Goal: Task Accomplishment & Management: Use online tool/utility

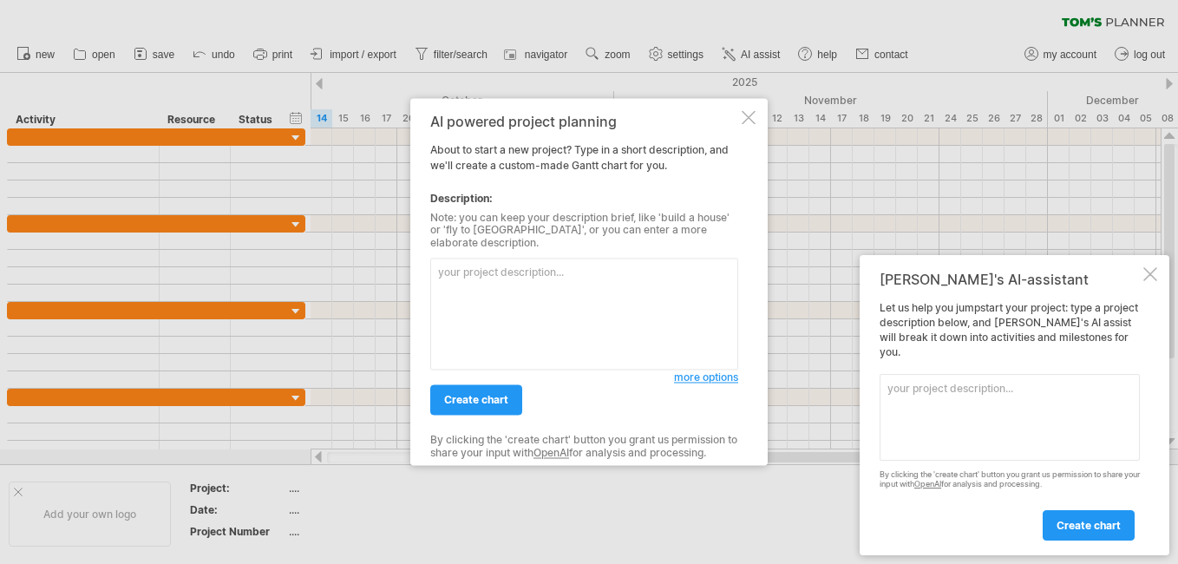
click at [526, 281] on textarea at bounding box center [584, 315] width 308 height 112
paste textarea "This mini research proposal focuses on risk management and the implementation o…"
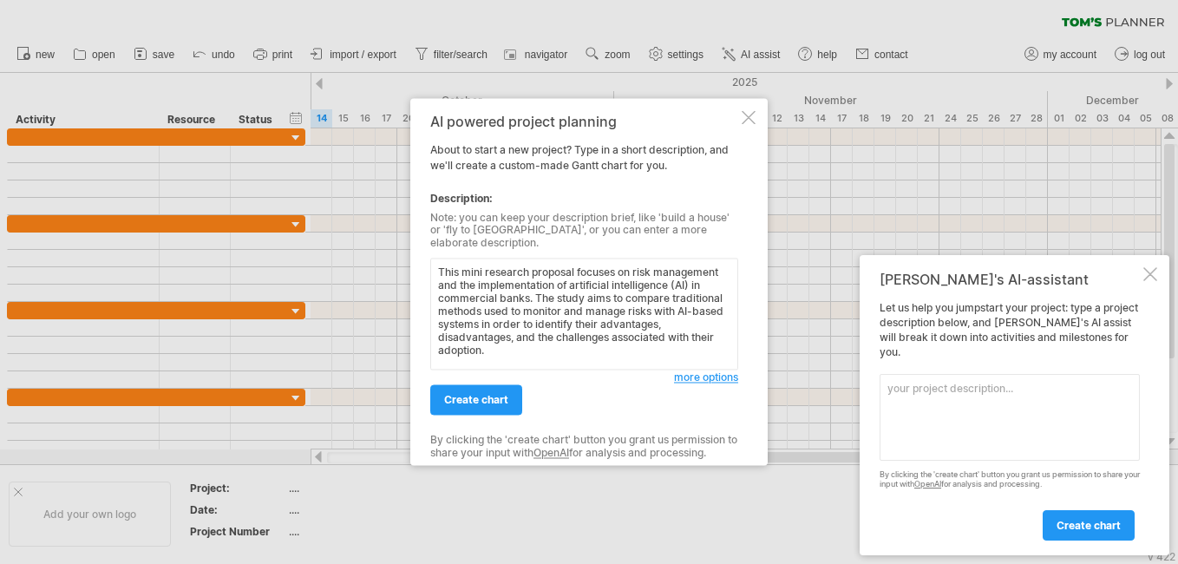
paste textarea "Introduction Background information on the research topic Statement of the rese…"
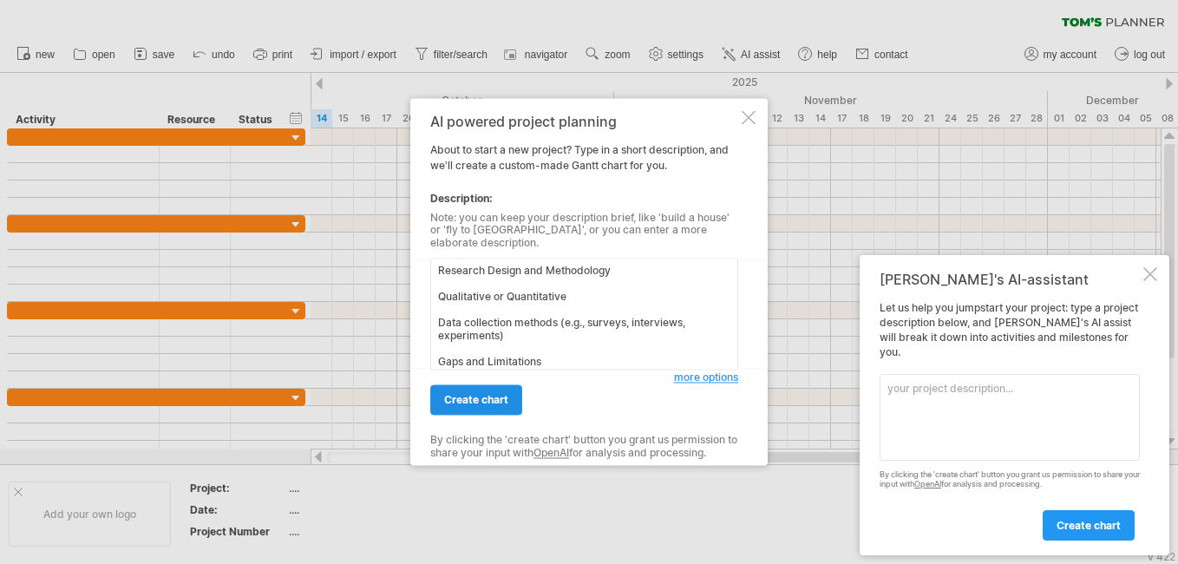
type textarea "This mini research proposal focuses on risk management and the implementation o…"
click at [493, 395] on span "create chart" at bounding box center [476, 400] width 64 height 13
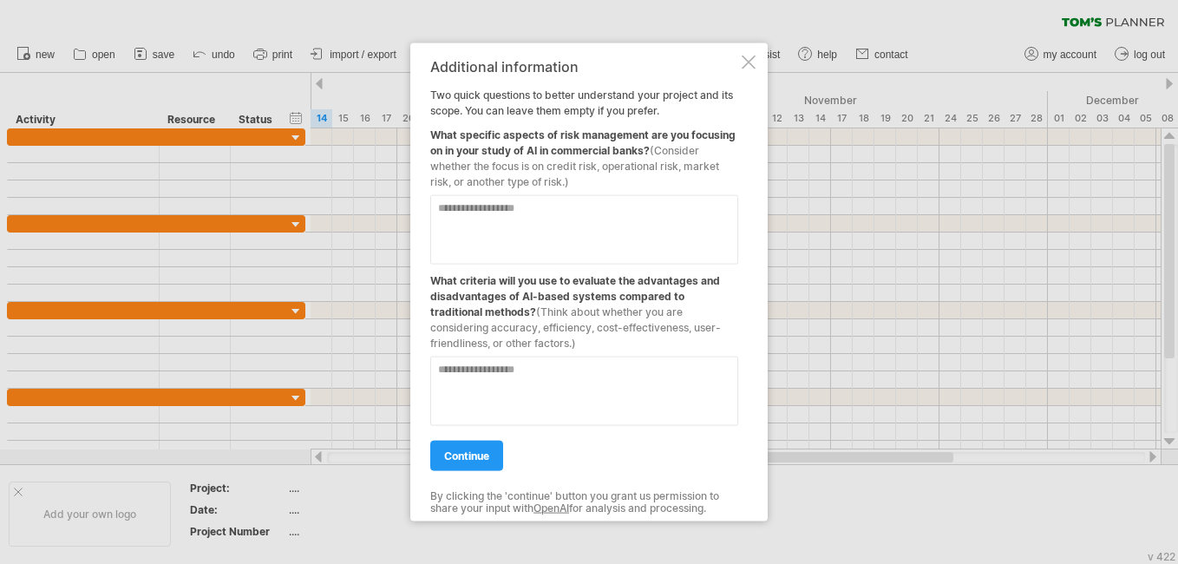
click at [508, 237] on textarea at bounding box center [584, 229] width 308 height 69
type textarea "**********"
click at [569, 400] on textarea at bounding box center [584, 391] width 308 height 69
click at [473, 455] on span "continue" at bounding box center [466, 455] width 45 height 13
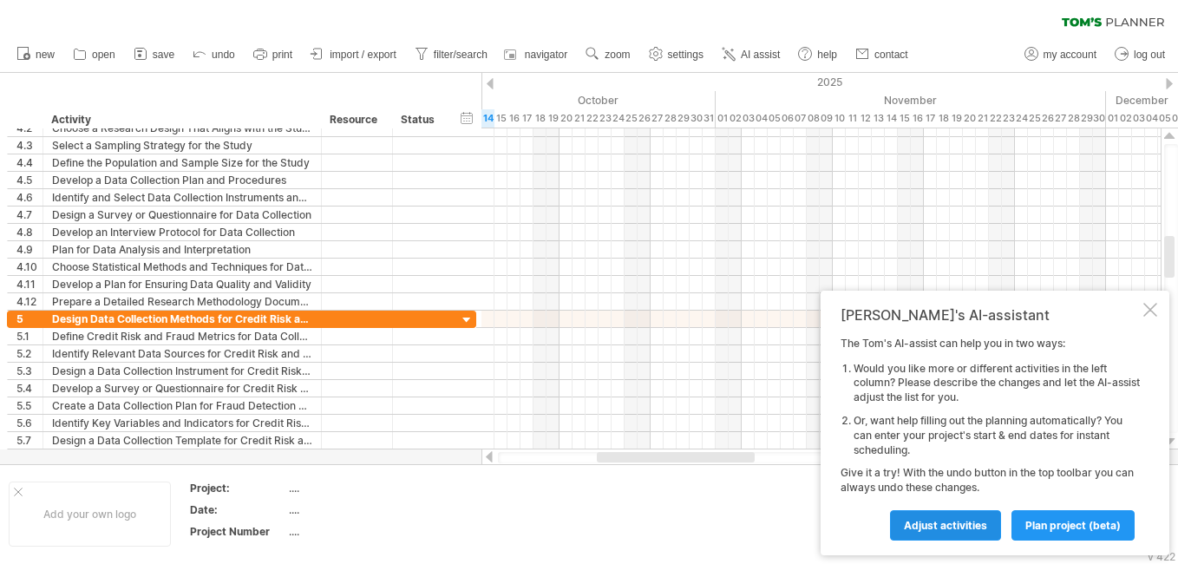
click at [951, 522] on span "Adjust activities" at bounding box center [945, 525] width 83 height 13
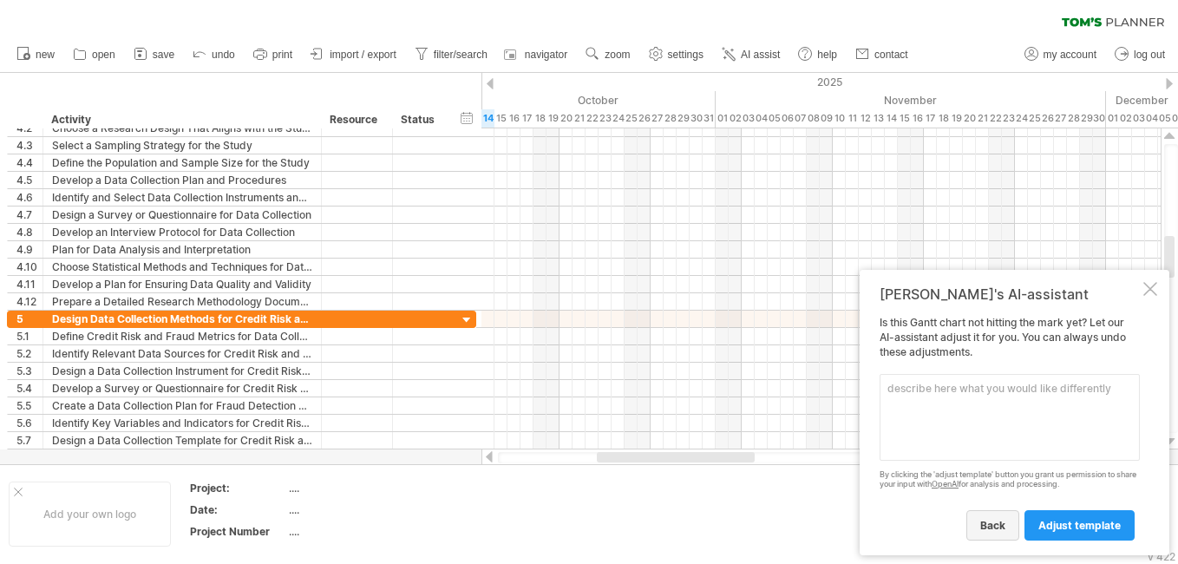
click at [993, 528] on span "back" at bounding box center [992, 525] width 25 height 13
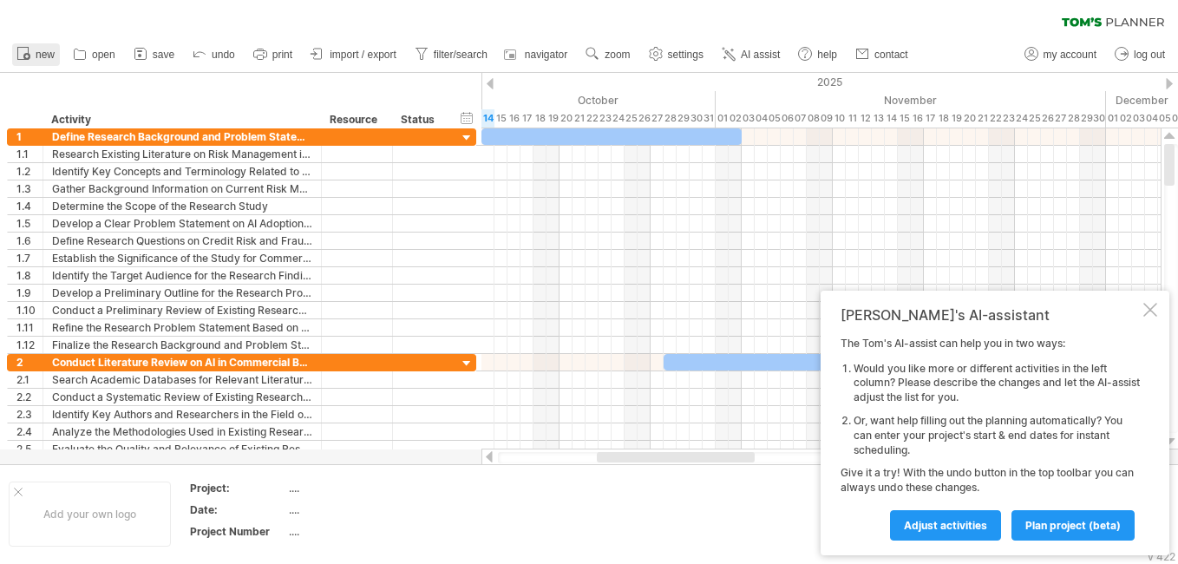
click at [31, 56] on icon at bounding box center [23, 52] width 17 height 17
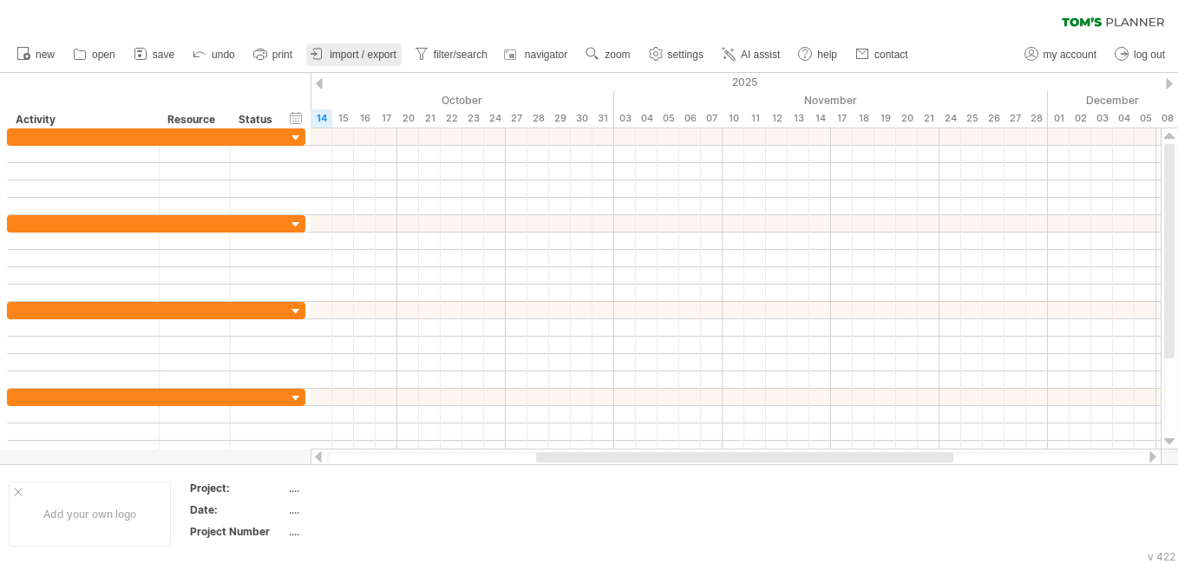
click at [360, 59] on span "import / export" at bounding box center [363, 55] width 67 height 12
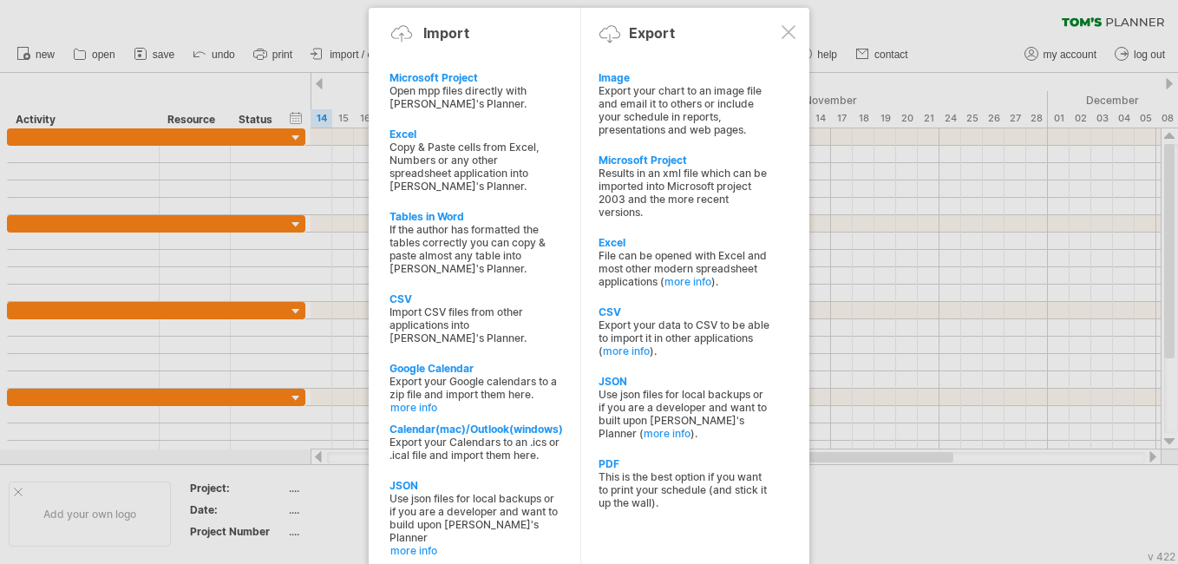
click at [436, 253] on div "If the author has formatted the tables correctly you can copy & paste almost an…" at bounding box center [476, 249] width 172 height 52
type textarea "**********"
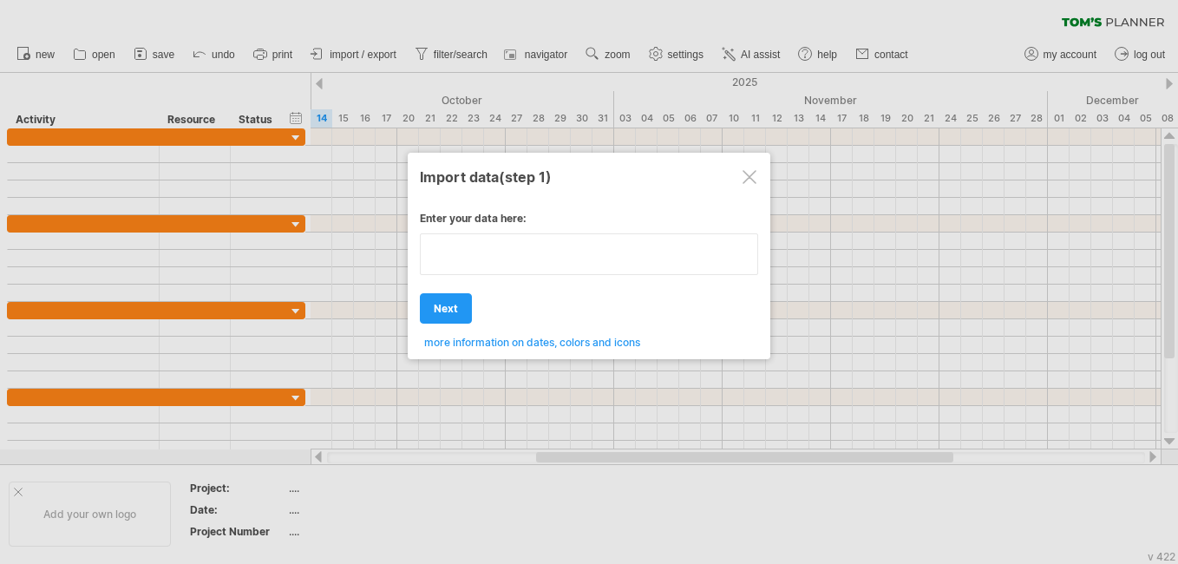
click at [538, 286] on div "Enter your data here: Your data: Weekend days ' mon tue Hide weekend days" at bounding box center [589, 274] width 338 height 150
click at [524, 263] on textarea at bounding box center [589, 254] width 338 height 42
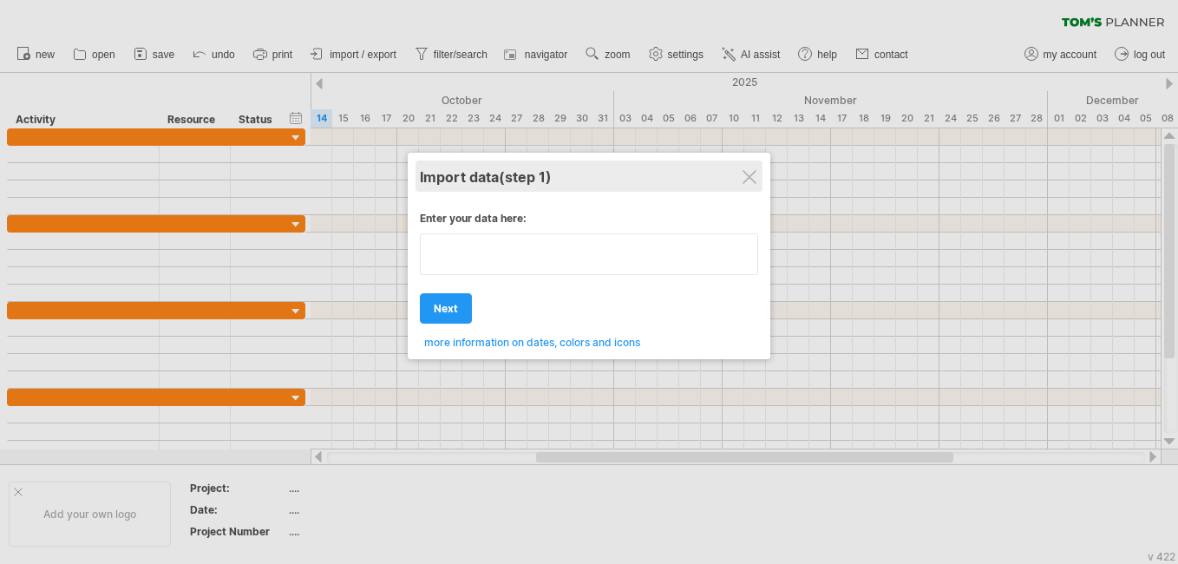
type textarea "**********"
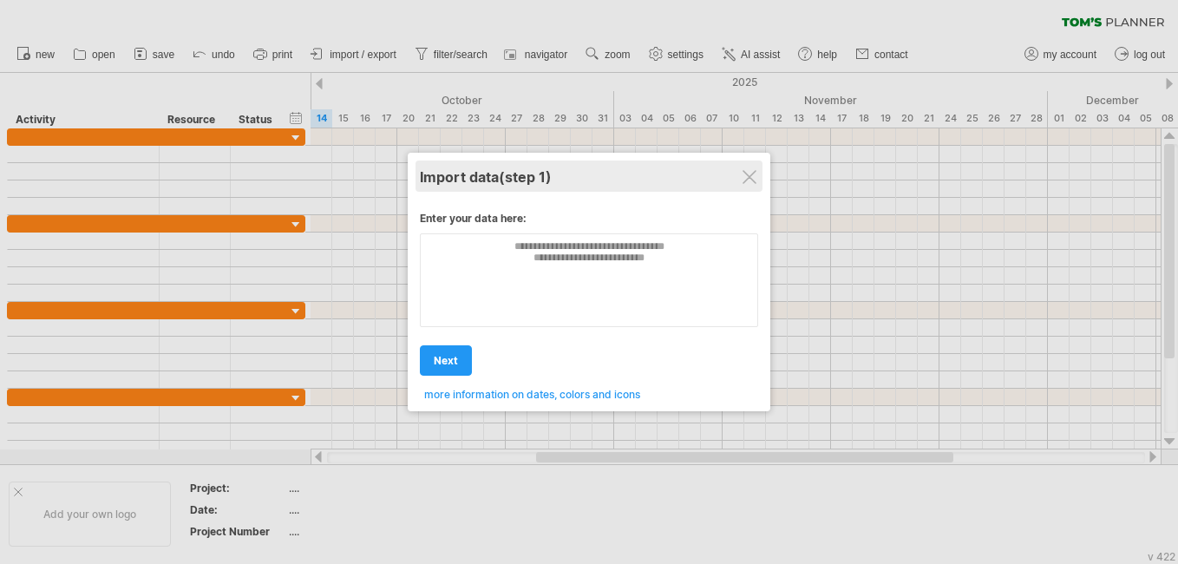
click at [757, 179] on div "Import data (step 1)" at bounding box center [589, 176] width 338 height 31
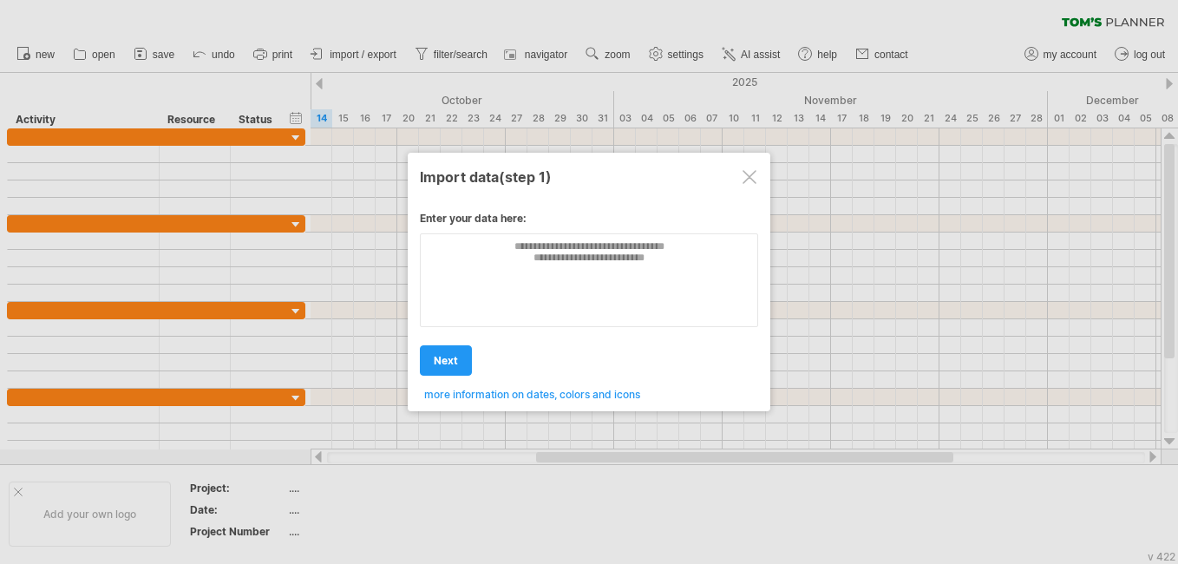
click at [750, 183] on div at bounding box center [750, 177] width 14 height 14
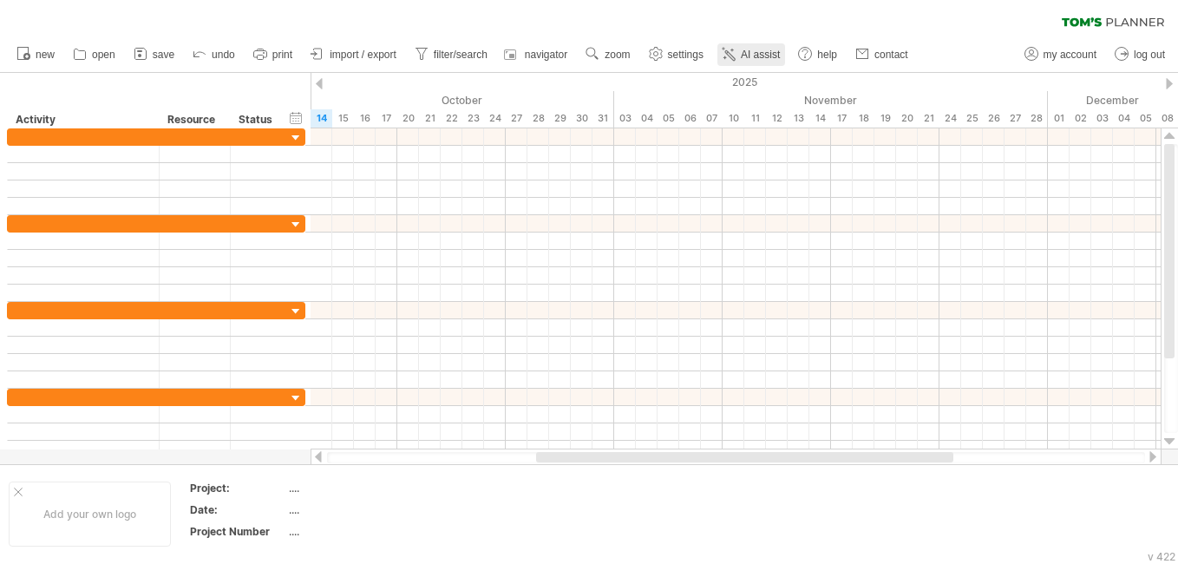
click at [737, 59] on icon at bounding box center [728, 53] width 17 height 17
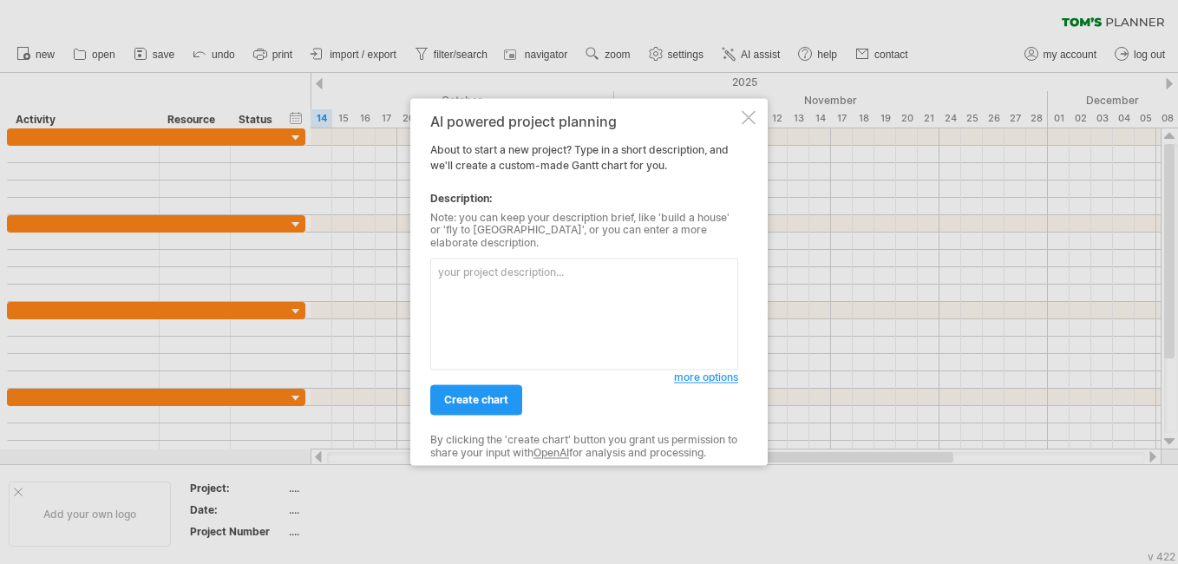
paste textarea "Loremipsu dolo Sitam Conse adipi el sedd eiusmodtempo incid. Utlabore etdolorem…"
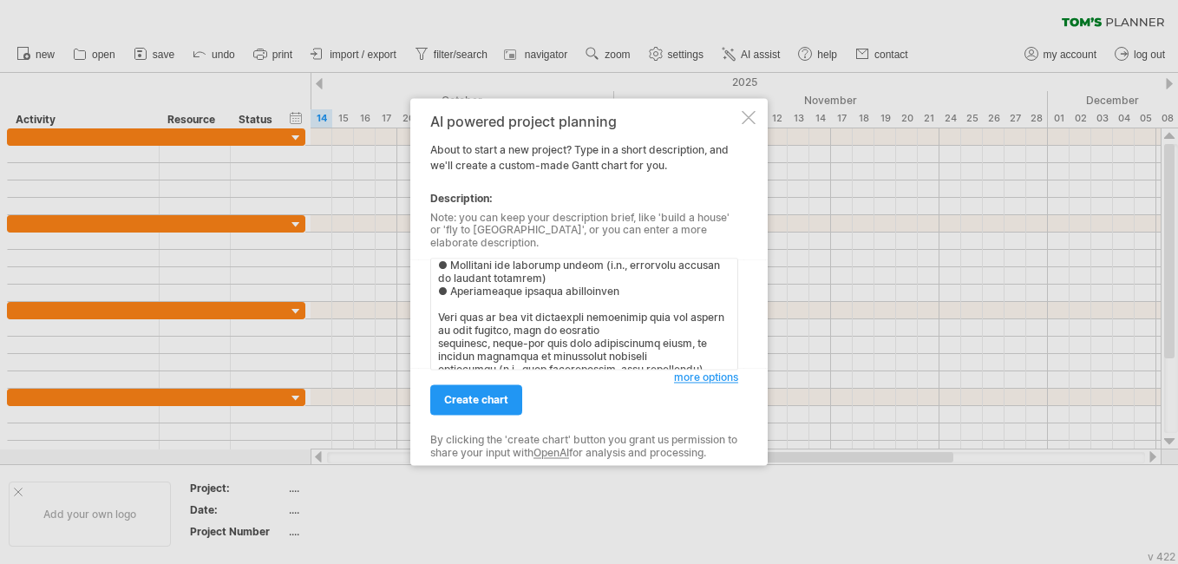
scroll to position [0, 0]
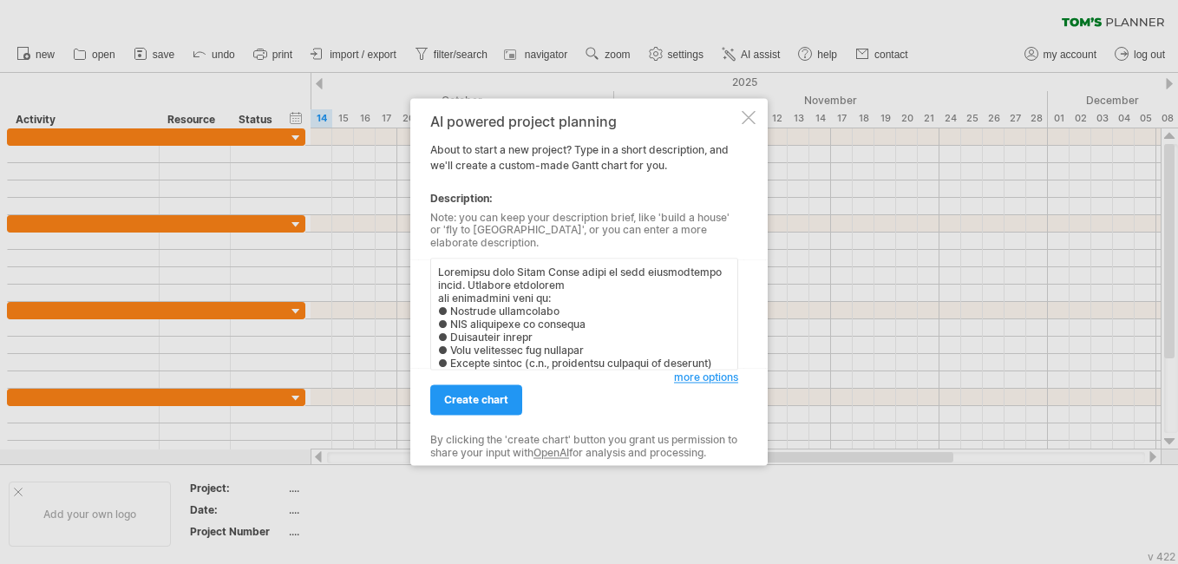
click at [506, 270] on textarea at bounding box center [584, 315] width 308 height 112
click at [613, 268] on textarea at bounding box center [584, 315] width 308 height 112
drag, startPoint x: 580, startPoint y: 280, endPoint x: 562, endPoint y: 267, distance: 22.4
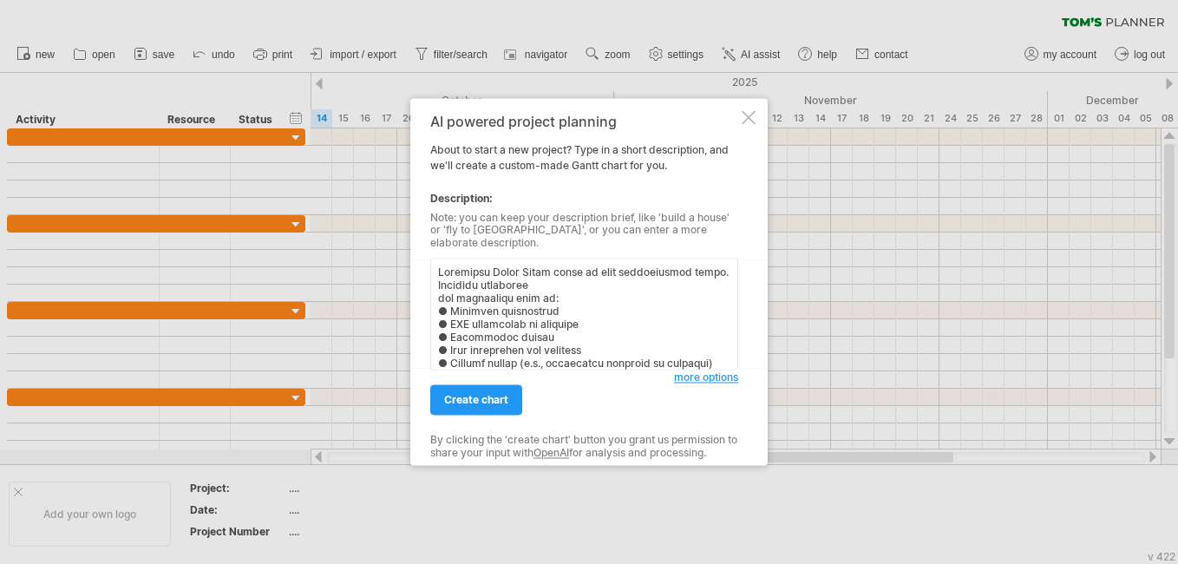
click at [563, 267] on textarea at bounding box center [584, 315] width 308 height 112
click at [540, 278] on textarea at bounding box center [584, 315] width 308 height 112
drag, startPoint x: 473, startPoint y: 282, endPoint x: 557, endPoint y: 263, distance: 86.3
click at [557, 263] on textarea at bounding box center [584, 315] width 308 height 112
click at [659, 269] on textarea at bounding box center [584, 315] width 308 height 112
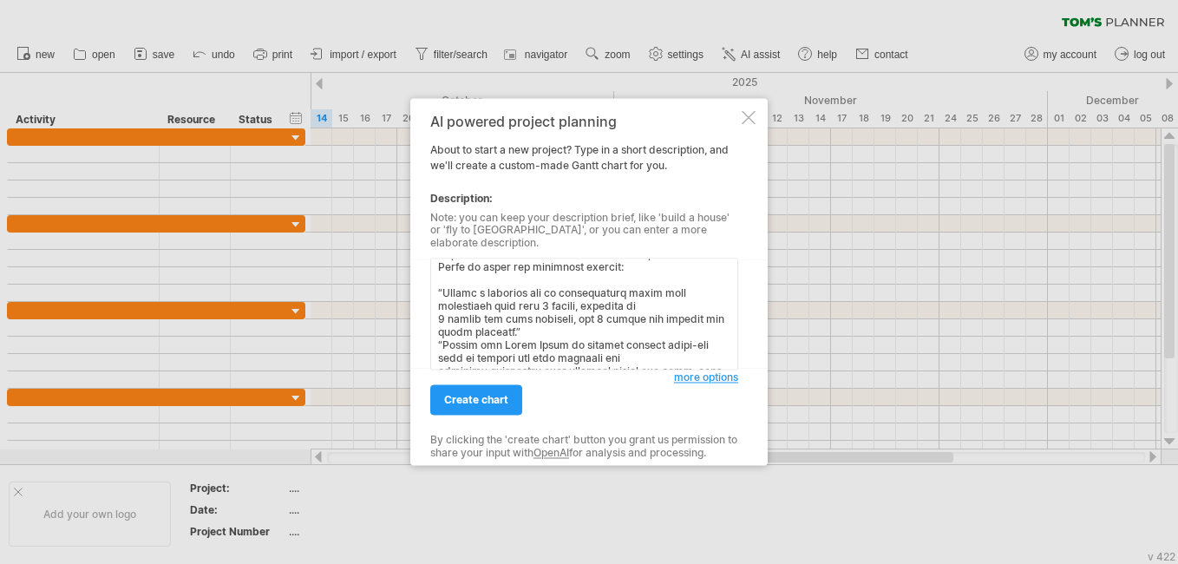
scroll to position [333, 0]
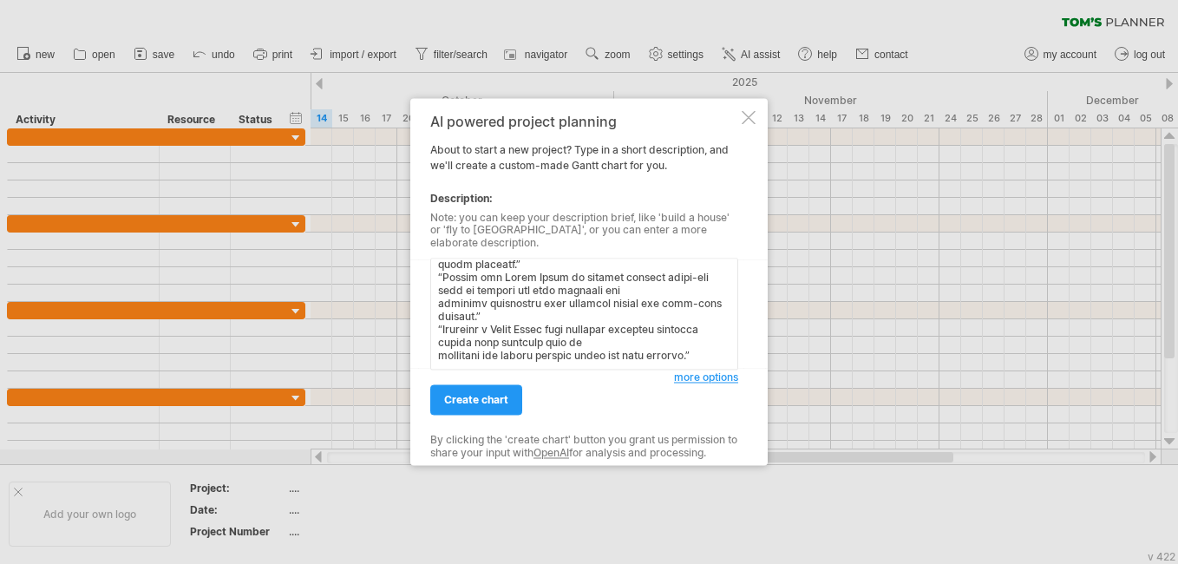
drag, startPoint x: 561, startPoint y: 318, endPoint x: 486, endPoint y: 284, distance: 82.7
click at [486, 284] on textarea at bounding box center [584, 315] width 308 height 112
click at [608, 322] on textarea at bounding box center [584, 315] width 308 height 112
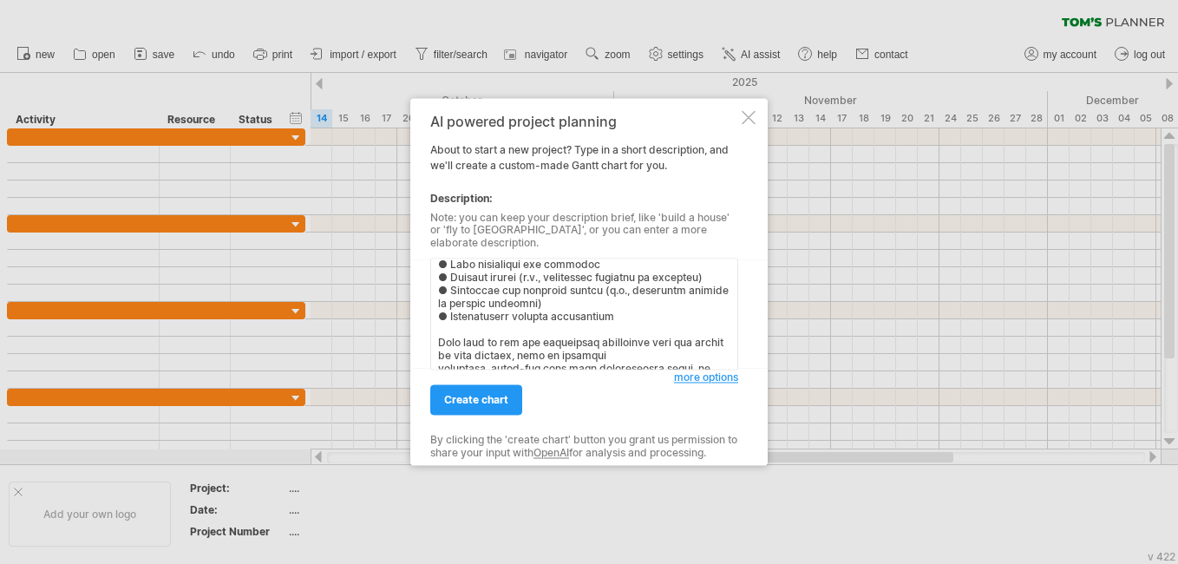
scroll to position [160, 0]
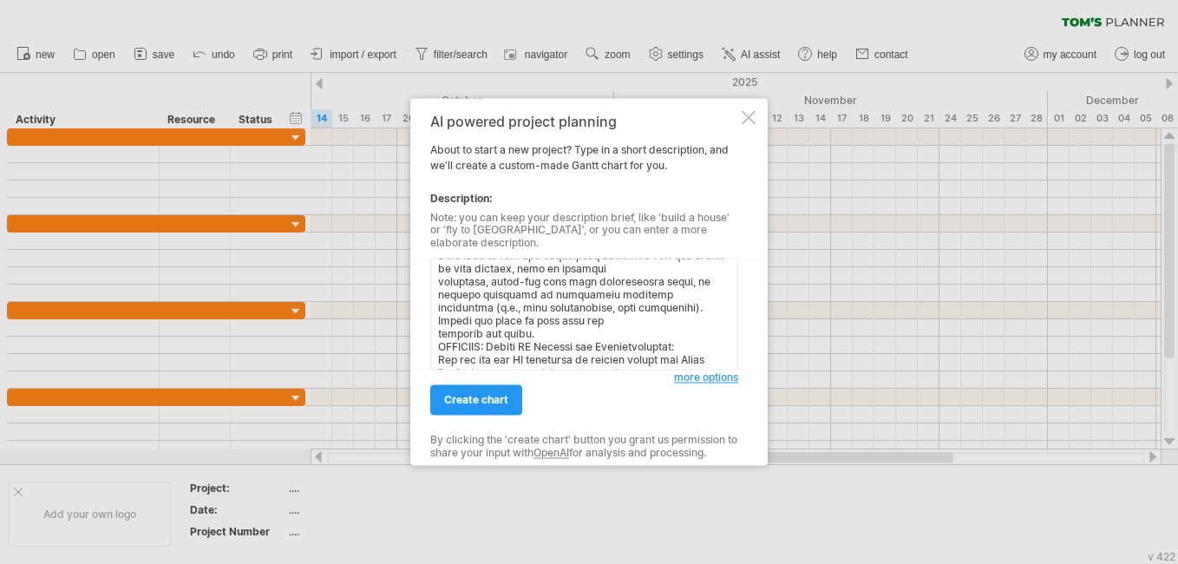
click at [610, 318] on textarea at bounding box center [584, 315] width 308 height 112
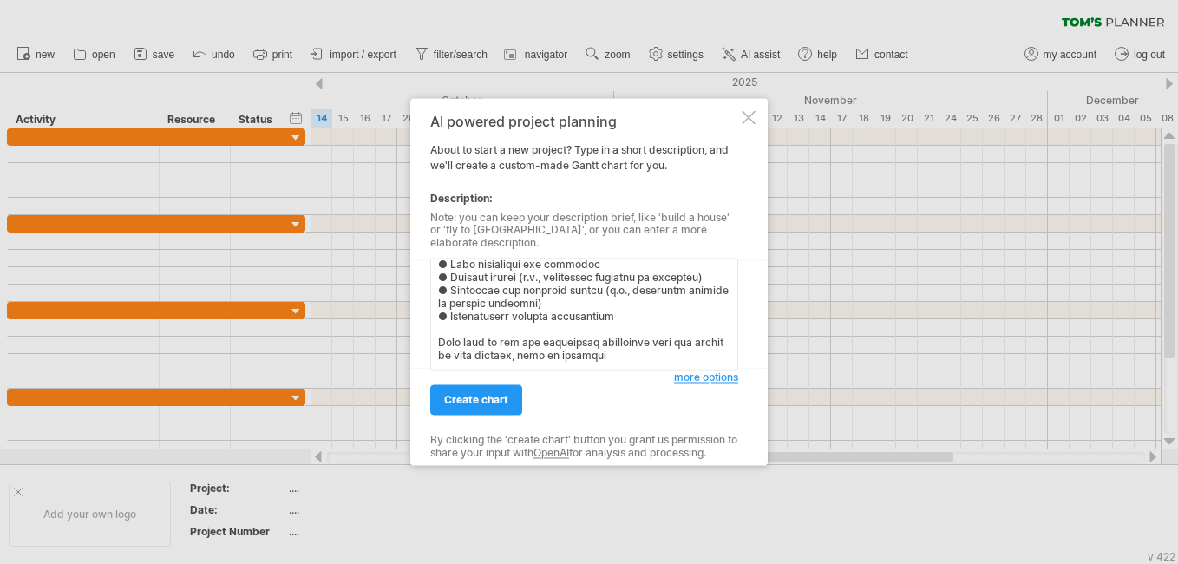
scroll to position [80, 0]
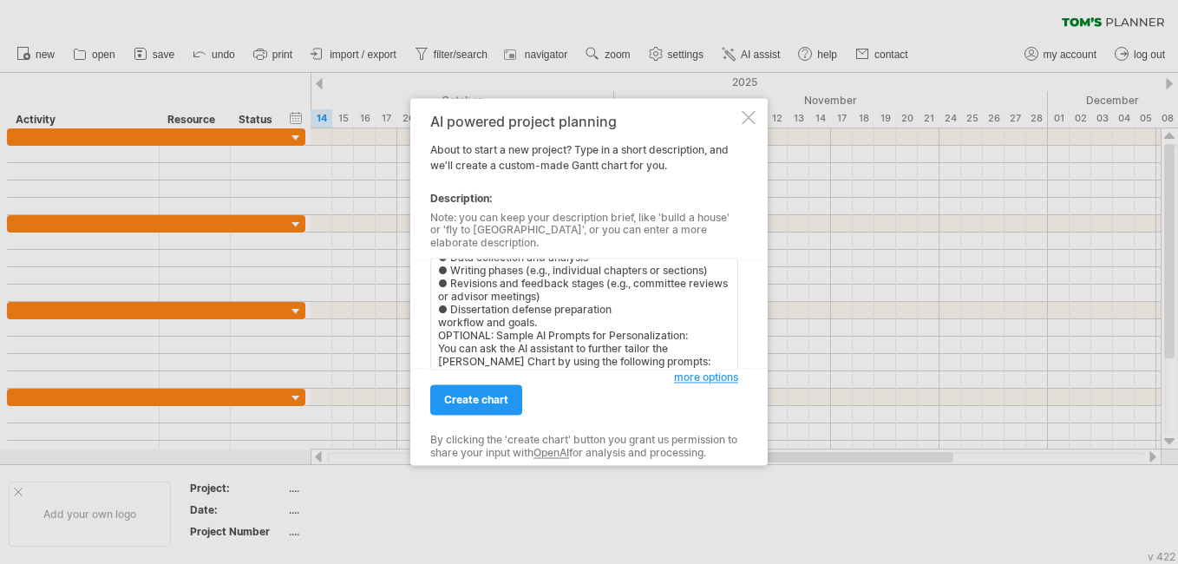
drag, startPoint x: 550, startPoint y: 315, endPoint x: 441, endPoint y: 320, distance: 109.4
click at [441, 320] on textarea "Customize [PERSON_NAME] Chart Consider including: key milestones such as: ● Pro…" at bounding box center [584, 315] width 308 height 112
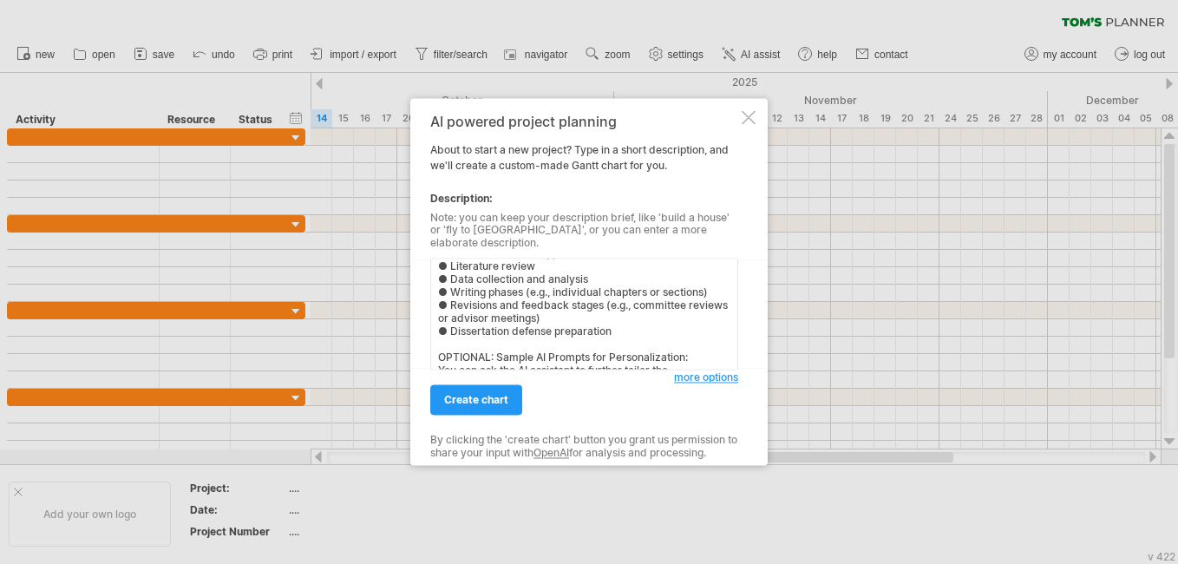
scroll to position [105, 0]
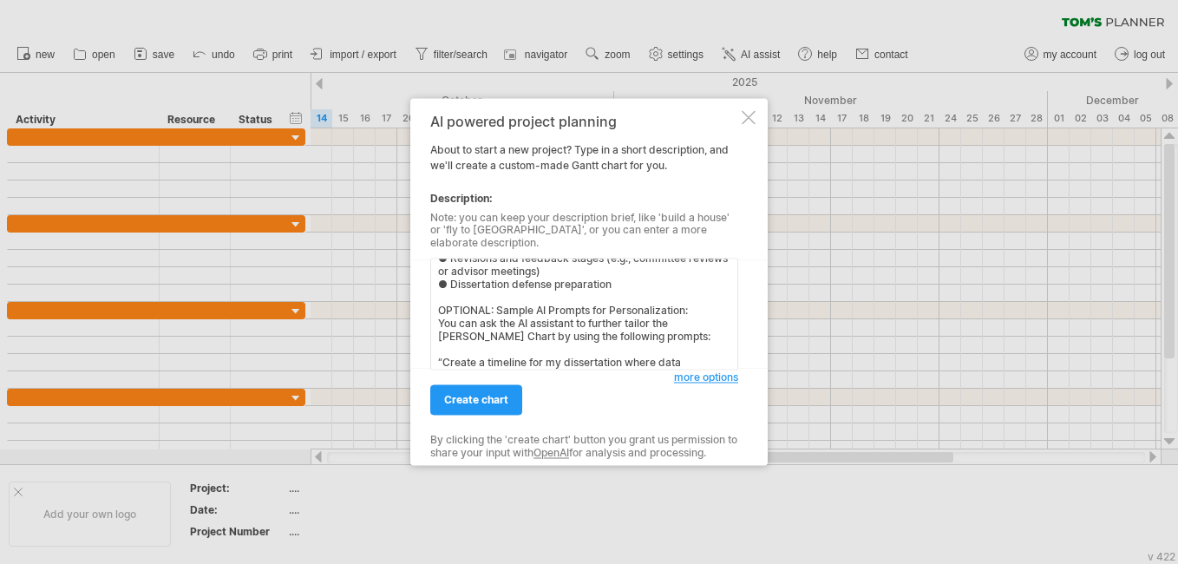
drag, startPoint x: 640, startPoint y: 291, endPoint x: 448, endPoint y: 307, distance: 193.3
click at [448, 307] on textarea "Customize [PERSON_NAME] Chart Consider including: key milestones such as: ● Pro…" at bounding box center [584, 315] width 308 height 112
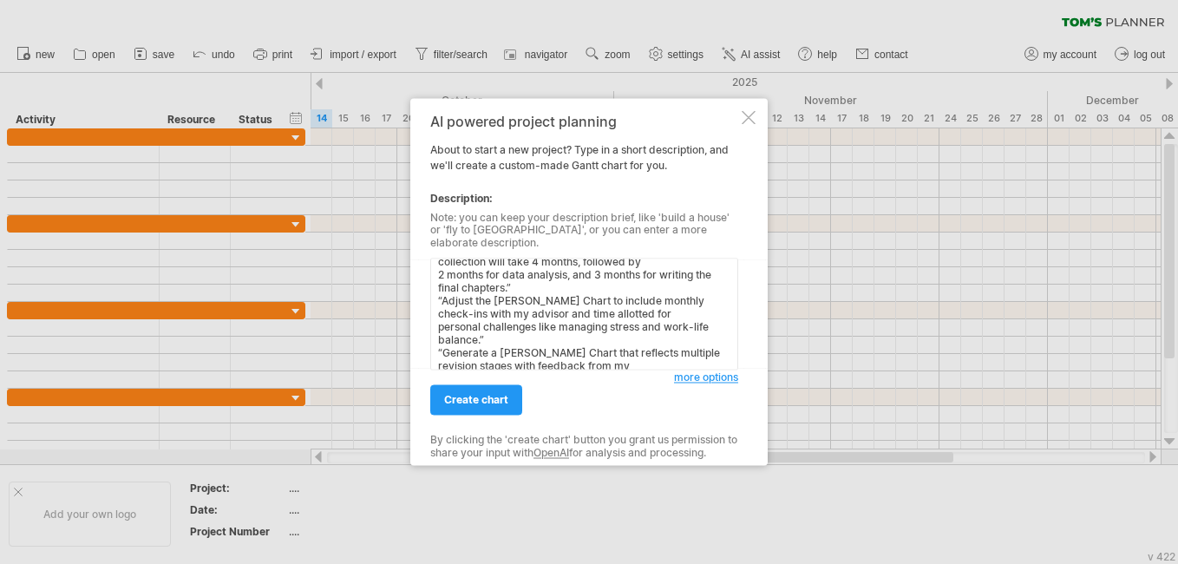
scroll to position [177, 0]
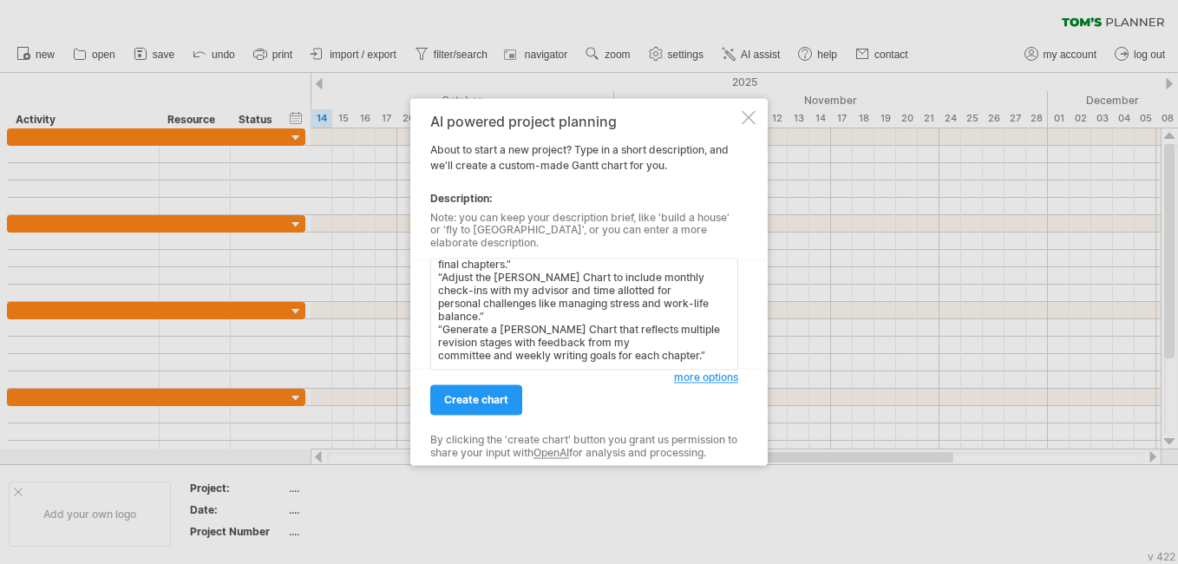
type textarea "Customize [PERSON_NAME] Chart Consider including: key milestones such as: ● Pro…"
click at [685, 372] on span "more options" at bounding box center [706, 377] width 64 height 13
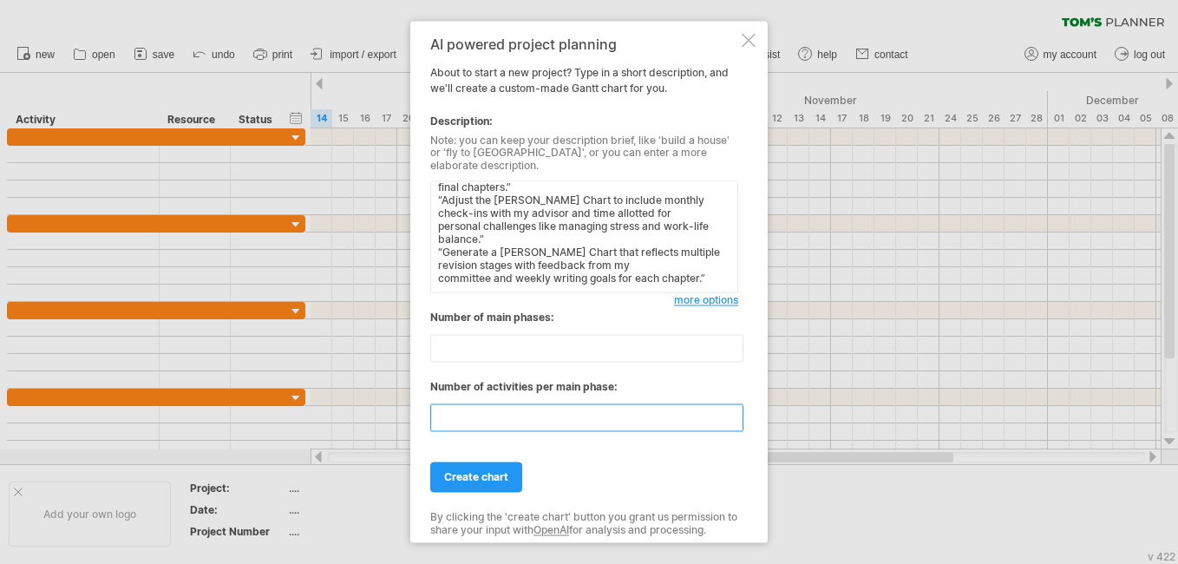
click at [484, 413] on input "**" at bounding box center [586, 418] width 313 height 28
type input "*"
click at [714, 276] on textarea "Customize [PERSON_NAME] Chart Consider including: key milestones such as: ● Pro…" at bounding box center [584, 237] width 308 height 112
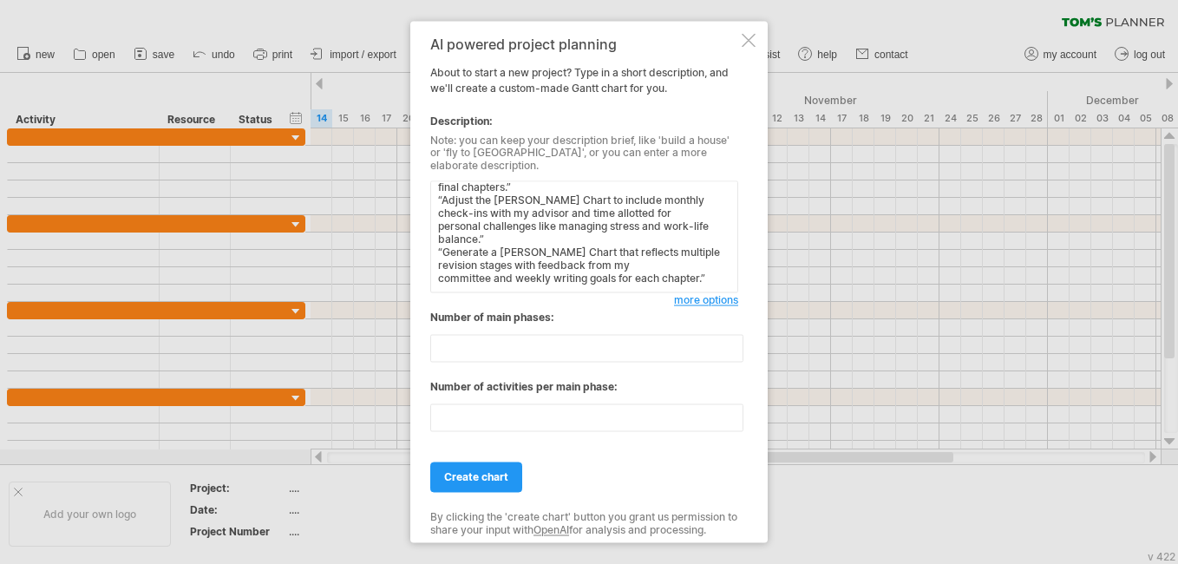
paste textarea "This mini research proposal focuses on risk management and the implementation o…"
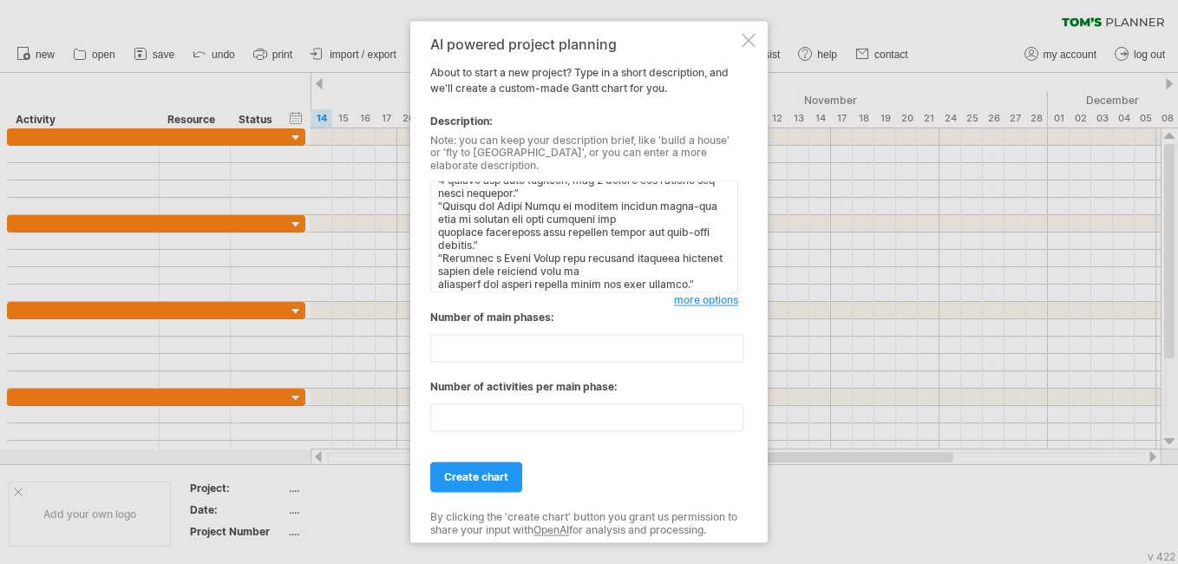
scroll to position [201, 0]
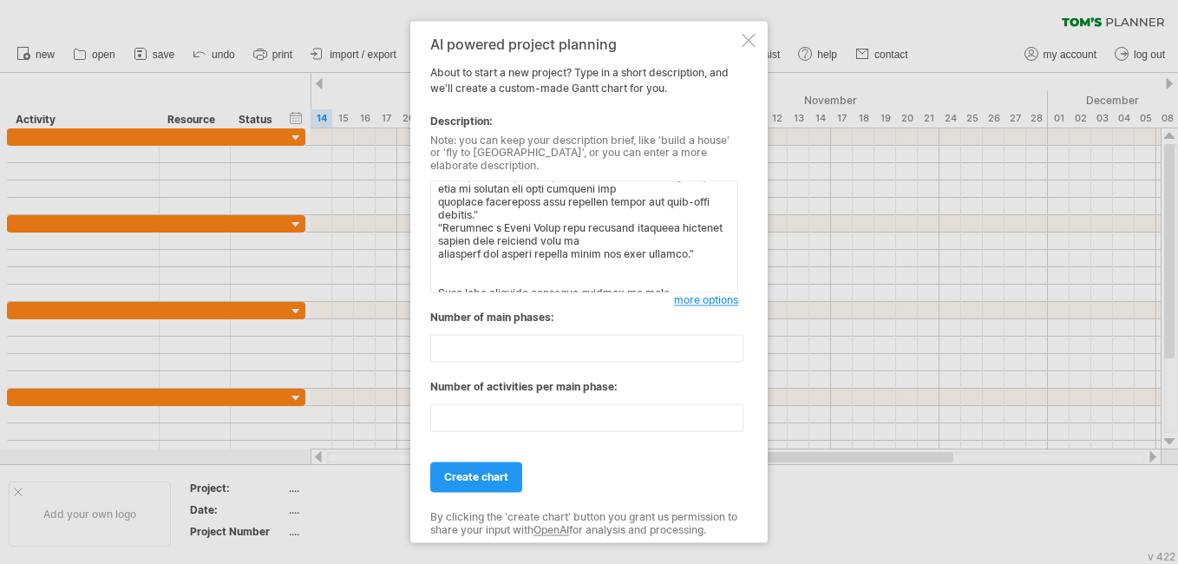
click at [452, 261] on textarea at bounding box center [584, 237] width 308 height 112
type textarea "Loremipsu Dolor Sitam Consecte adipiscin: eli seddoeiusm temp in: ● Utlabore et…"
click at [490, 475] on span "create chart" at bounding box center [476, 477] width 64 height 13
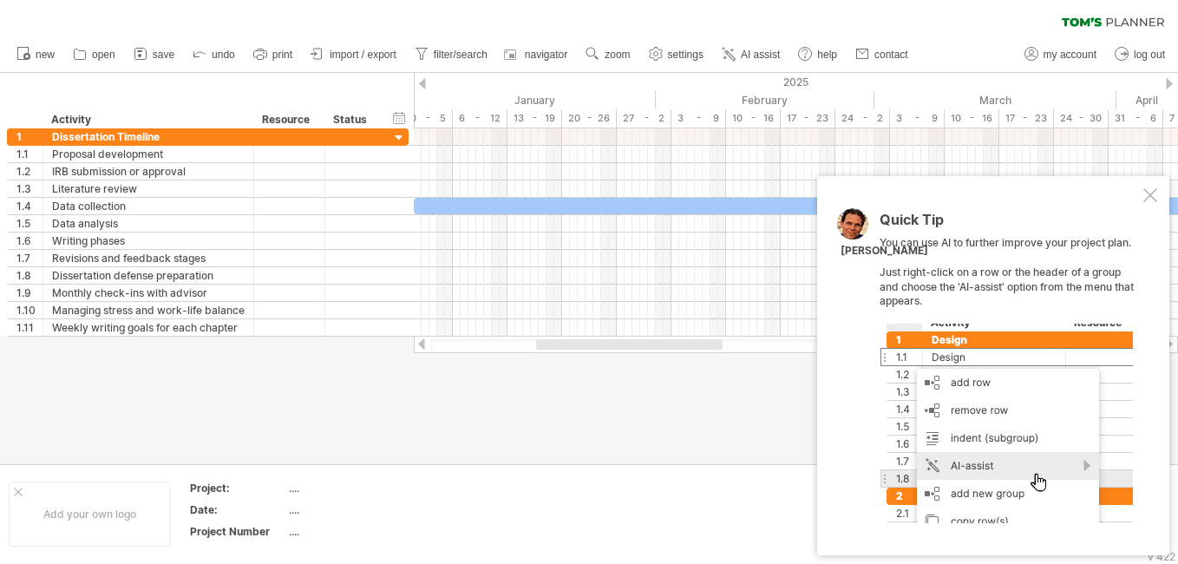
drag, startPoint x: 1016, startPoint y: 463, endPoint x: 1000, endPoint y: 467, distance: 16.0
click at [1003, 467] on div at bounding box center [1006, 424] width 253 height 200
click at [967, 471] on div at bounding box center [1006, 424] width 253 height 200
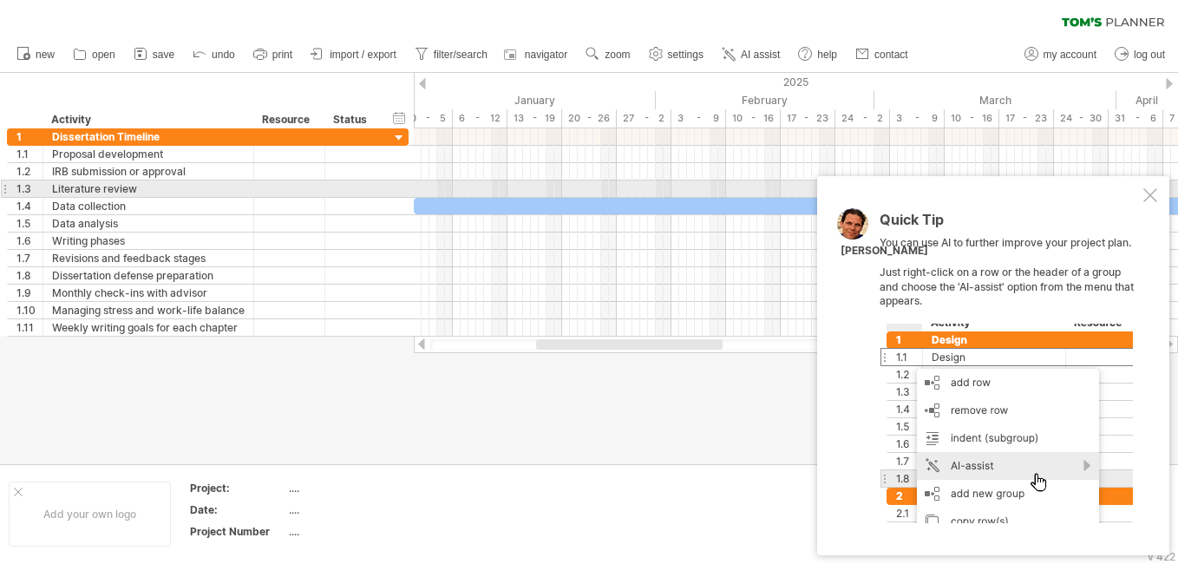
click at [1150, 189] on div at bounding box center [1151, 195] width 14 height 14
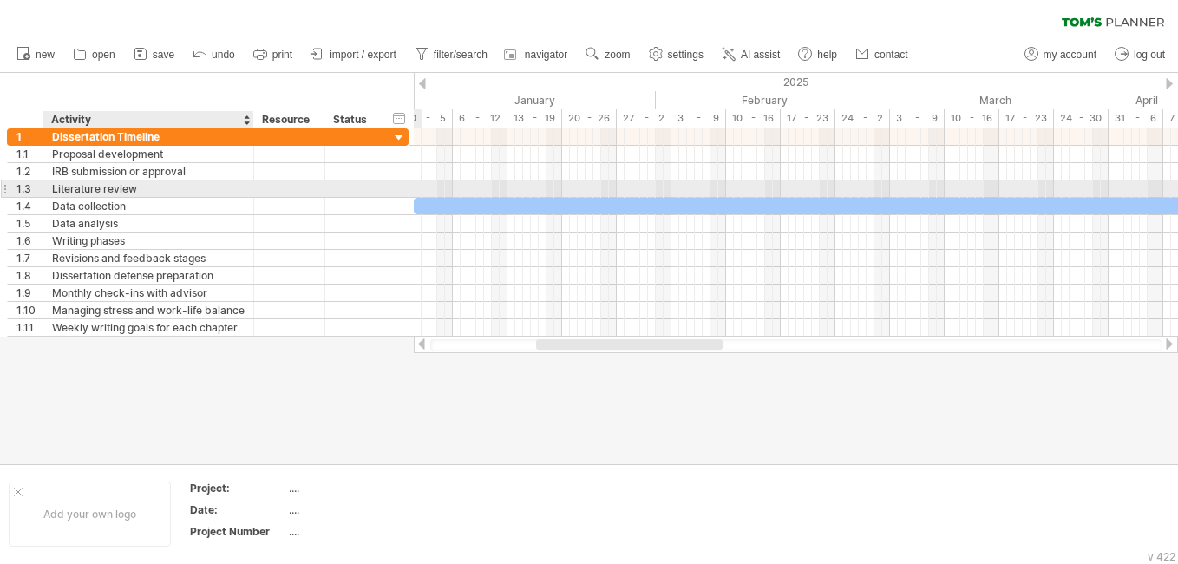
click at [154, 188] on div "Literature review" at bounding box center [148, 188] width 193 height 16
click at [61, 191] on input "**********" at bounding box center [148, 188] width 193 height 16
click at [6, 193] on div at bounding box center [4, 189] width 7 height 18
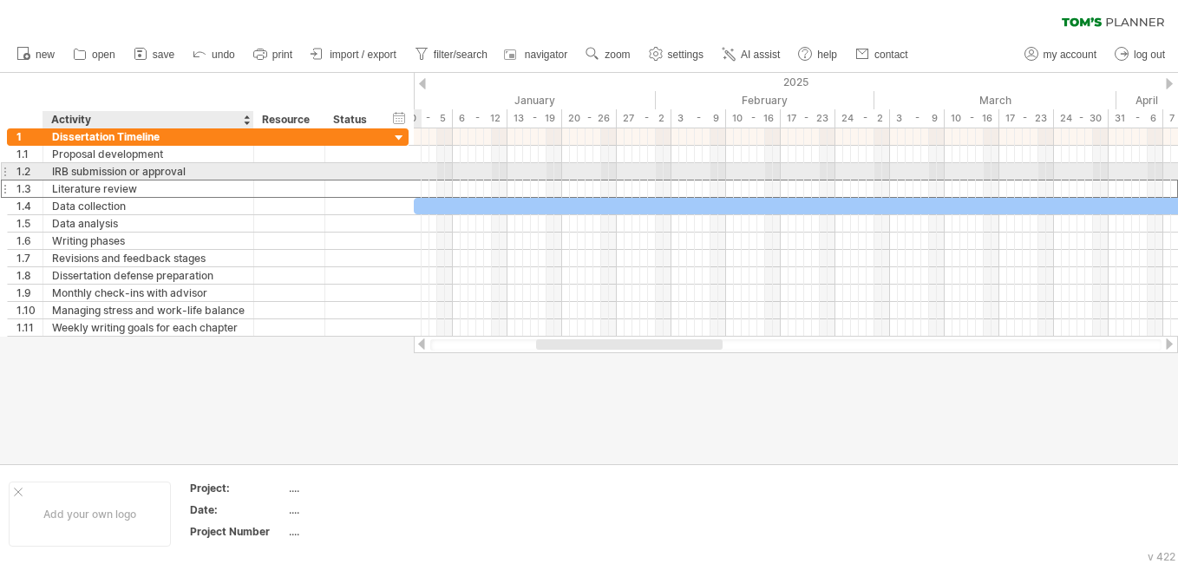
click at [102, 173] on div "IRB submission or approval" at bounding box center [148, 171] width 193 height 16
click at [102, 173] on input "**********" at bounding box center [148, 171] width 193 height 16
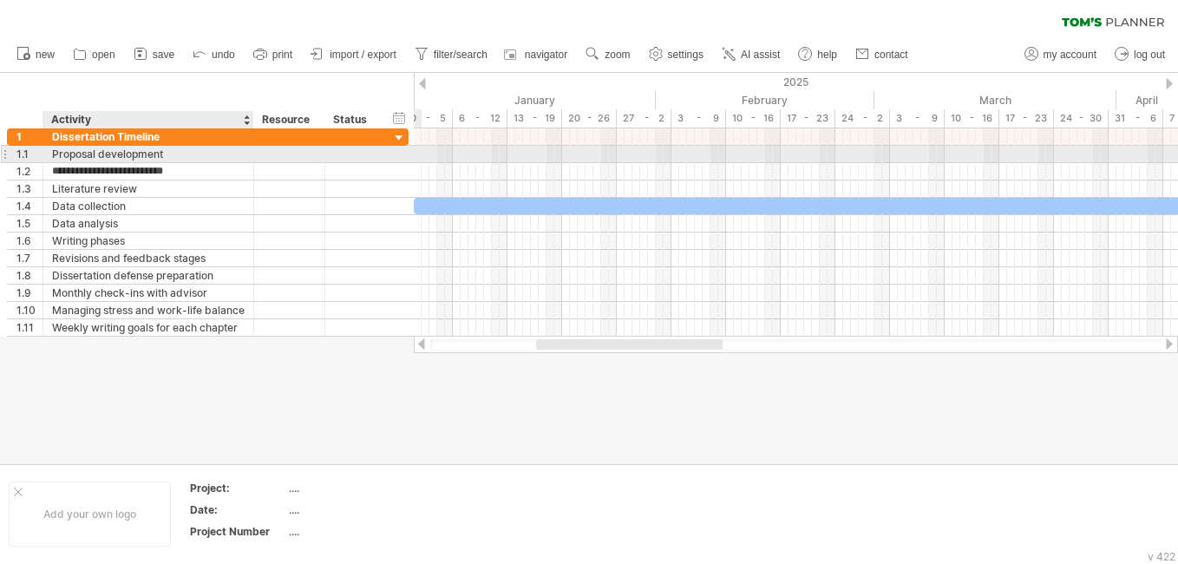
click at [49, 155] on div "**********" at bounding box center [148, 154] width 211 height 16
click at [53, 173] on div "IRB submission or approval" at bounding box center [148, 171] width 193 height 16
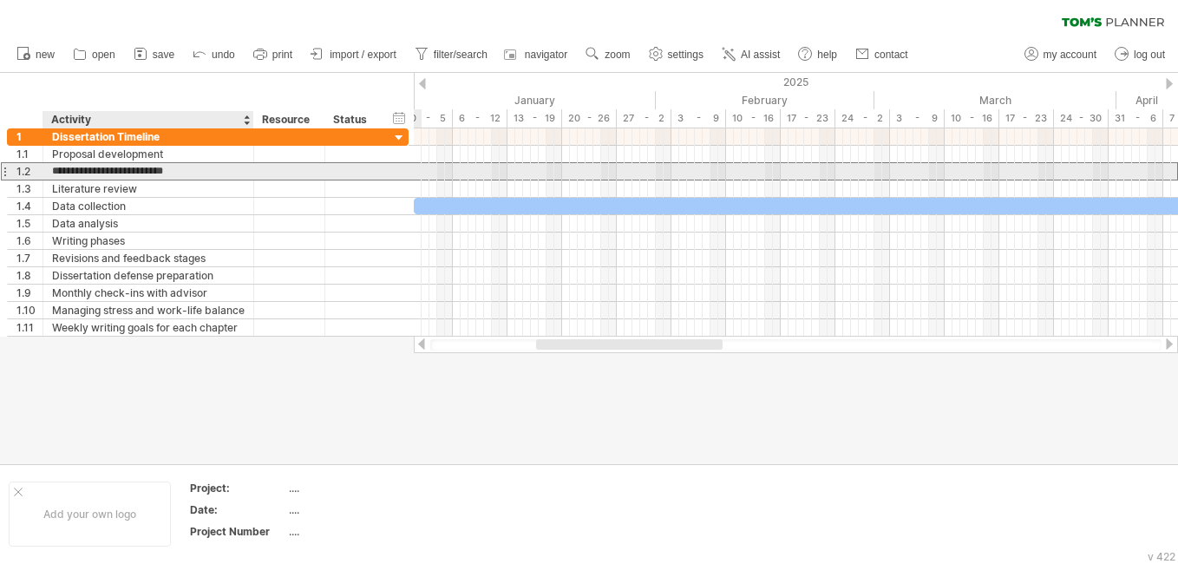
click at [53, 173] on input "**********" at bounding box center [148, 171] width 193 height 16
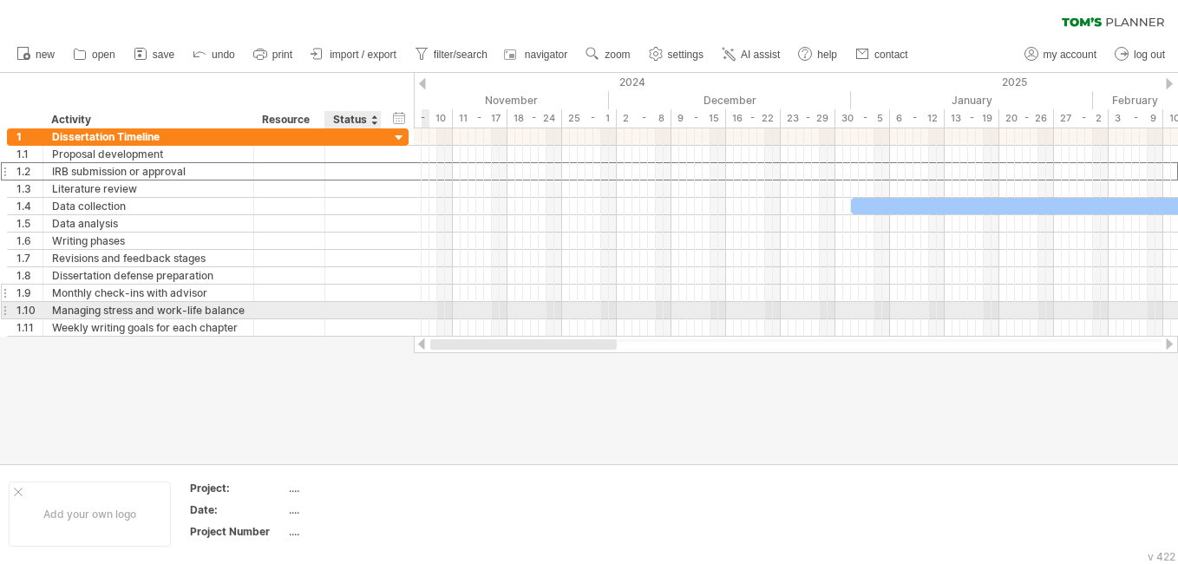
drag, startPoint x: 677, startPoint y: 348, endPoint x: 326, endPoint y: 294, distance: 354.6
click at [349, 314] on div "Trying to reach [DOMAIN_NAME] Connected again... 0% clear filter new 1" at bounding box center [589, 282] width 1178 height 564
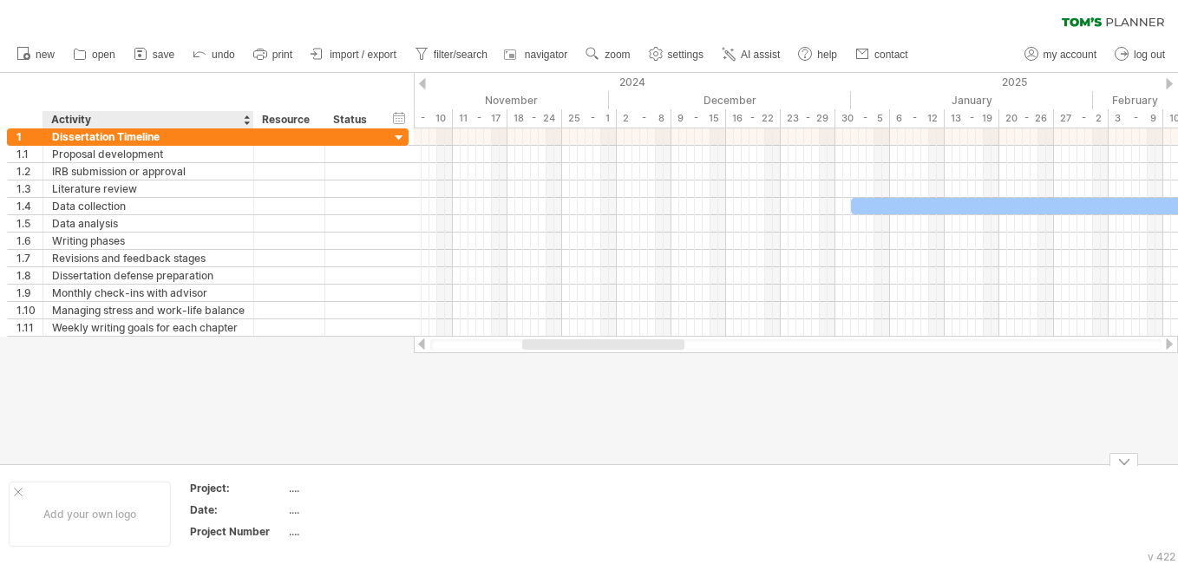
click at [232, 491] on div "Project:" at bounding box center [237, 488] width 95 height 15
click at [282, 494] on th "********" at bounding box center [238, 491] width 97 height 20
click at [292, 489] on div "...." at bounding box center [362, 488] width 146 height 15
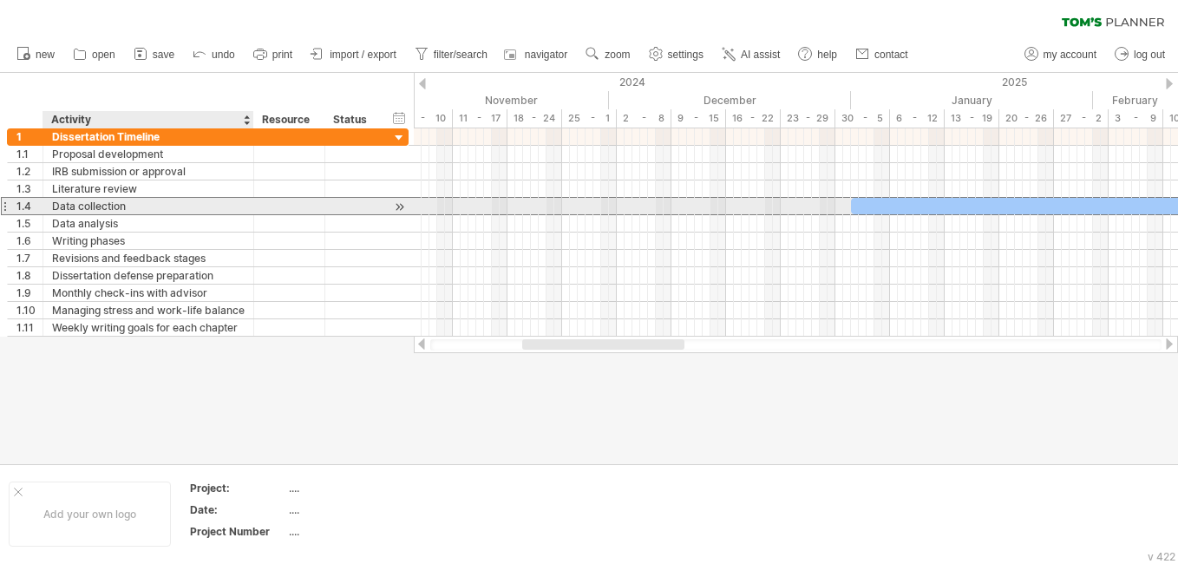
click at [245, 200] on div "**********" at bounding box center [148, 206] width 211 height 16
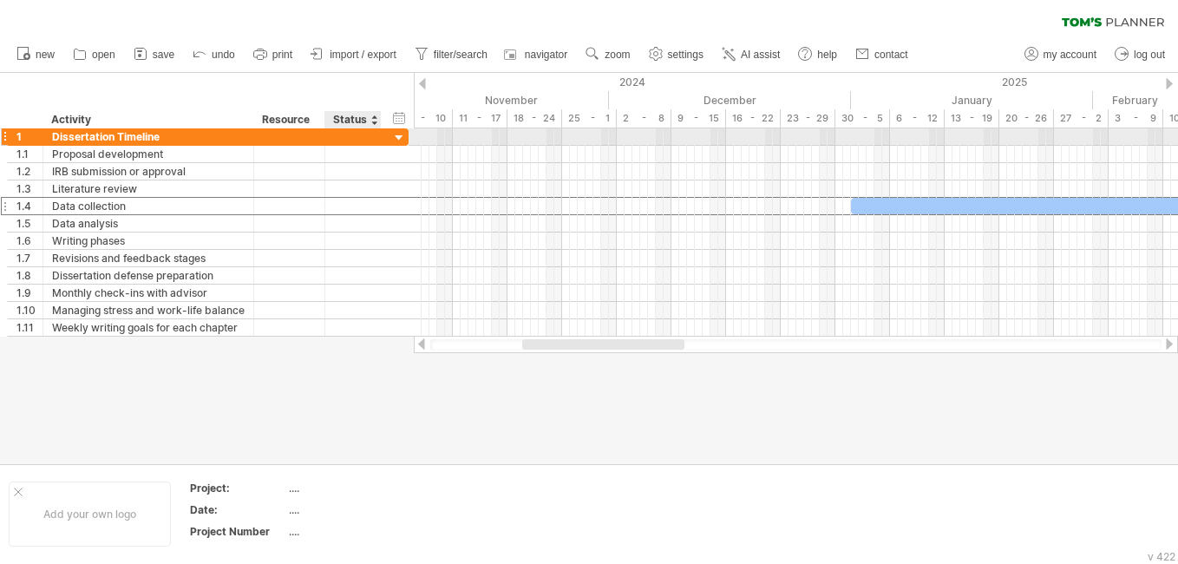
click at [400, 137] on div at bounding box center [399, 138] width 16 height 16
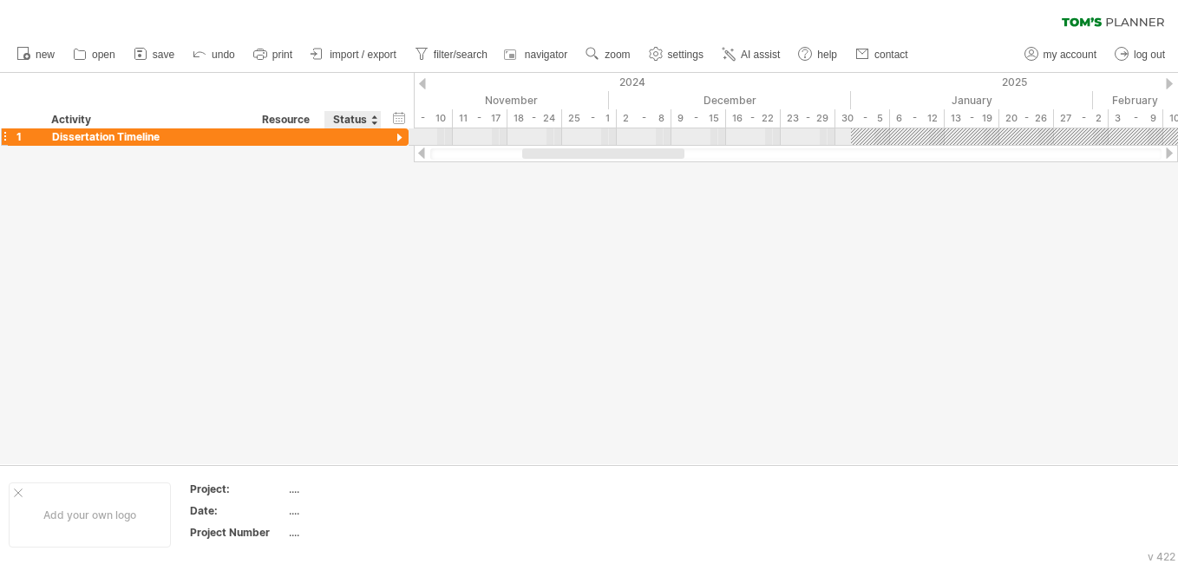
click at [399, 137] on div at bounding box center [399, 138] width 16 height 16
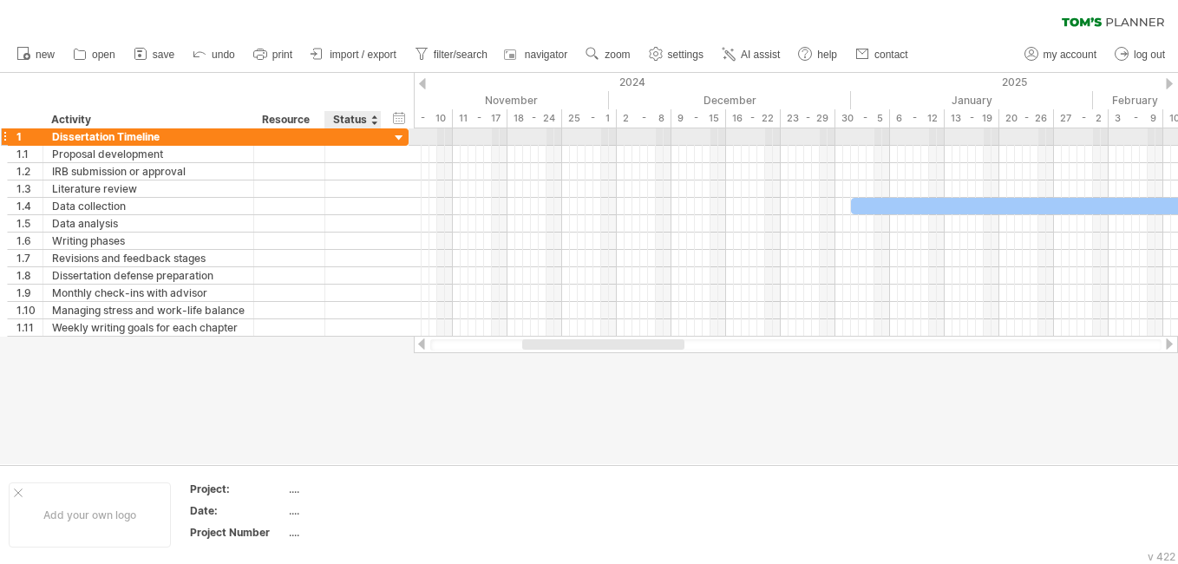
click at [399, 137] on div at bounding box center [399, 138] width 16 height 16
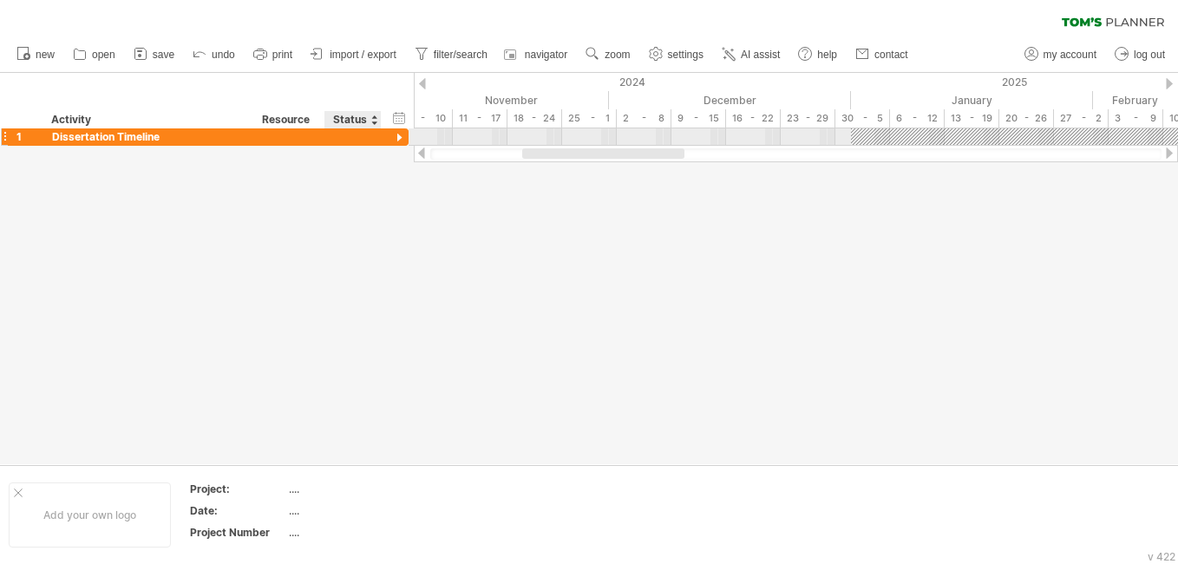
click at [399, 137] on div at bounding box center [399, 138] width 16 height 16
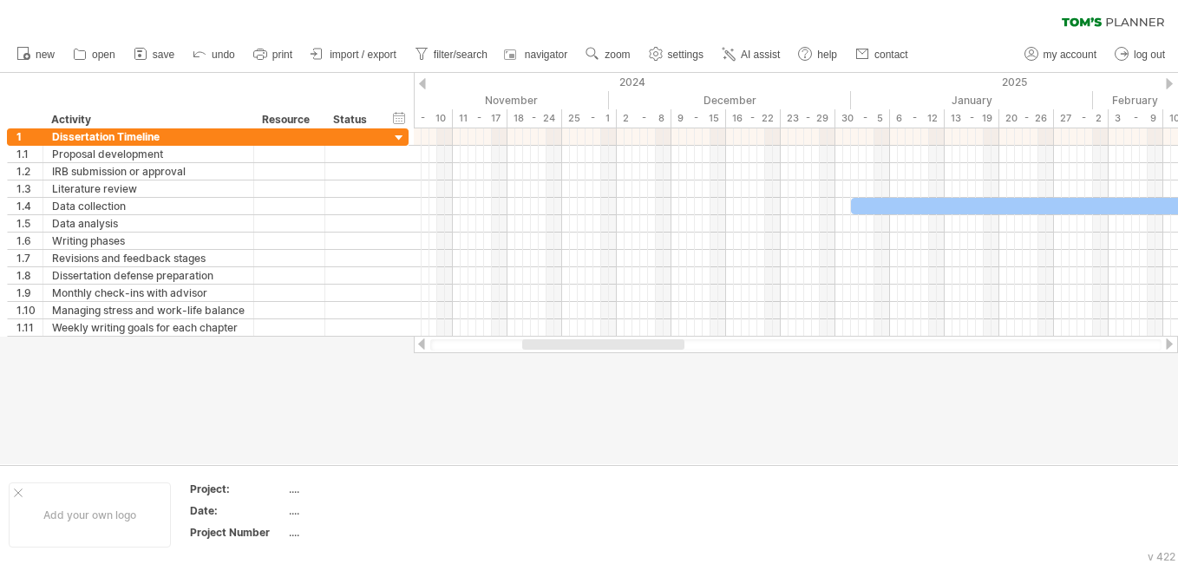
click at [788, 56] on ul "new open" at bounding box center [462, 54] width 908 height 36
click at [763, 54] on span "AI assist" at bounding box center [760, 55] width 39 height 12
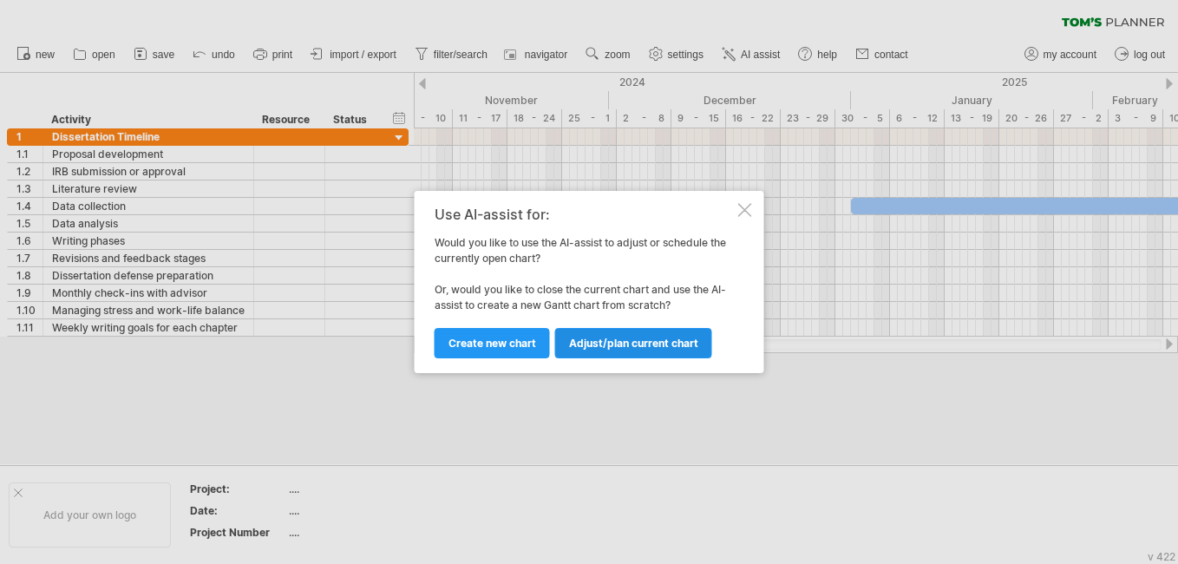
click at [652, 345] on span "Adjust/plan current chart" at bounding box center [633, 343] width 129 height 13
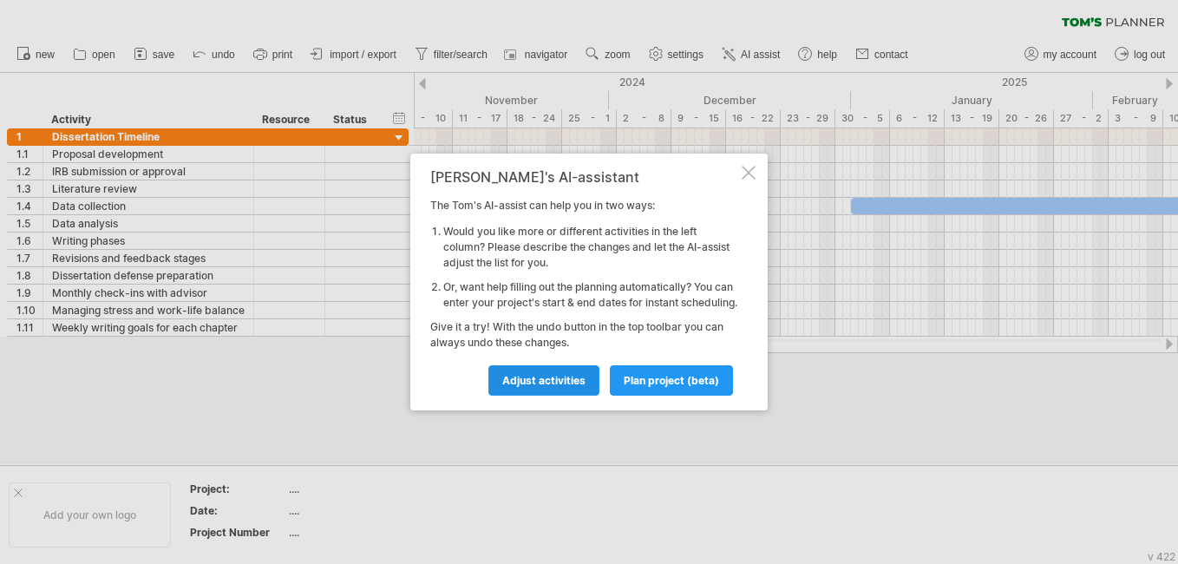
click at [543, 387] on span "Adjust activities" at bounding box center [543, 380] width 83 height 13
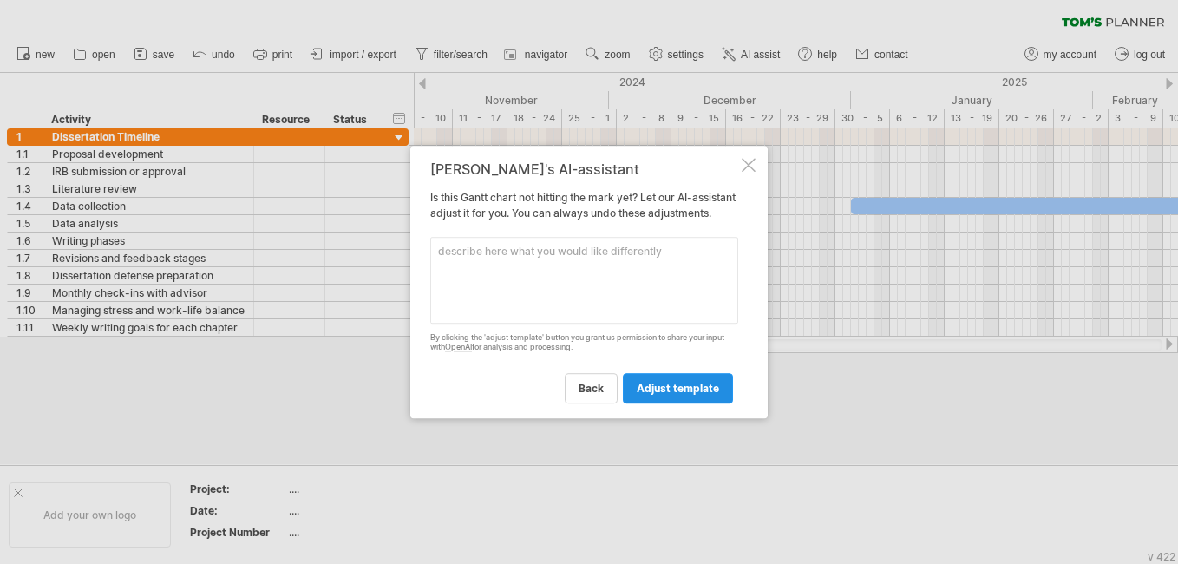
click at [679, 395] on span "adjust template" at bounding box center [678, 388] width 82 height 13
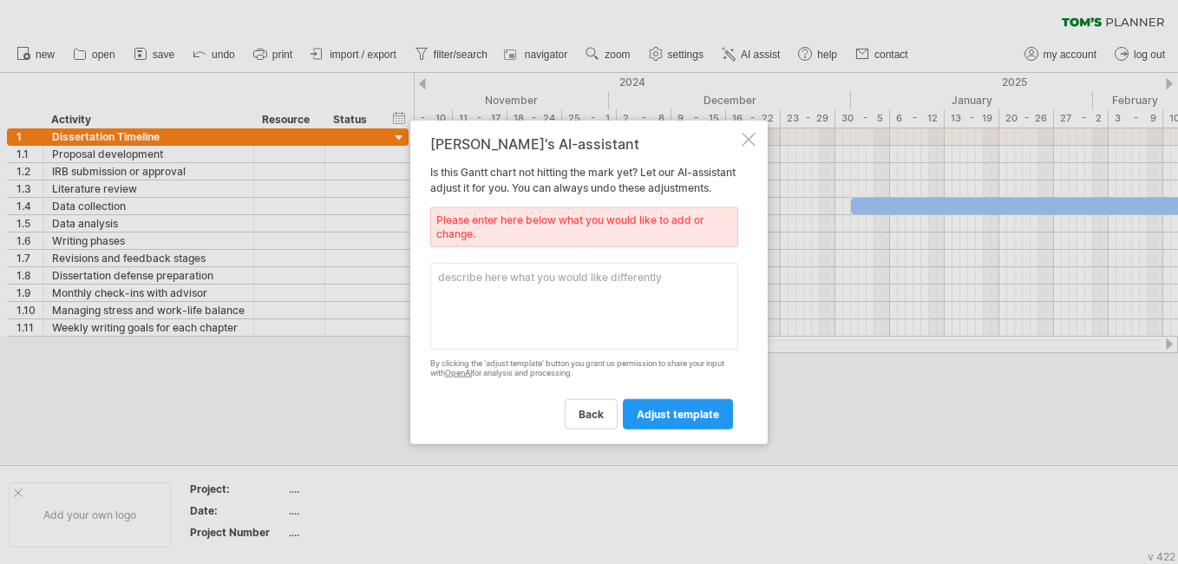
click at [636, 331] on textarea at bounding box center [584, 306] width 308 height 87
paste textarea "This mini research proposal focuses on risk management and the implementation o…"
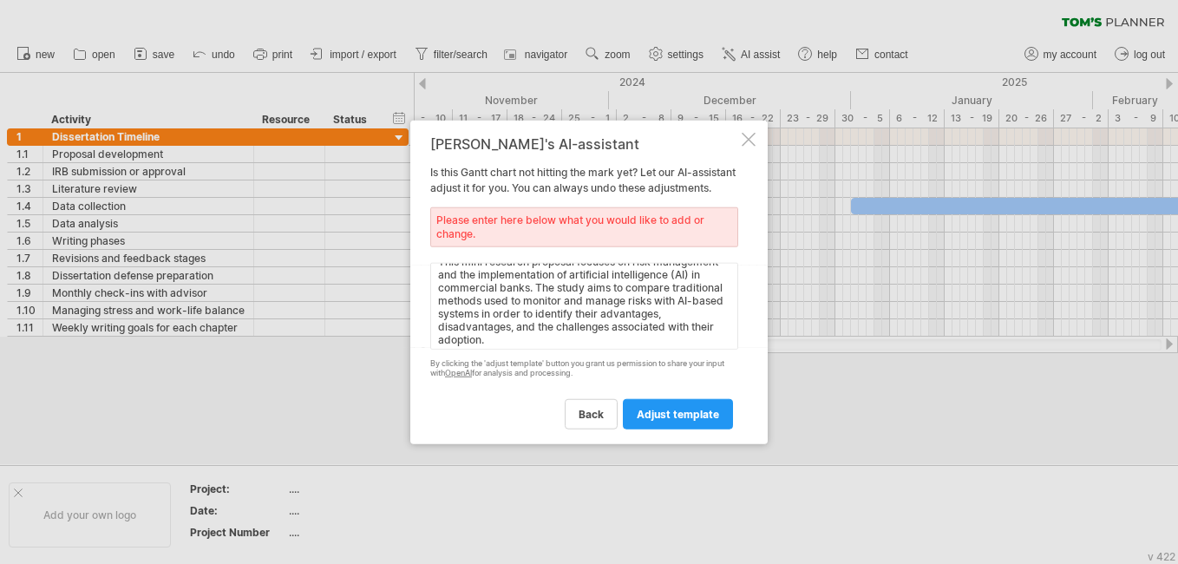
scroll to position [20, 0]
type textarea "This mini research proposal focuses on risk management and the implementation o…"
click at [645, 420] on span "adjust template" at bounding box center [678, 413] width 82 height 13
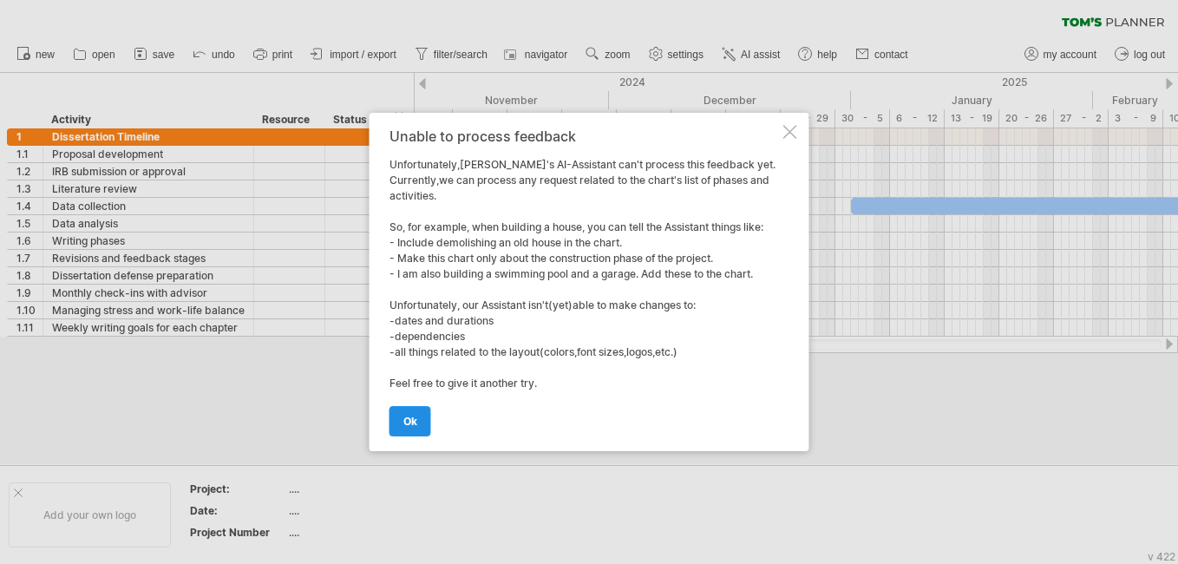
click at [408, 423] on span "ok" at bounding box center [410, 421] width 14 height 13
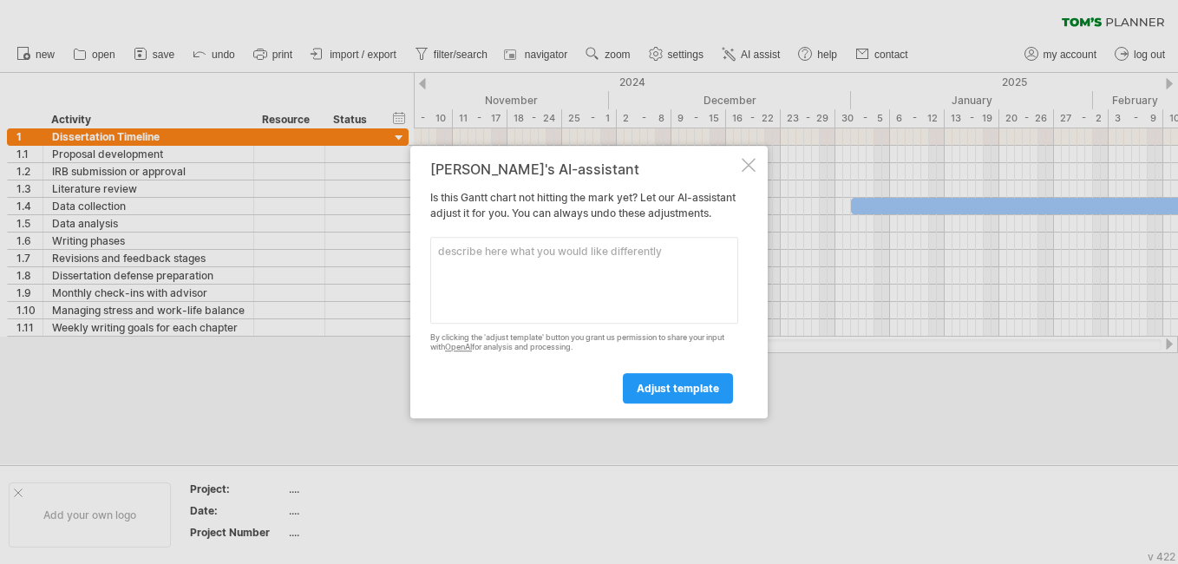
click at [484, 264] on textarea at bounding box center [584, 280] width 308 height 87
type textarea "more details , and add main points and under each main points add supplentery p…"
click at [678, 393] on span "adjust template" at bounding box center [678, 388] width 82 height 13
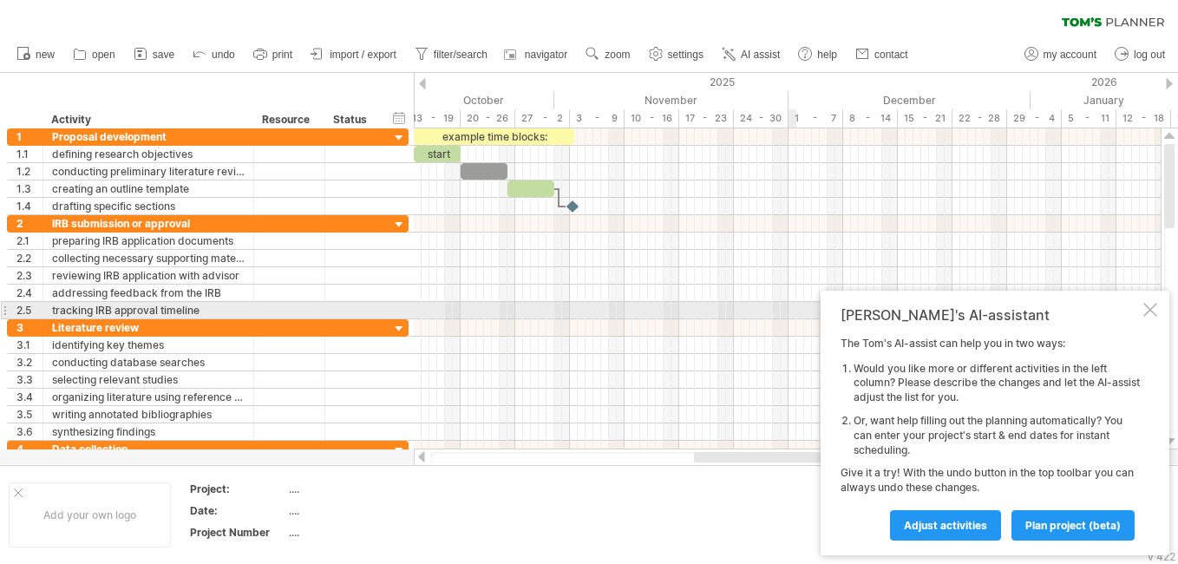
click at [1157, 309] on div "[PERSON_NAME]'s AI-assistant The [PERSON_NAME]'s AI-assist can help you in two …" at bounding box center [995, 423] width 349 height 265
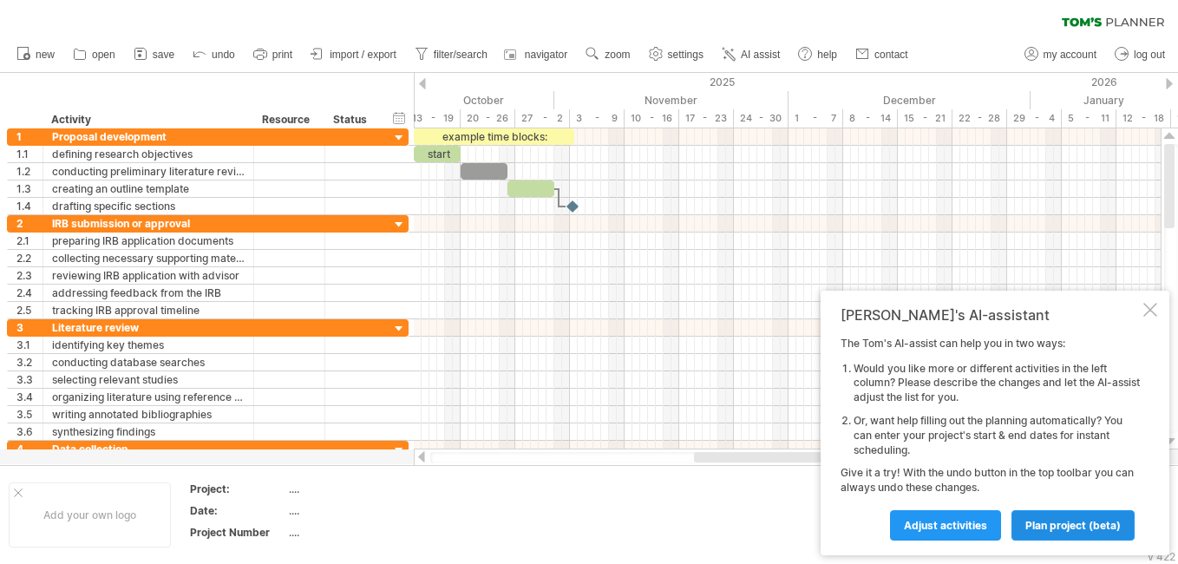
click at [1045, 530] on span "plan project (beta)" at bounding box center [1073, 525] width 95 height 13
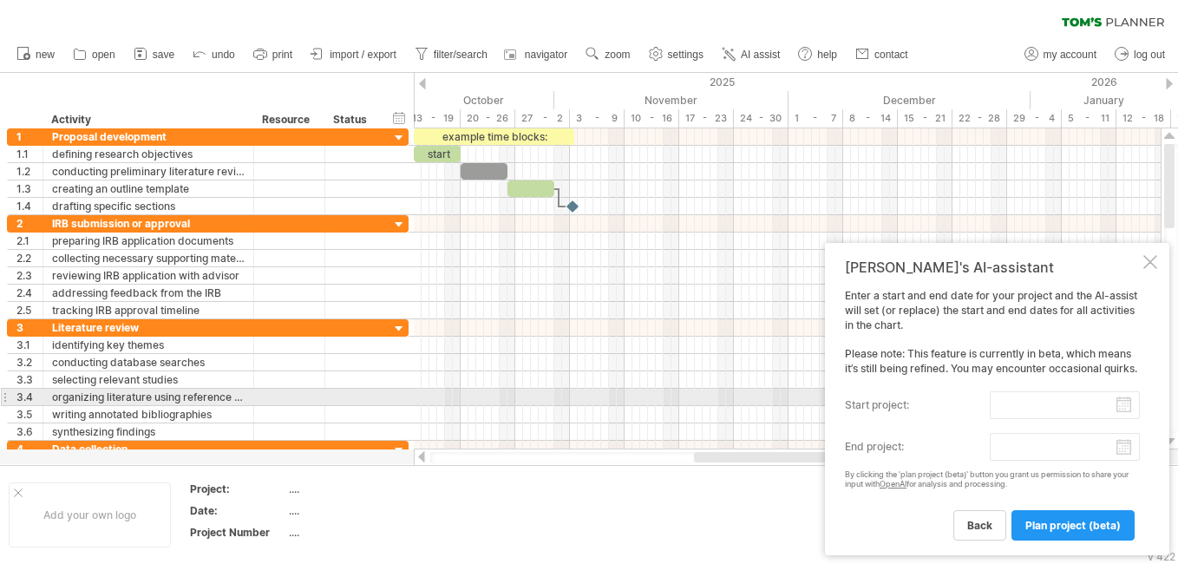
click at [1123, 405] on input "start project:" at bounding box center [1065, 405] width 150 height 28
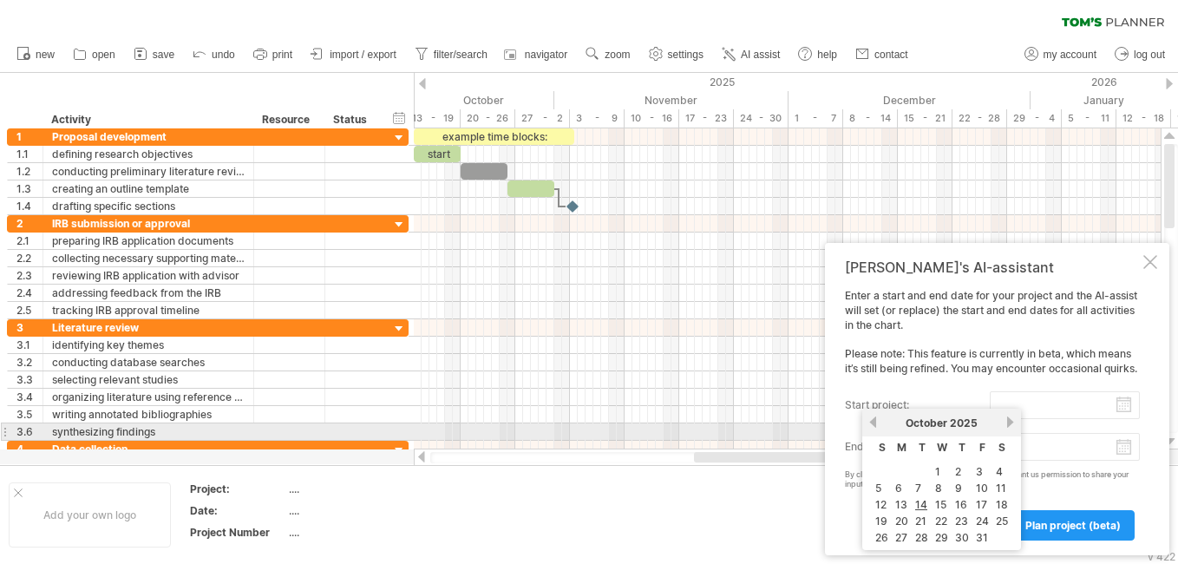
click at [1010, 423] on link "next" at bounding box center [1010, 422] width 13 height 13
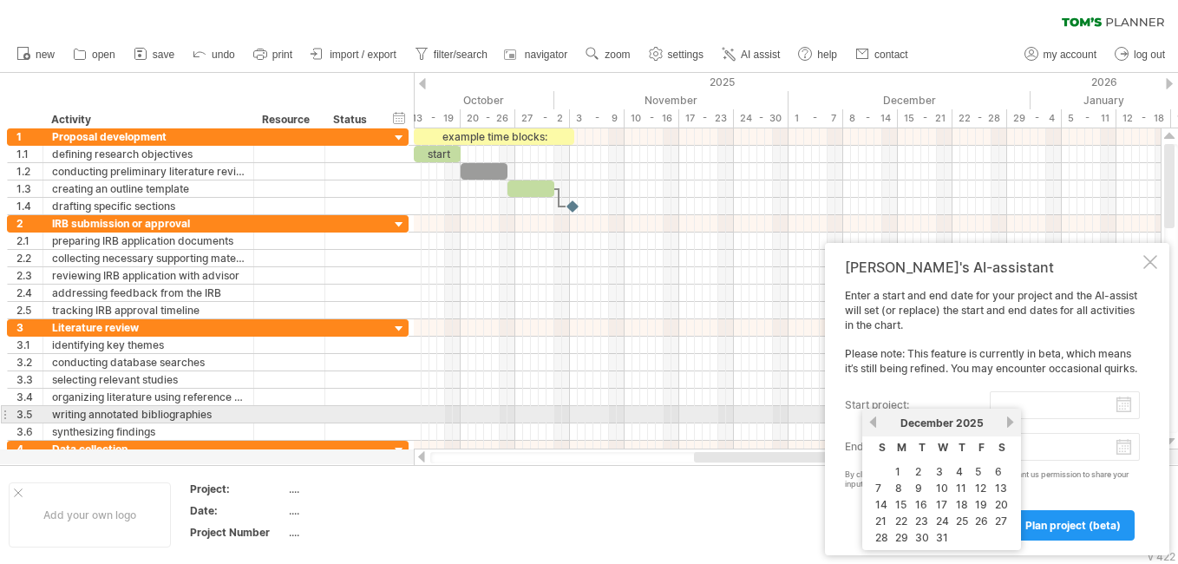
click at [873, 420] on link "previous" at bounding box center [873, 422] width 13 height 13
click at [1009, 420] on link "next" at bounding box center [1010, 422] width 13 height 13
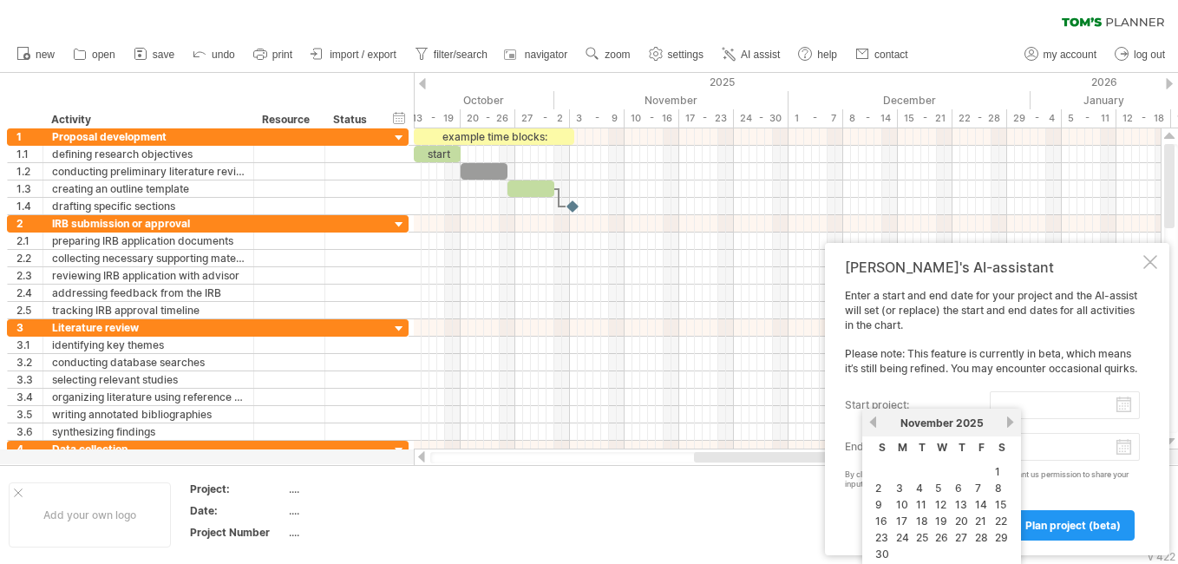
click at [998, 471] on link "1" at bounding box center [997, 471] width 9 height 16
type input "********"
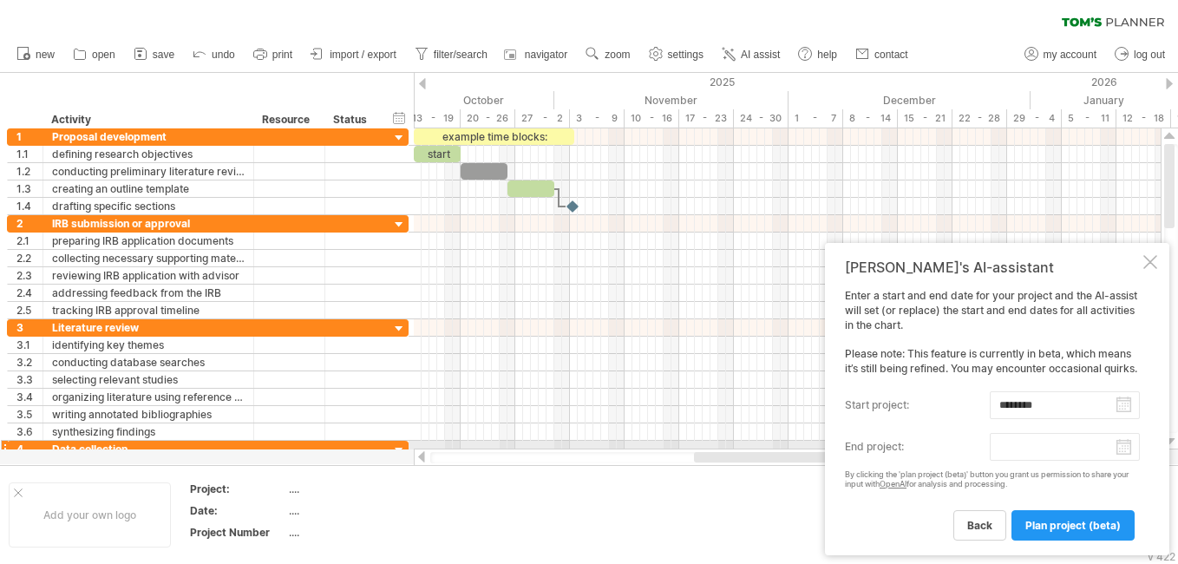
click at [1124, 447] on body "progress(100%) Trying to reach [DOMAIN_NAME] Connected again... 0% clear filter…" at bounding box center [589, 283] width 1178 height 567
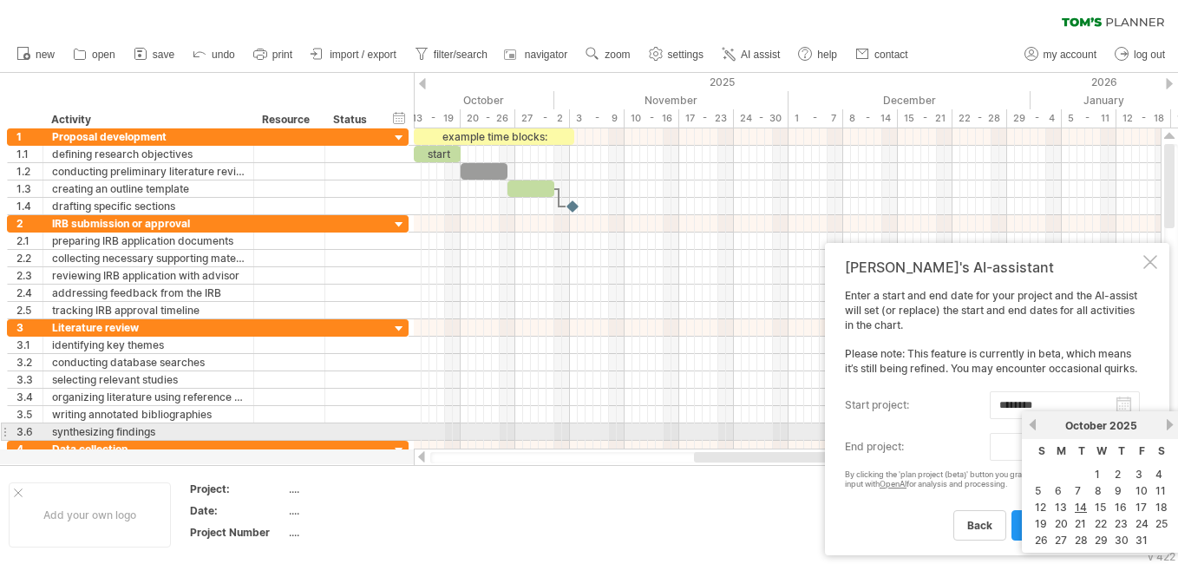
click at [1171, 428] on link "next" at bounding box center [1170, 424] width 13 height 13
click at [1171, 427] on link "next" at bounding box center [1170, 424] width 13 height 13
click at [1171, 427] on link "next" at bounding box center [1168, 424] width 13 height 13
click at [1171, 427] on link "next" at bounding box center [1170, 424] width 13 height 13
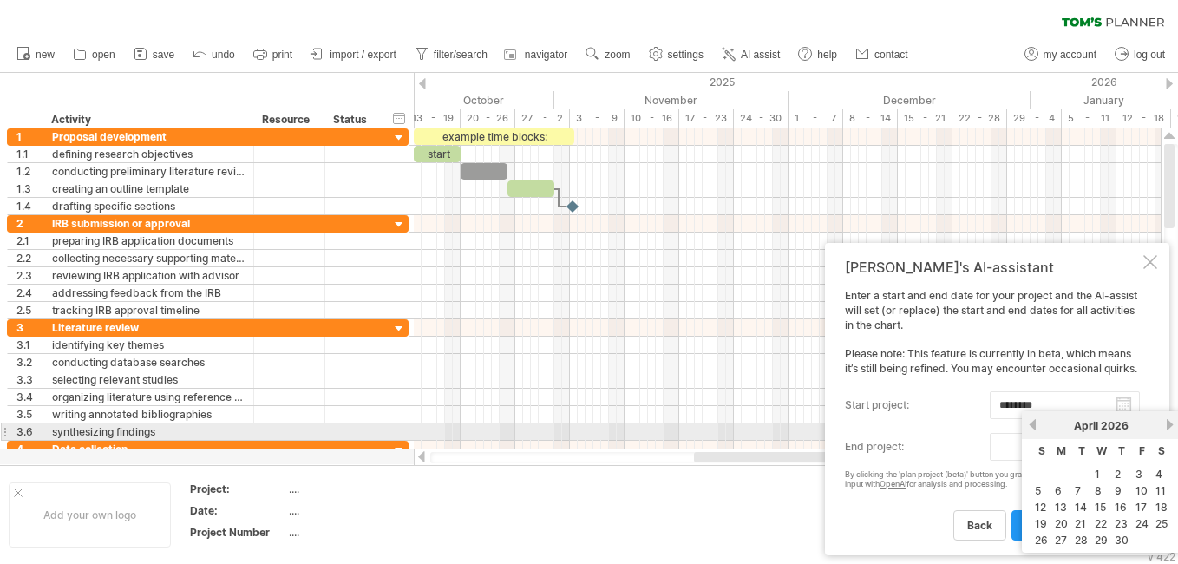
click at [1171, 427] on link "next" at bounding box center [1170, 424] width 13 height 13
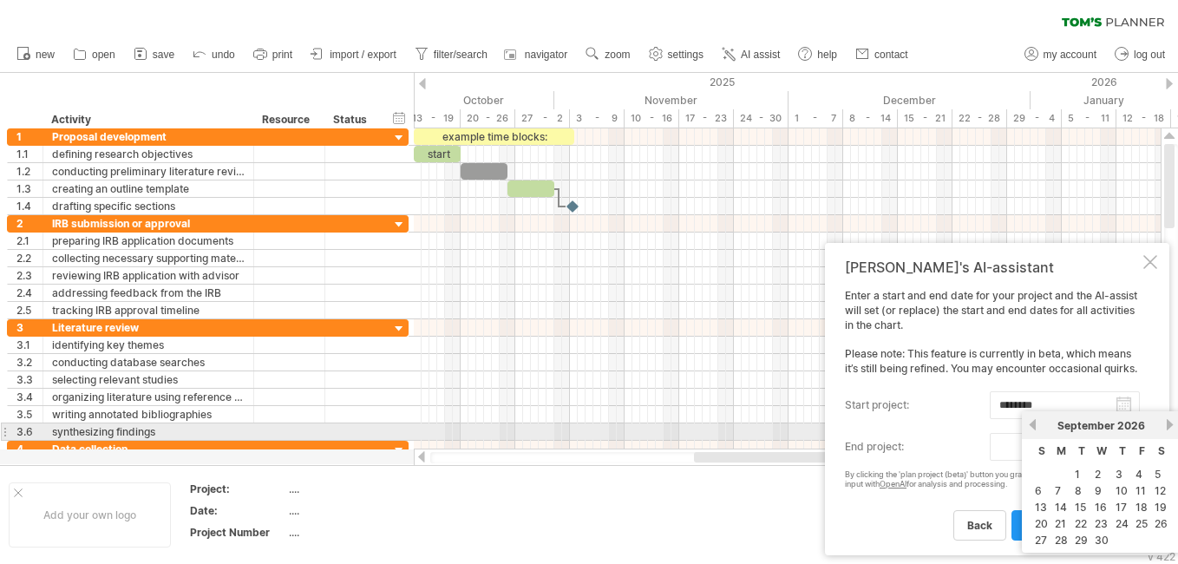
click at [1171, 427] on link "next" at bounding box center [1170, 424] width 13 height 13
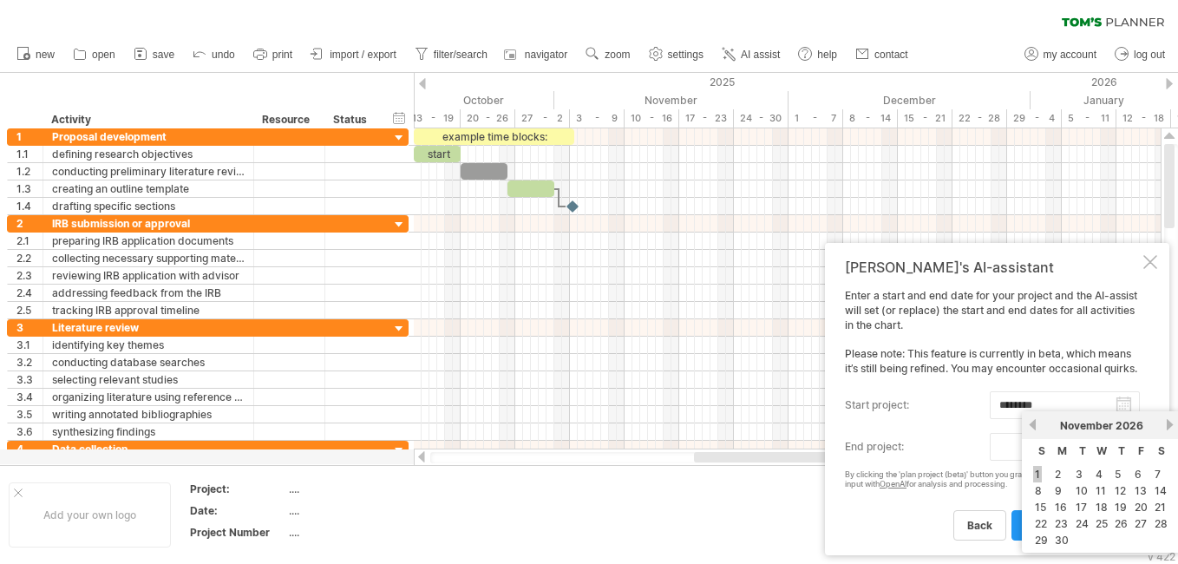
click at [1038, 472] on link "1" at bounding box center [1037, 474] width 9 height 16
type input "********"
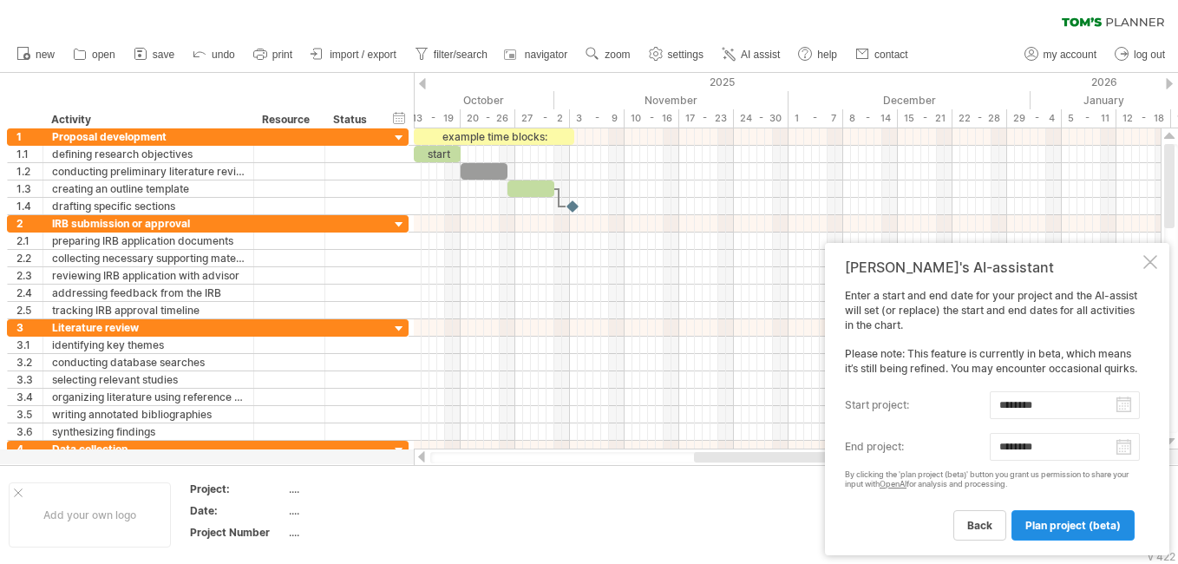
click at [1038, 523] on span "plan project (beta)" at bounding box center [1073, 525] width 95 height 13
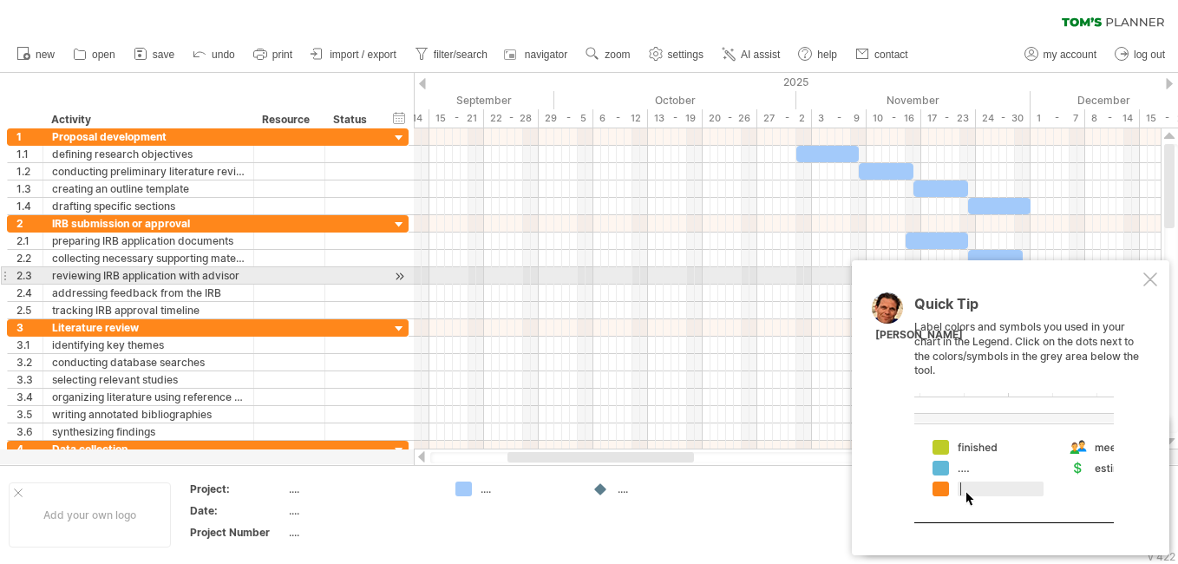
click at [1157, 272] on div "Quick Tip Label colors and symbols you used in your chart in the Legend. Click …" at bounding box center [1011, 407] width 318 height 295
click at [1151, 279] on div at bounding box center [1151, 279] width 14 height 14
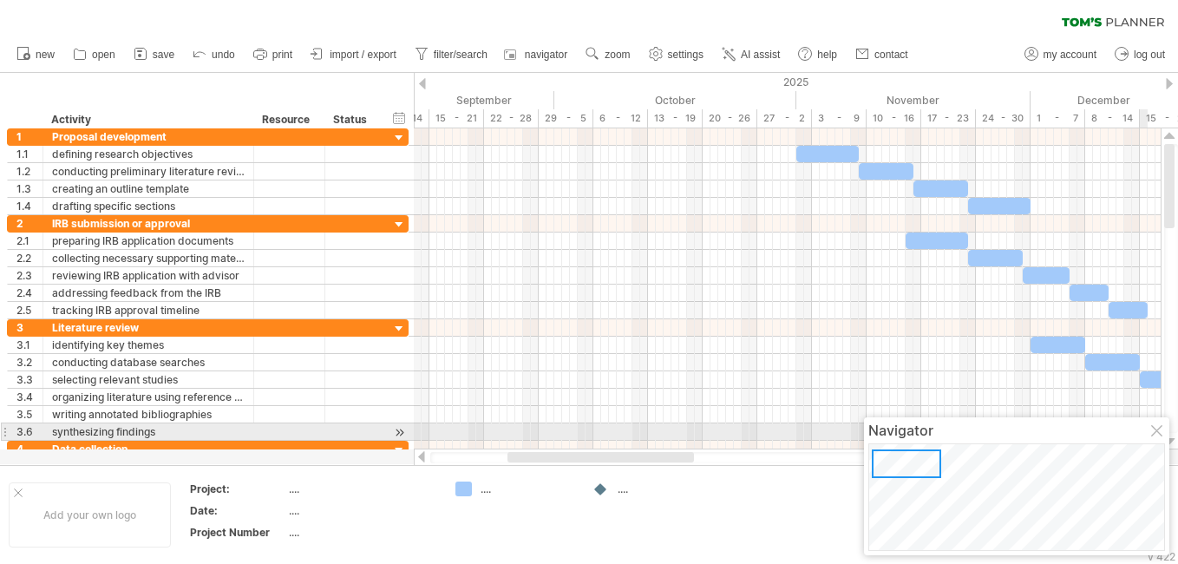
click at [1159, 432] on div at bounding box center [1158, 432] width 14 height 14
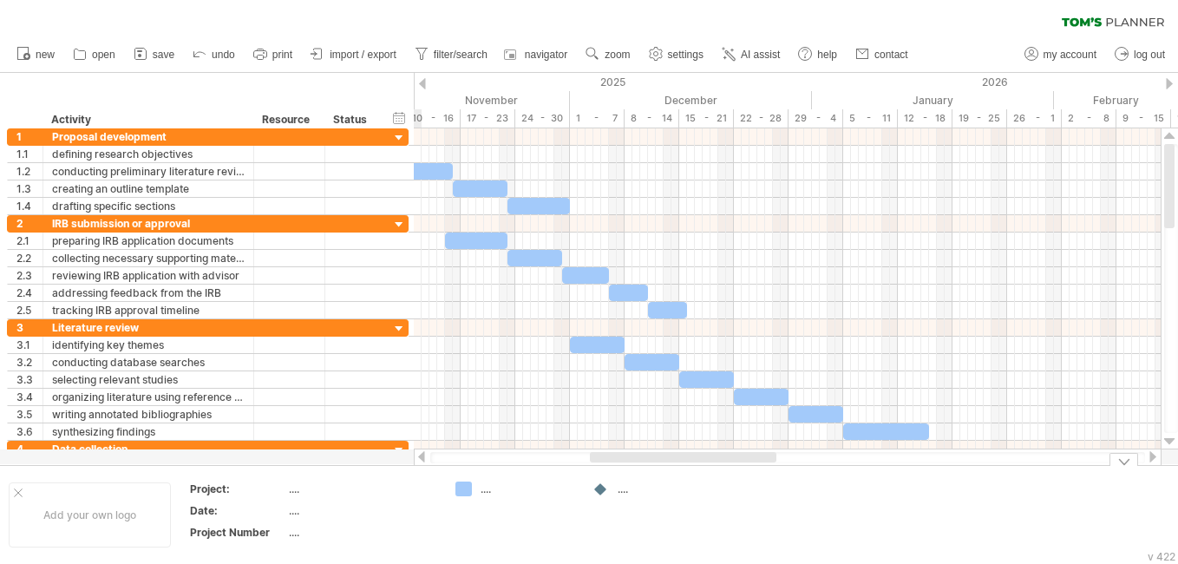
drag, startPoint x: 646, startPoint y: 462, endPoint x: 728, endPoint y: 470, distance: 82.9
click at [728, 470] on div "Trying to reach [DOMAIN_NAME] Connected again... 0% clear filter new 1" at bounding box center [589, 282] width 1178 height 564
click at [623, 494] on div "...." at bounding box center [665, 489] width 95 height 15
click at [600, 494] on div "Trying to reach [DOMAIN_NAME] Connected again... 0% clear filter new 1" at bounding box center [589, 282] width 1178 height 564
click at [464, 488] on div "Trying to reach [DOMAIN_NAME] Connected again... 0% clear filter new 1" at bounding box center [589, 282] width 1178 height 564
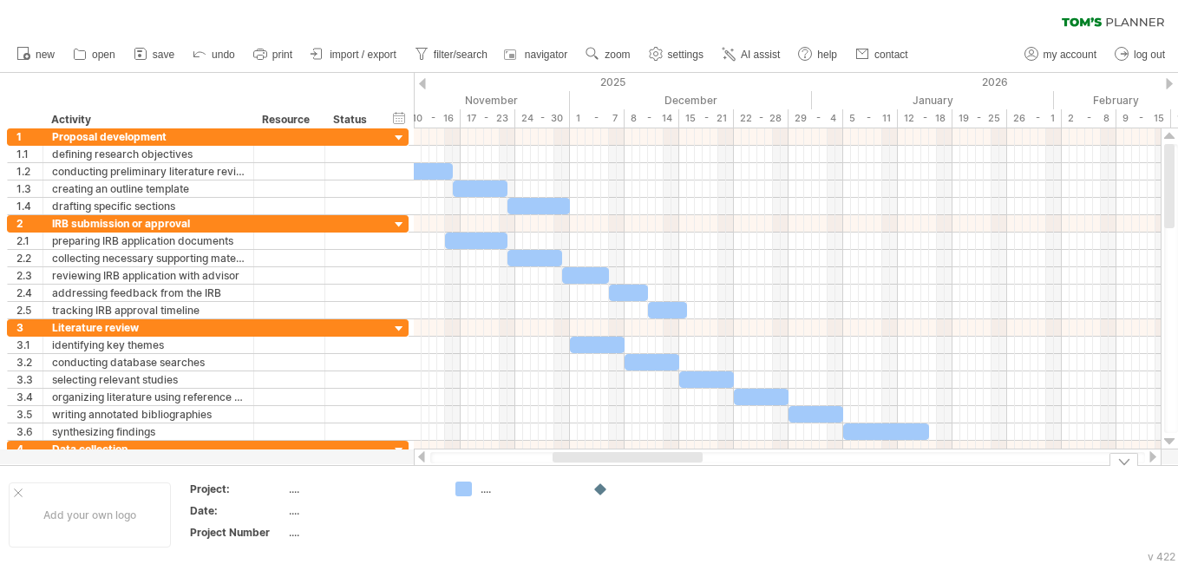
click at [490, 493] on div "...." at bounding box center [528, 489] width 95 height 15
click at [465, 491] on div "Trying to reach [DOMAIN_NAME] Connected again... 0% clear filter new 1" at bounding box center [589, 282] width 1178 height 564
click at [539, 472] on div "add color" at bounding box center [554, 467] width 116 height 28
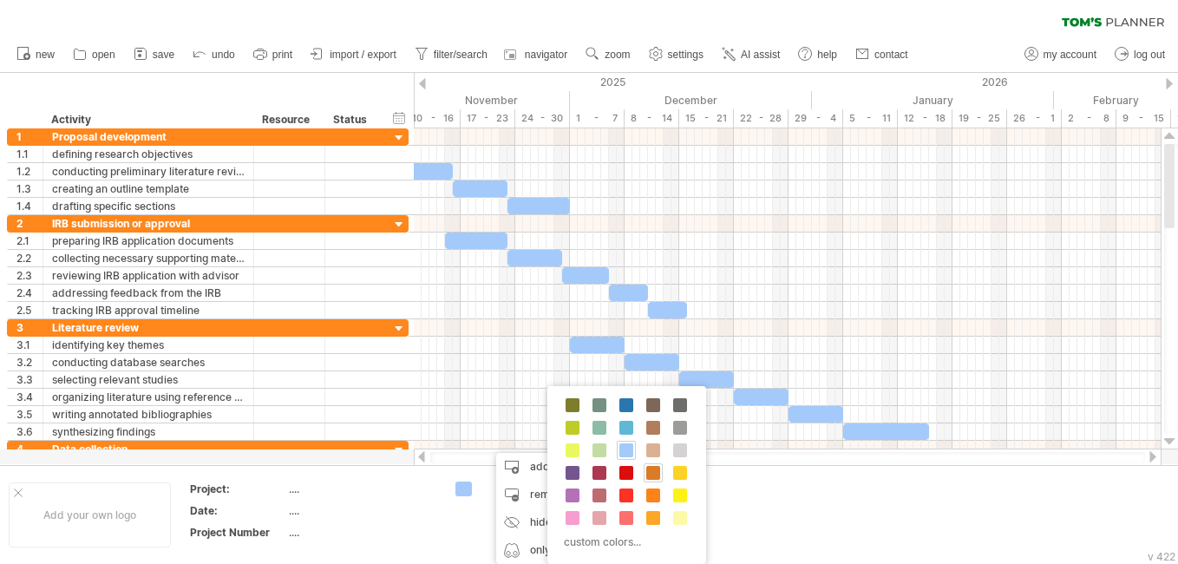
click at [652, 470] on span at bounding box center [653, 473] width 14 height 14
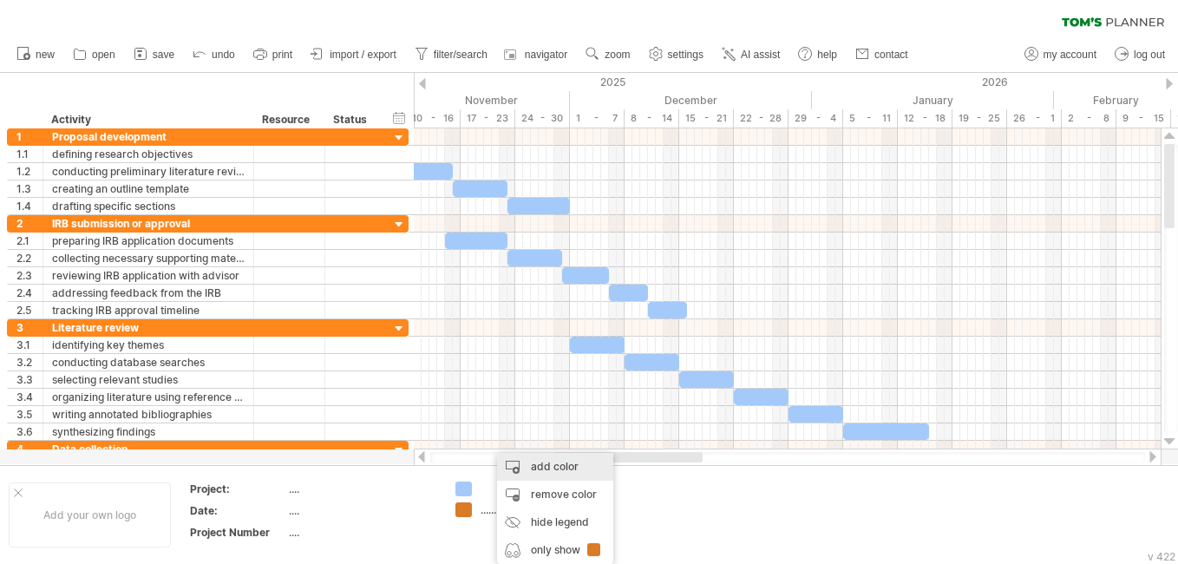
click at [547, 471] on div "add color" at bounding box center [555, 467] width 116 height 28
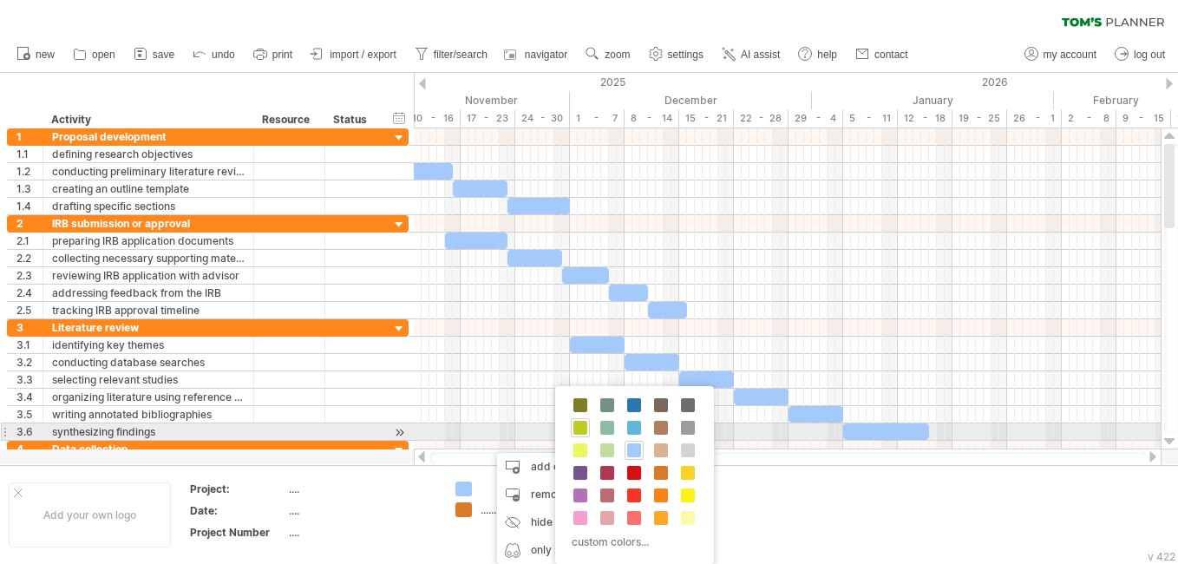
click at [582, 427] on span at bounding box center [581, 428] width 14 height 14
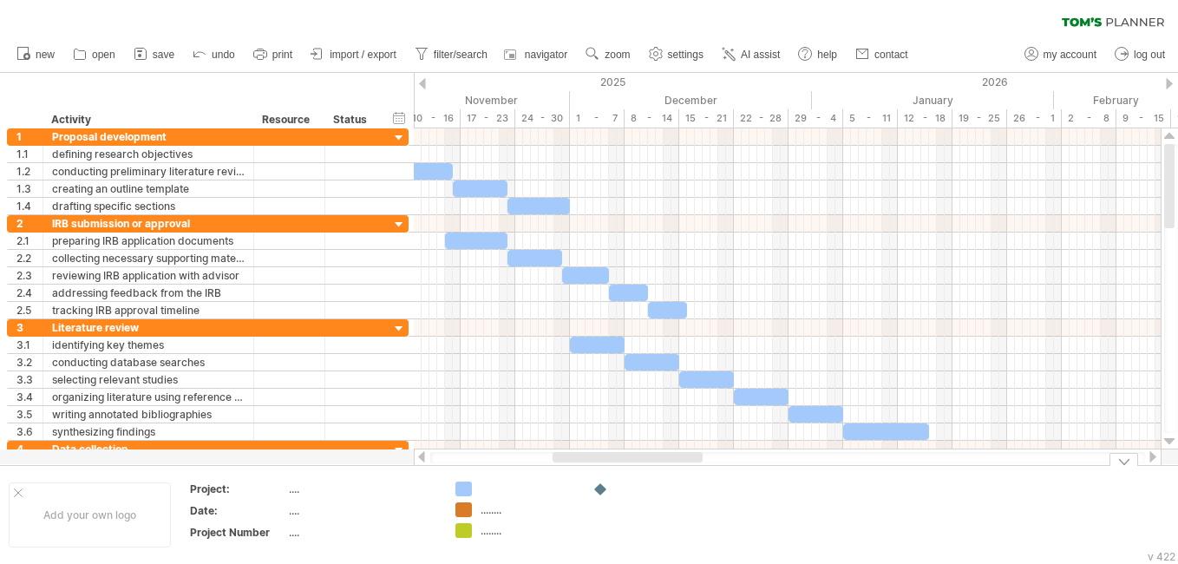
click at [484, 488] on div at bounding box center [528, 489] width 95 height 15
type input "*"
type input "**********"
click at [709, 534] on td at bounding box center [652, 515] width 137 height 67
click at [496, 508] on div "........" at bounding box center [528, 509] width 95 height 15
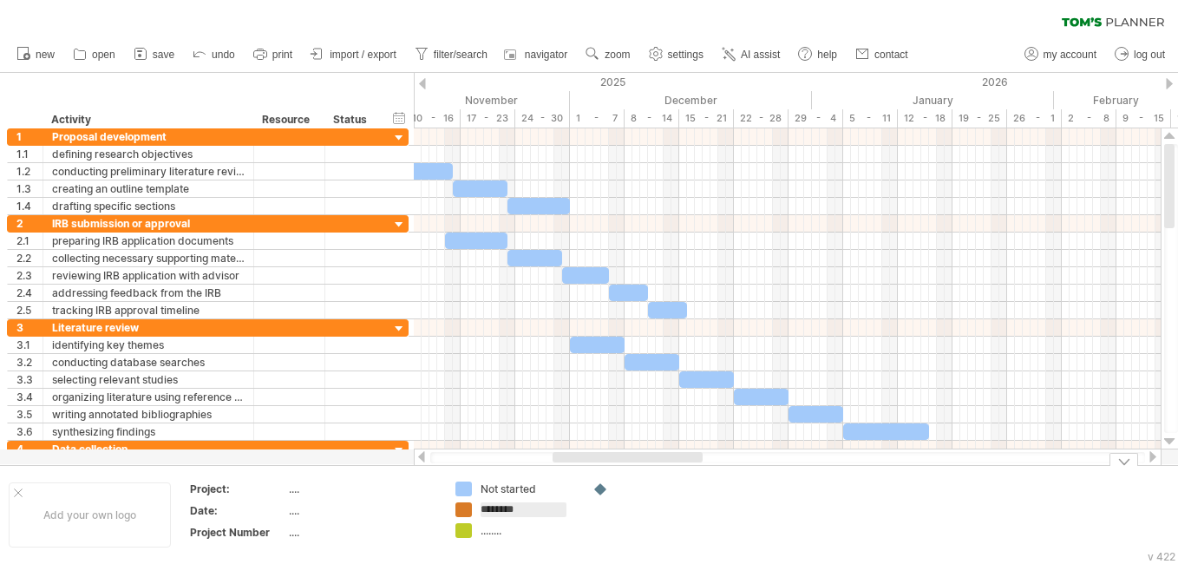
type input "********"
click at [522, 510] on div "Partally" at bounding box center [528, 509] width 95 height 15
drag, startPoint x: 518, startPoint y: 510, endPoint x: 481, endPoint y: 510, distance: 37.3
click at [481, 510] on input "********" at bounding box center [524, 509] width 86 height 15
type input "**********"
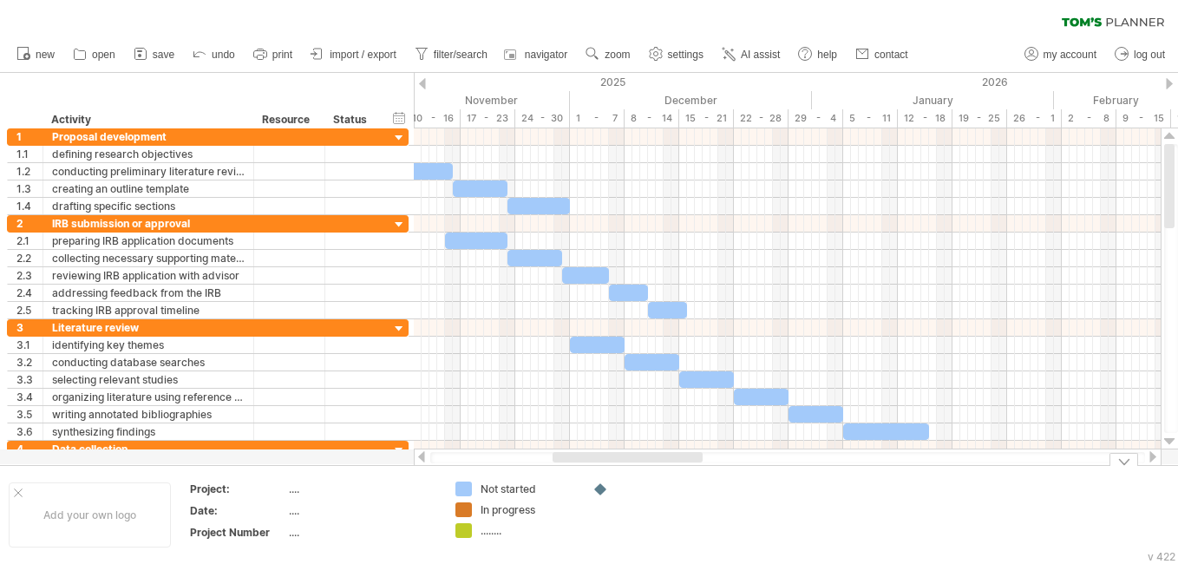
click at [521, 482] on div "Not started" at bounding box center [528, 489] width 95 height 15
click at [521, 490] on input "**********" at bounding box center [524, 489] width 86 height 15
click at [484, 529] on div "........" at bounding box center [528, 530] width 95 height 15
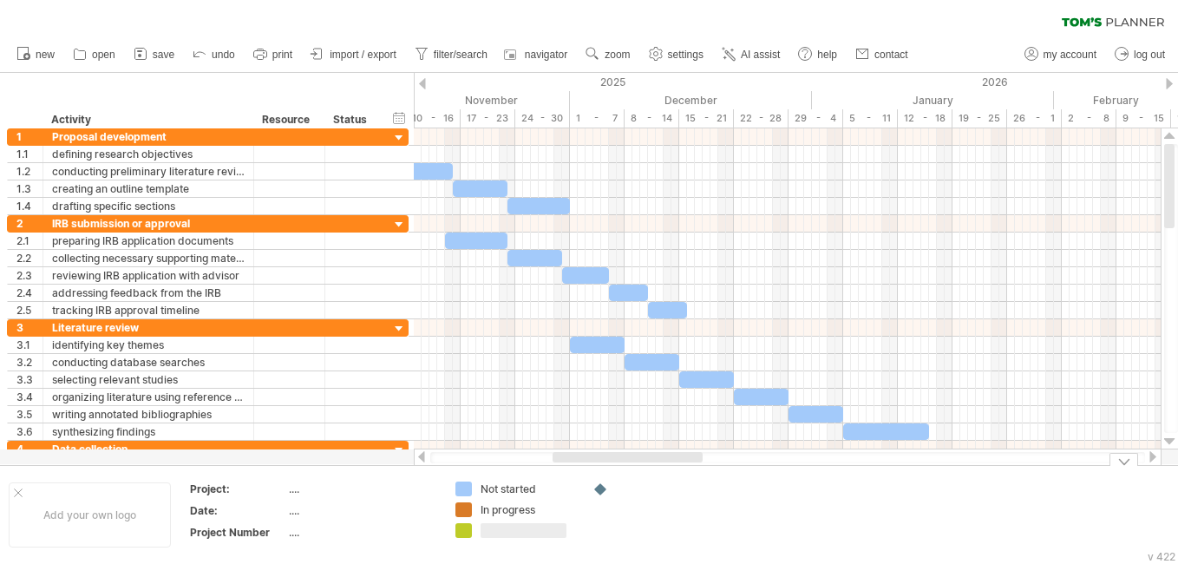
type input "*********"
click at [299, 492] on div "...." at bounding box center [362, 489] width 146 height 15
click at [307, 491] on div "...." at bounding box center [362, 489] width 146 height 15
click at [330, 491] on input "**********" at bounding box center [358, 489] width 139 height 15
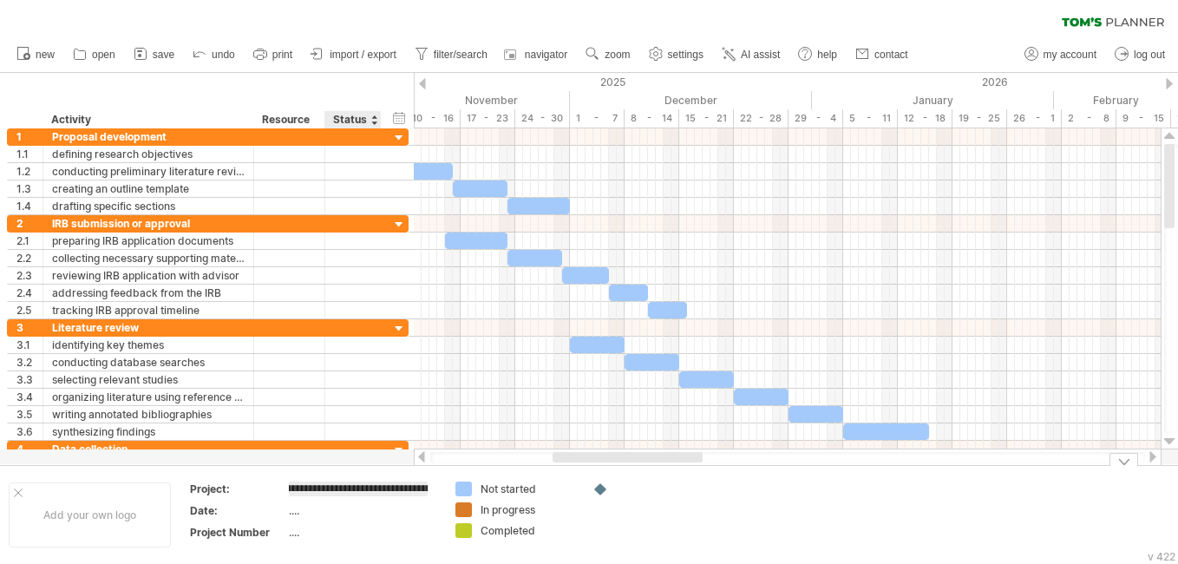
scroll to position [0, 20]
click at [407, 489] on input "**********" at bounding box center [358, 489] width 139 height 15
click at [331, 487] on input "**********" at bounding box center [358, 489] width 139 height 15
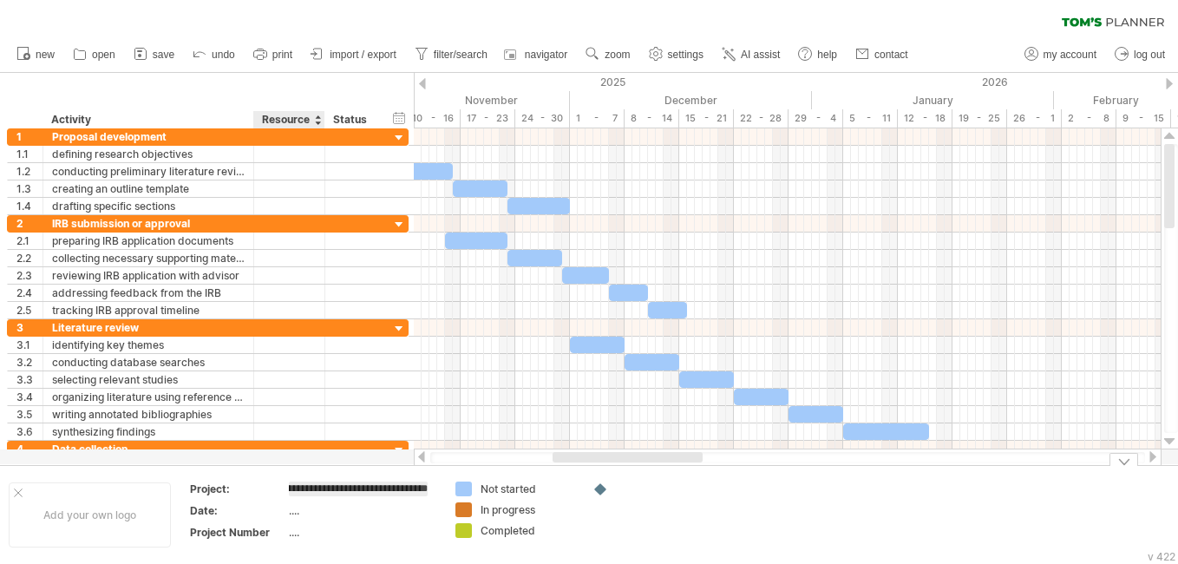
type input "**********"
click at [291, 534] on div "...." at bounding box center [362, 532] width 146 height 15
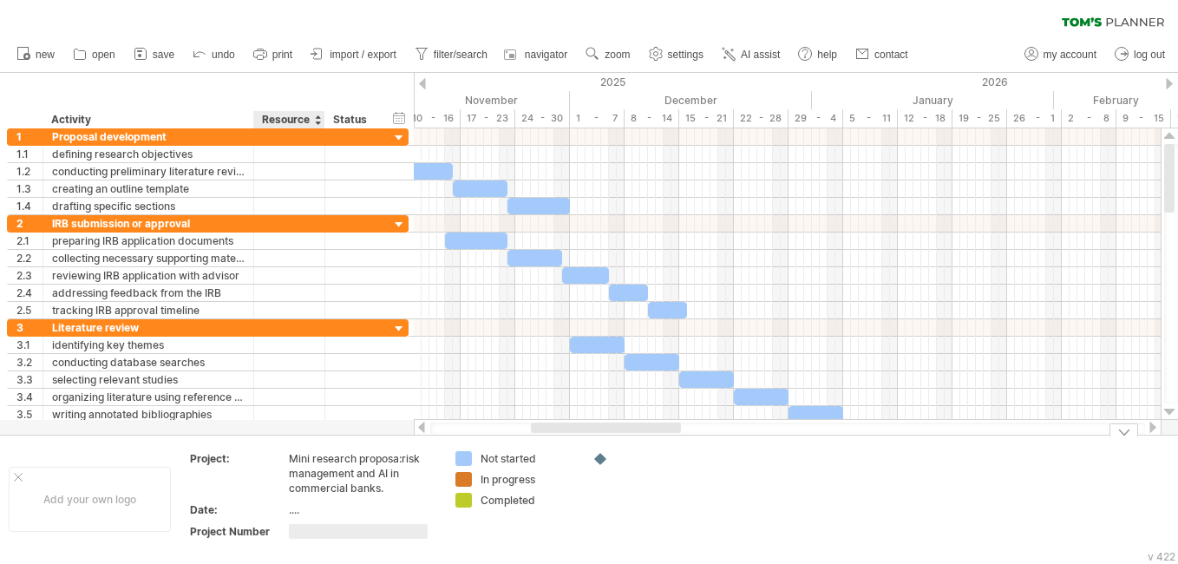
type input "*"
click at [302, 509] on div "...." at bounding box center [362, 509] width 146 height 15
type input "**********"
click at [587, 492] on td at bounding box center [652, 499] width 137 height 96
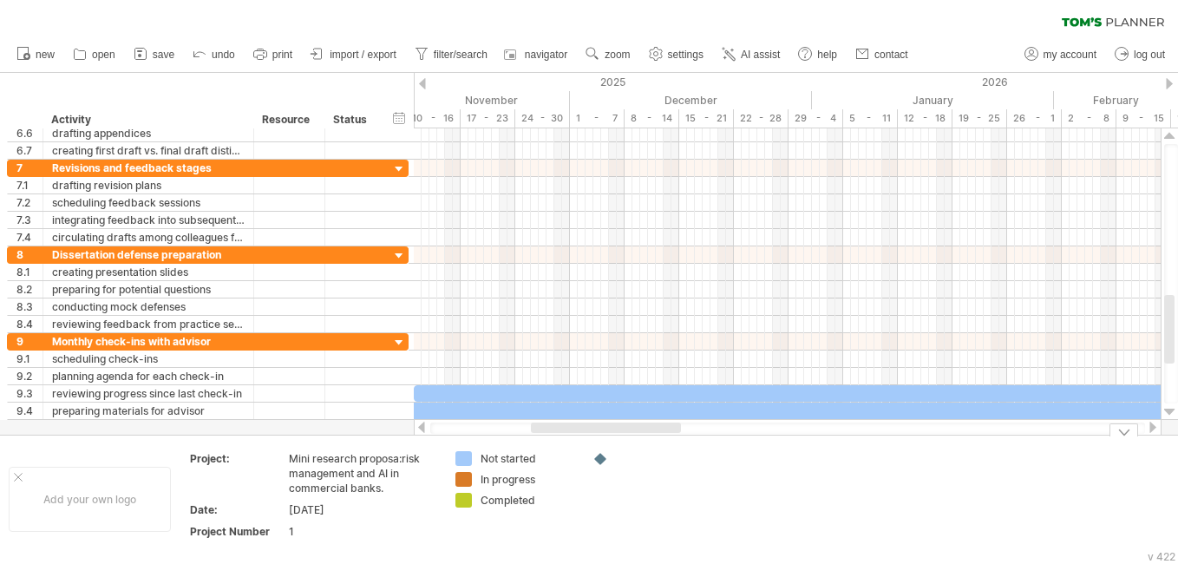
click at [437, 429] on div at bounding box center [787, 428] width 715 height 11
click at [436, 427] on div at bounding box center [787, 428] width 715 height 11
click at [426, 429] on div at bounding box center [422, 427] width 14 height 11
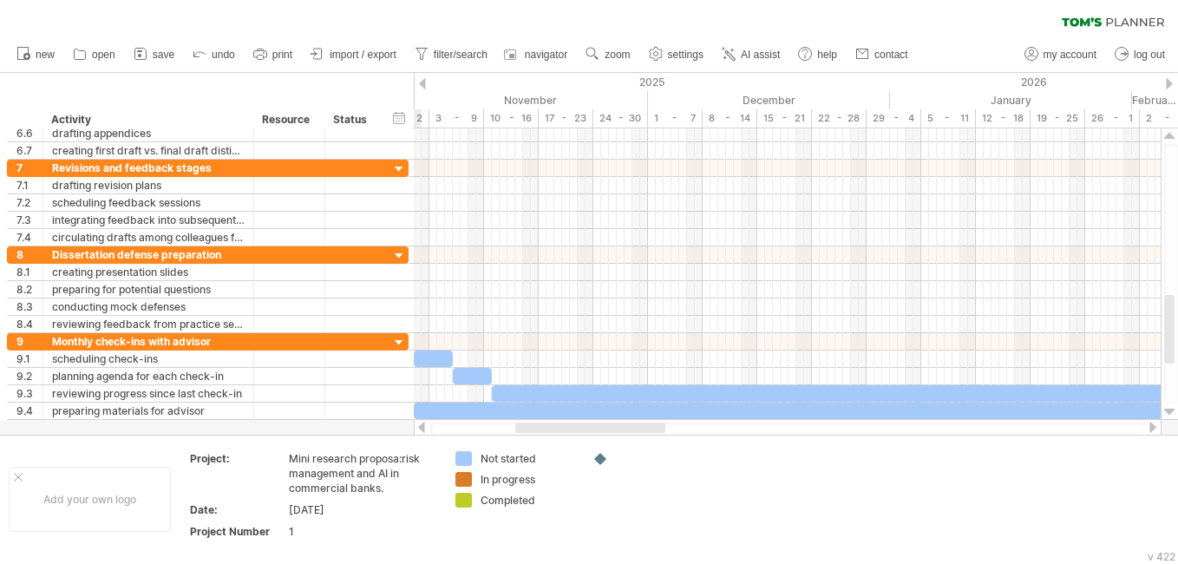
click at [421, 430] on div at bounding box center [422, 427] width 14 height 11
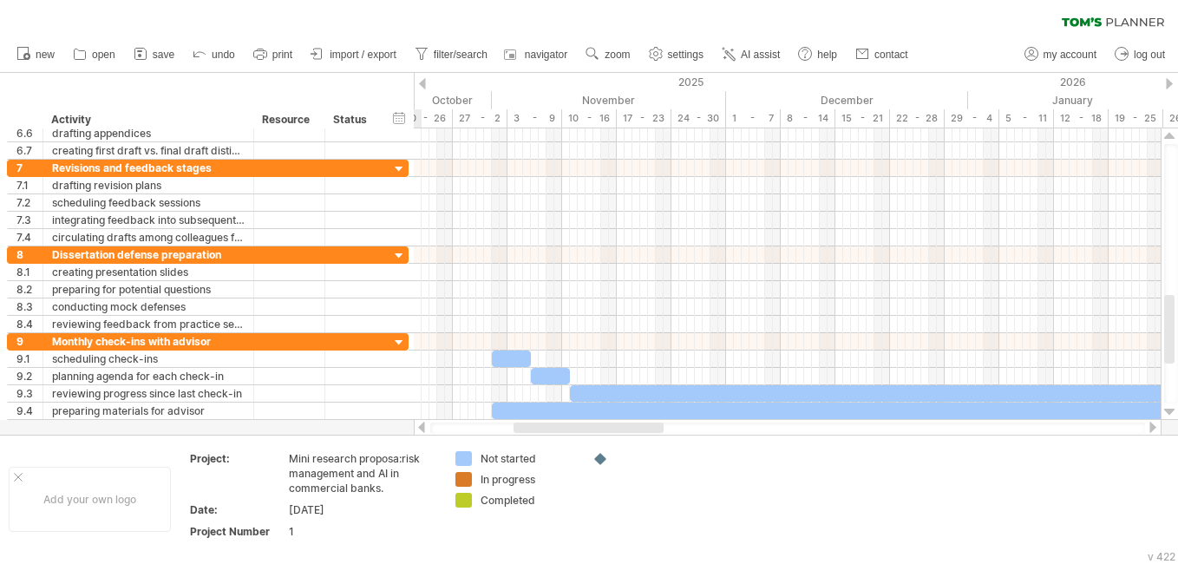
click at [421, 429] on div at bounding box center [422, 427] width 14 height 11
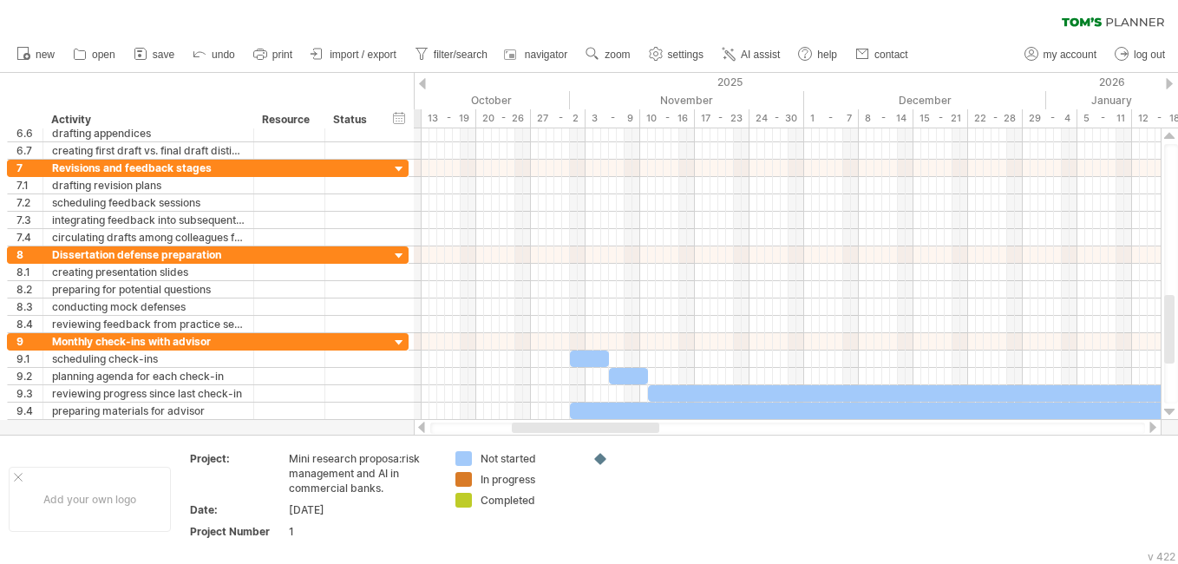
click at [421, 429] on div at bounding box center [422, 427] width 14 height 11
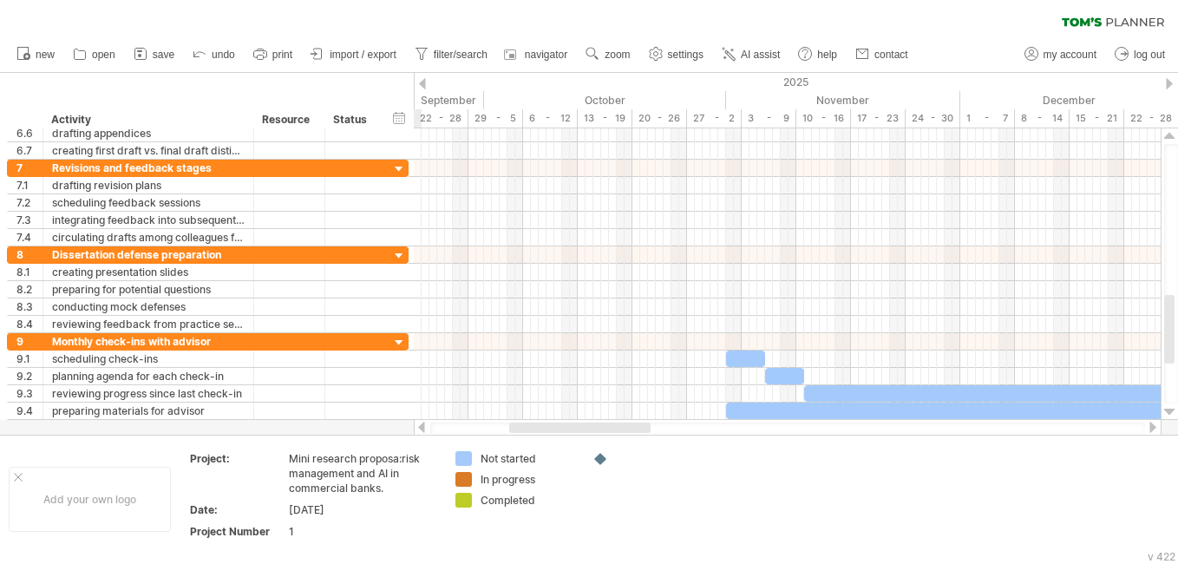
click at [421, 429] on div at bounding box center [422, 427] width 14 height 11
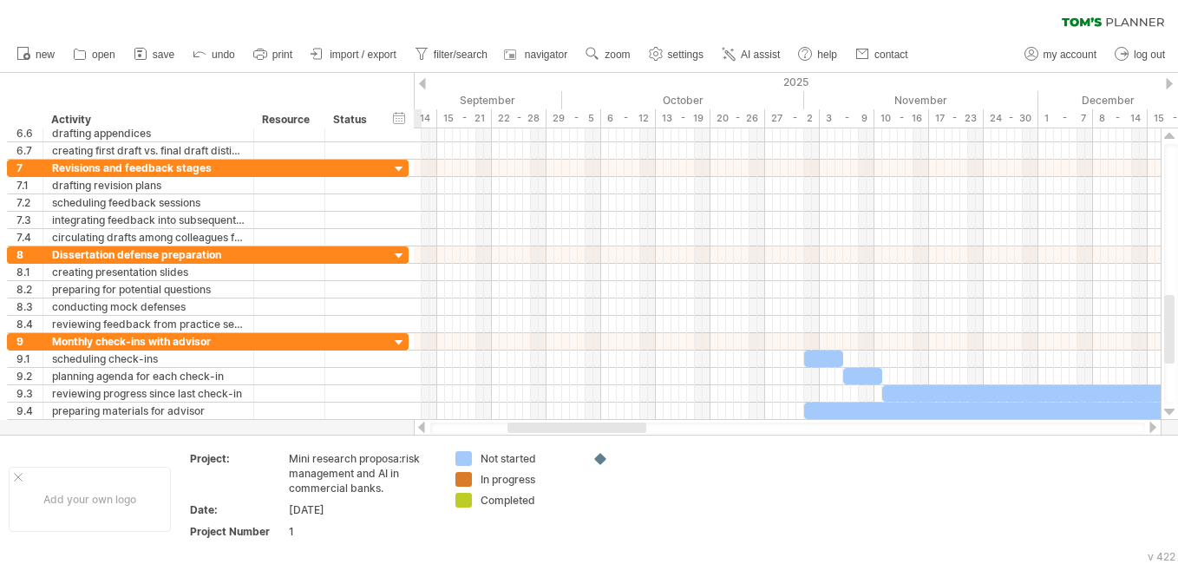
click at [421, 427] on div at bounding box center [422, 427] width 14 height 11
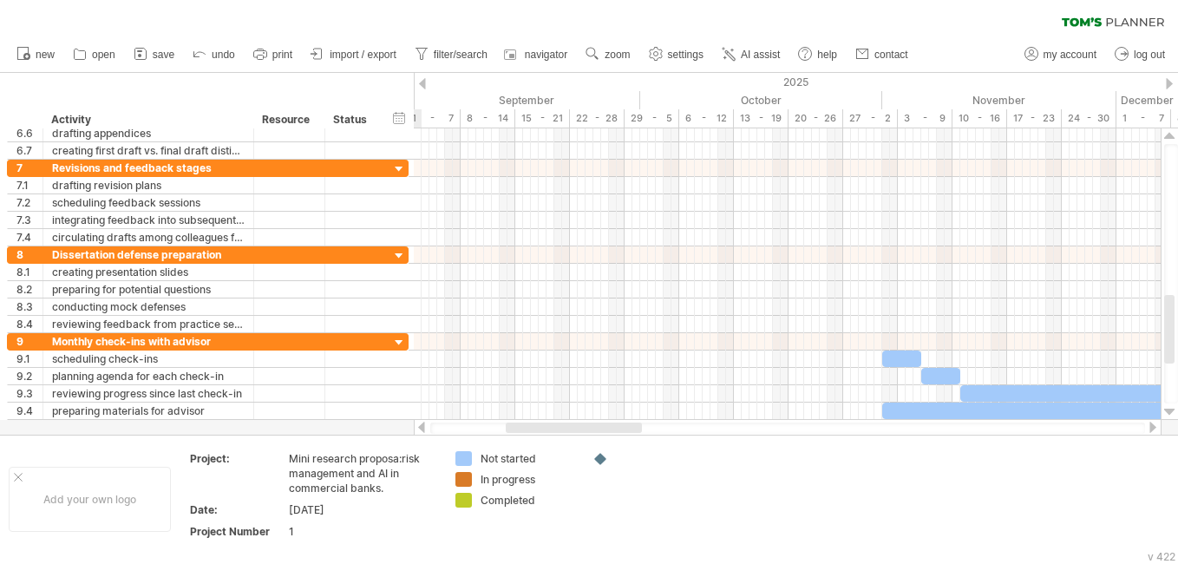
click at [422, 427] on div at bounding box center [422, 427] width 14 height 11
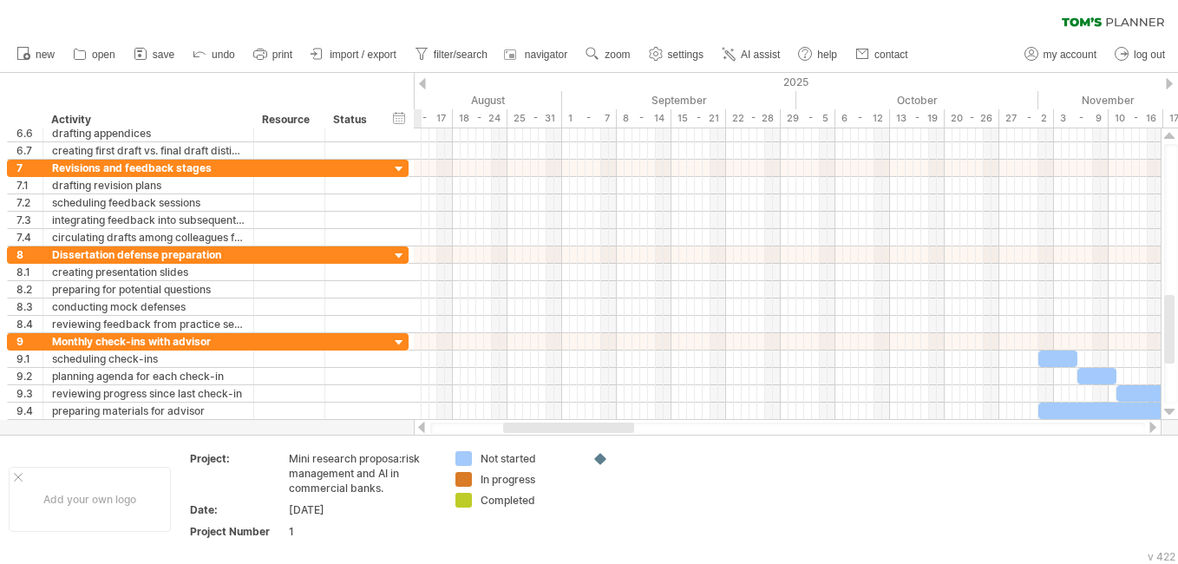
click at [422, 427] on div at bounding box center [422, 427] width 14 height 11
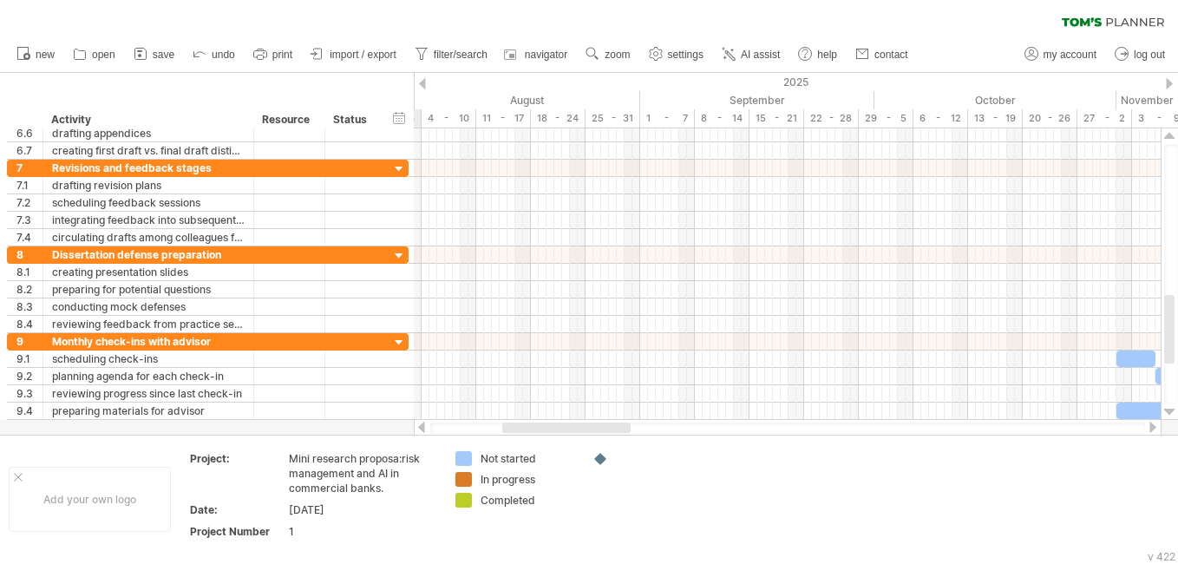
click at [423, 427] on div at bounding box center [422, 427] width 14 height 11
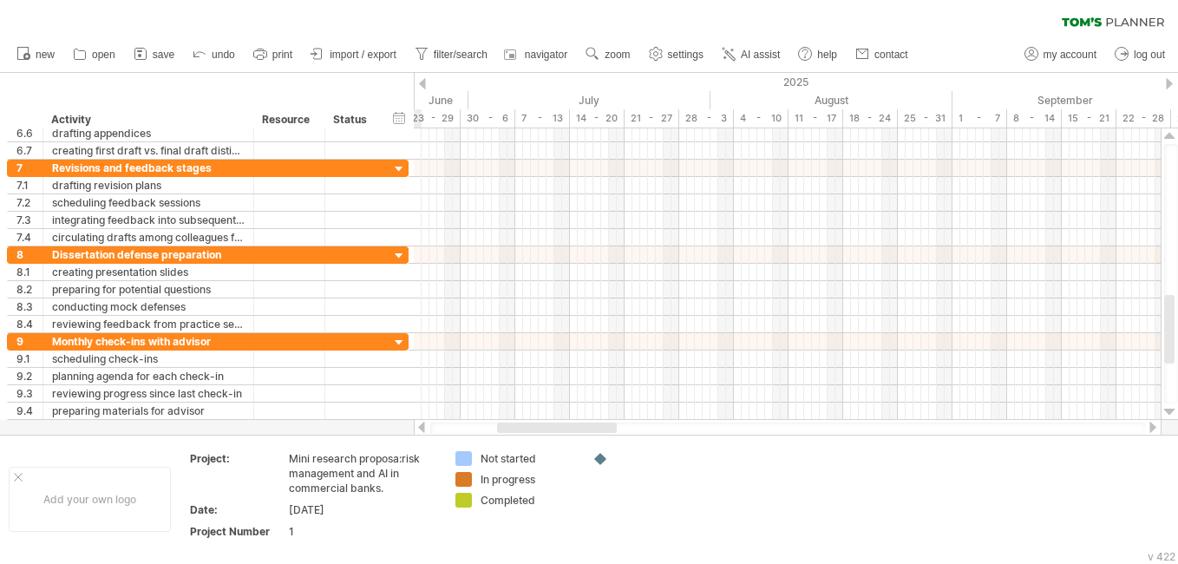
click at [423, 427] on div at bounding box center [422, 427] width 14 height 11
drag, startPoint x: 523, startPoint y: 427, endPoint x: 410, endPoint y: 429, distance: 113.7
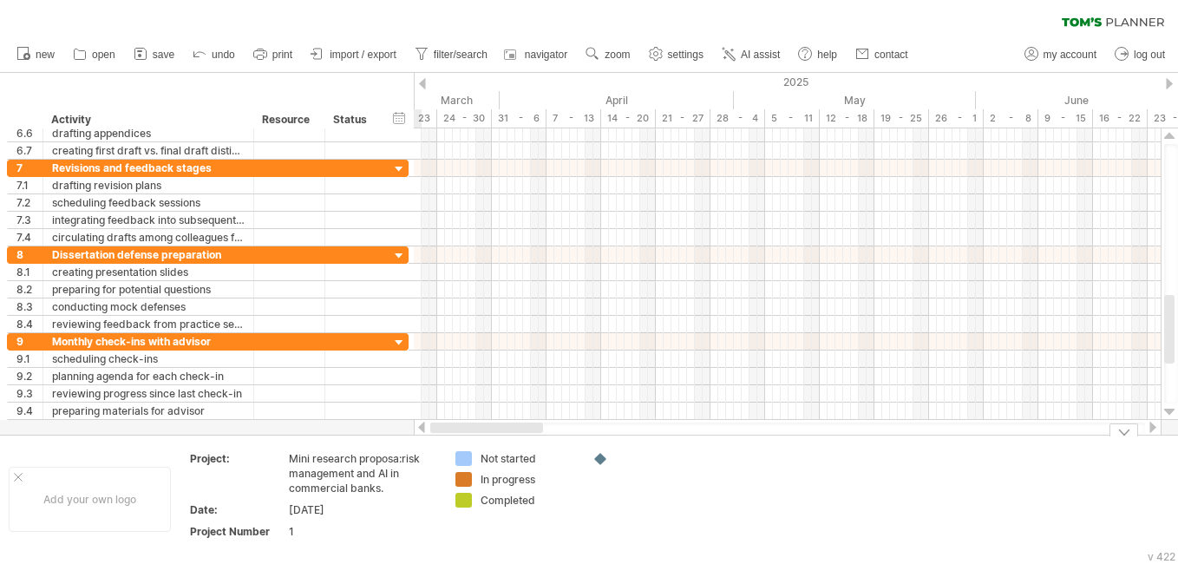
click at [410, 429] on div "Trying to reach [DOMAIN_NAME] Connected again... 0% clear filter new 1" at bounding box center [589, 282] width 1178 height 564
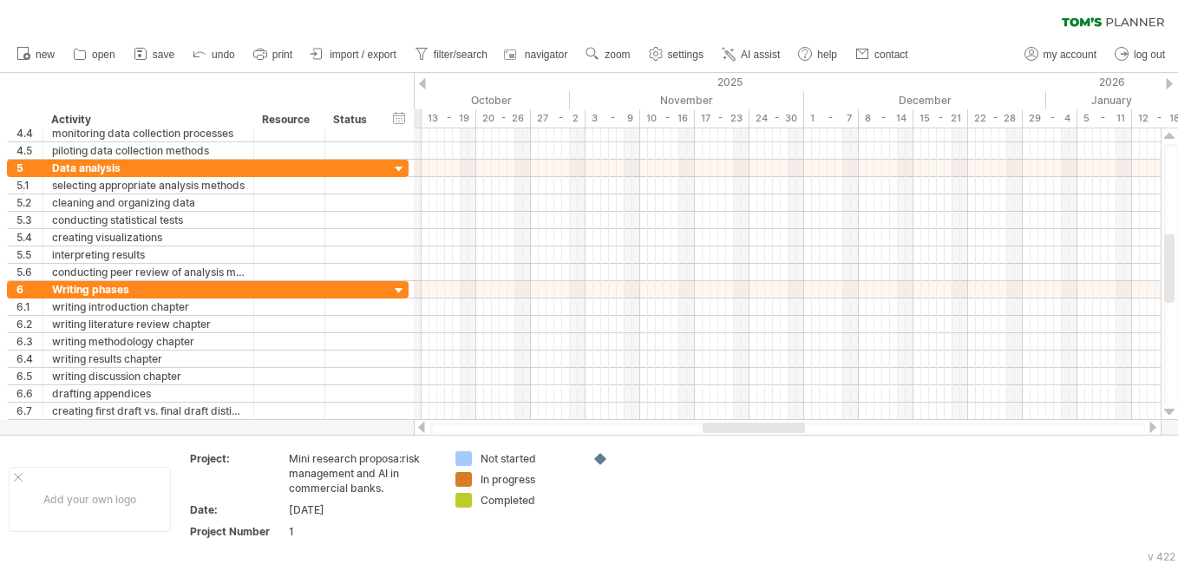
drag, startPoint x: 538, startPoint y: 424, endPoint x: 752, endPoint y: 423, distance: 214.3
click at [752, 423] on div at bounding box center [754, 428] width 102 height 10
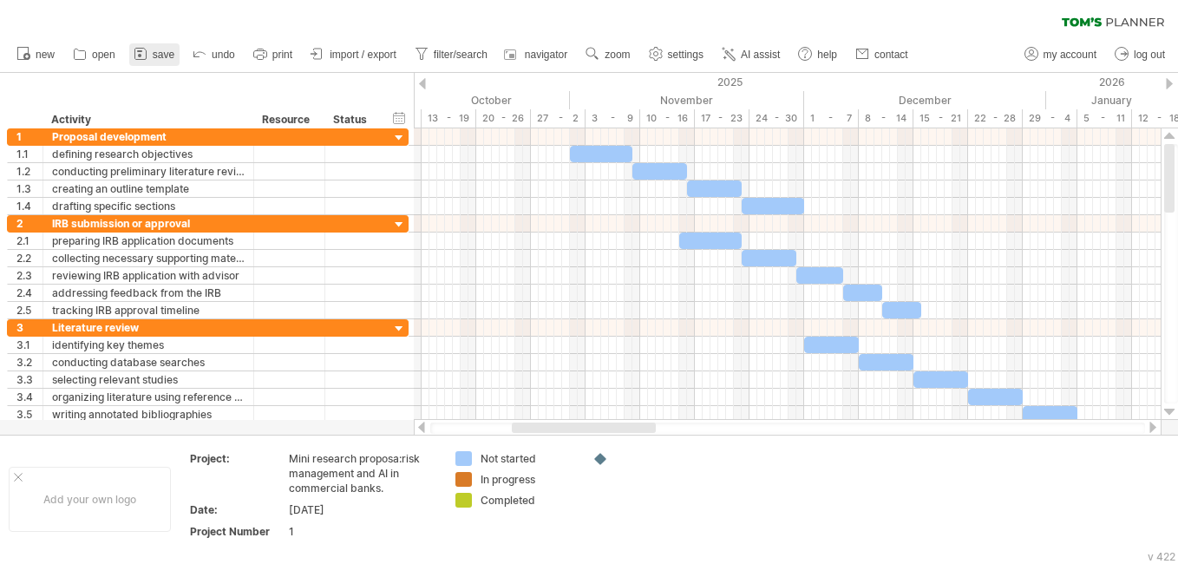
click at [148, 53] on icon at bounding box center [140, 53] width 17 height 17
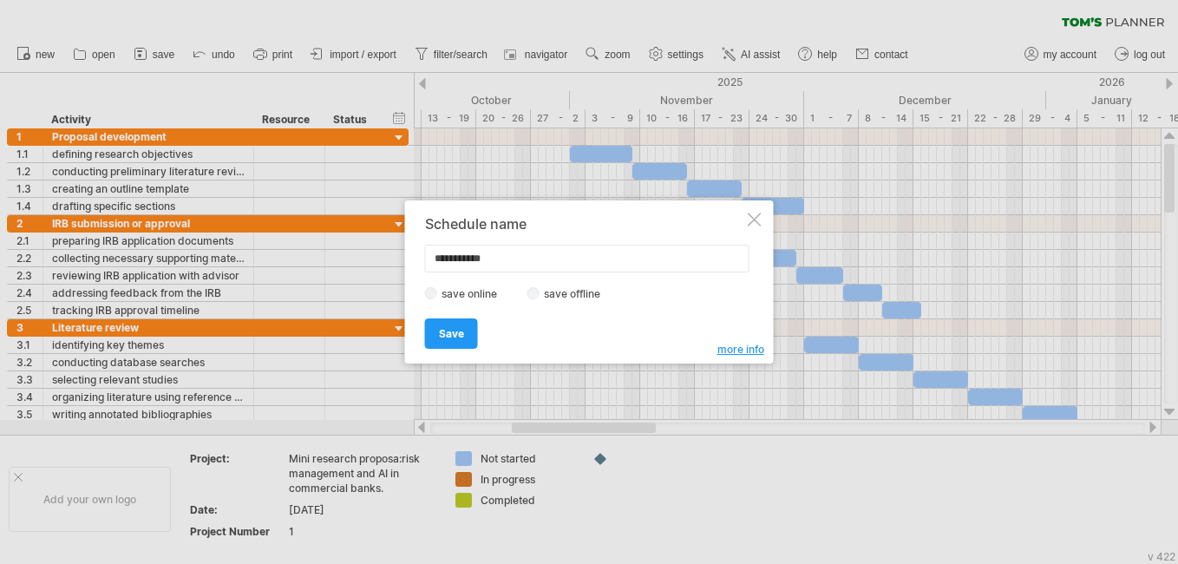
drag, startPoint x: 512, startPoint y: 259, endPoint x: 376, endPoint y: 249, distance: 136.6
click at [376, 249] on div "Trying to reach [DOMAIN_NAME] Connected again... 0% clear filter new 1" at bounding box center [589, 282] width 1178 height 564
type input "**********"
click at [460, 331] on span "Save" at bounding box center [451, 333] width 25 height 13
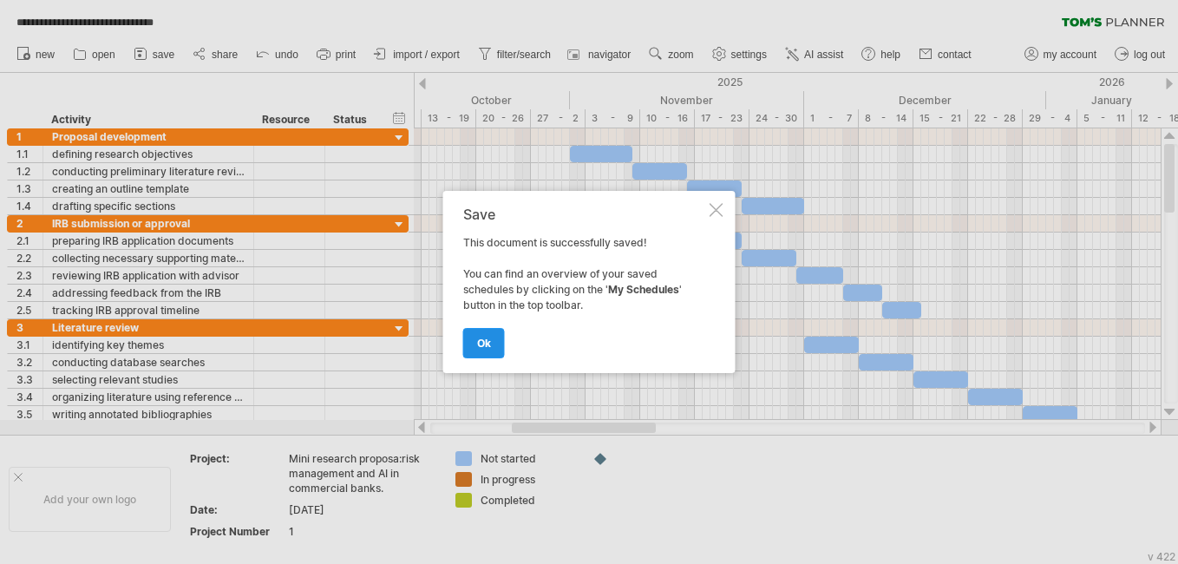
click at [493, 343] on link "ok" at bounding box center [484, 343] width 42 height 30
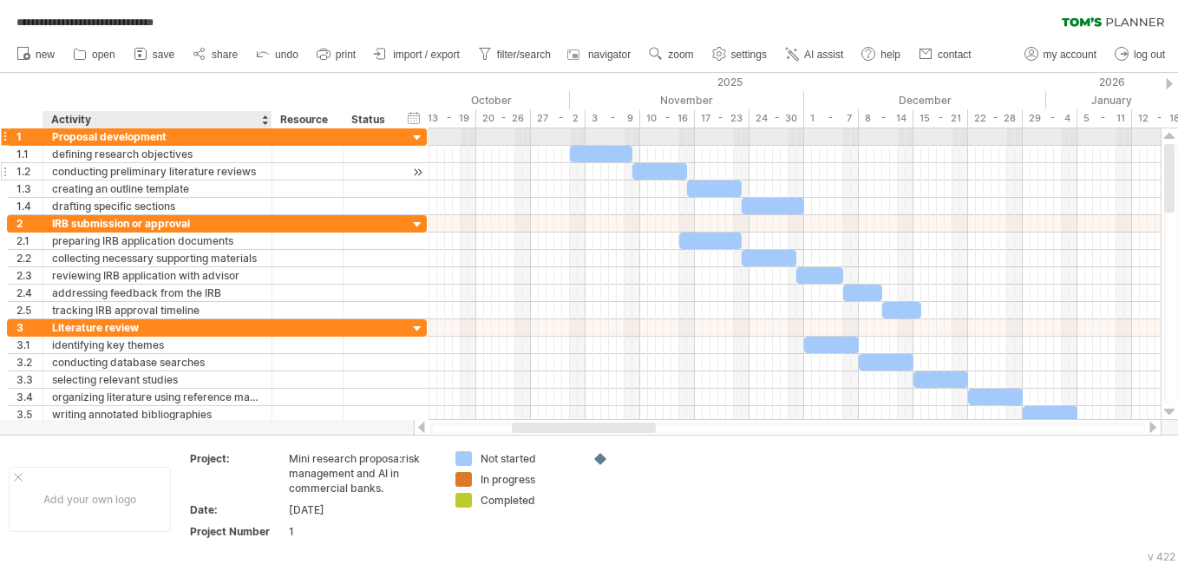
drag, startPoint x: 252, startPoint y: 141, endPoint x: 271, endPoint y: 163, distance: 28.3
click at [271, 163] on div "**********" at bounding box center [217, 171] width 420 height 87
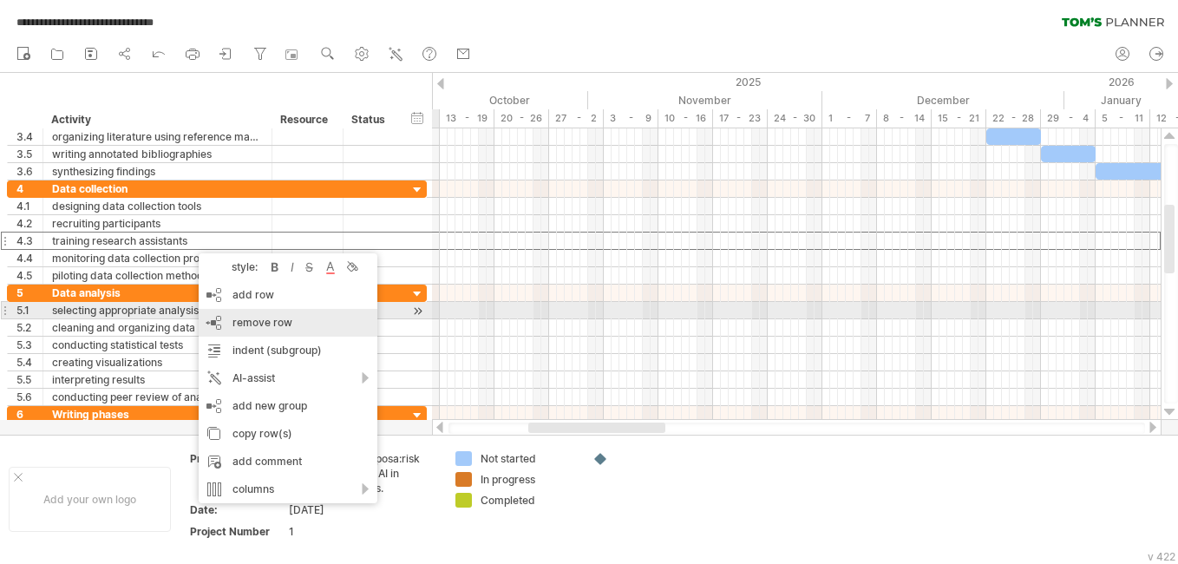
click at [258, 312] on div "remove row remove selected rows" at bounding box center [288, 323] width 179 height 28
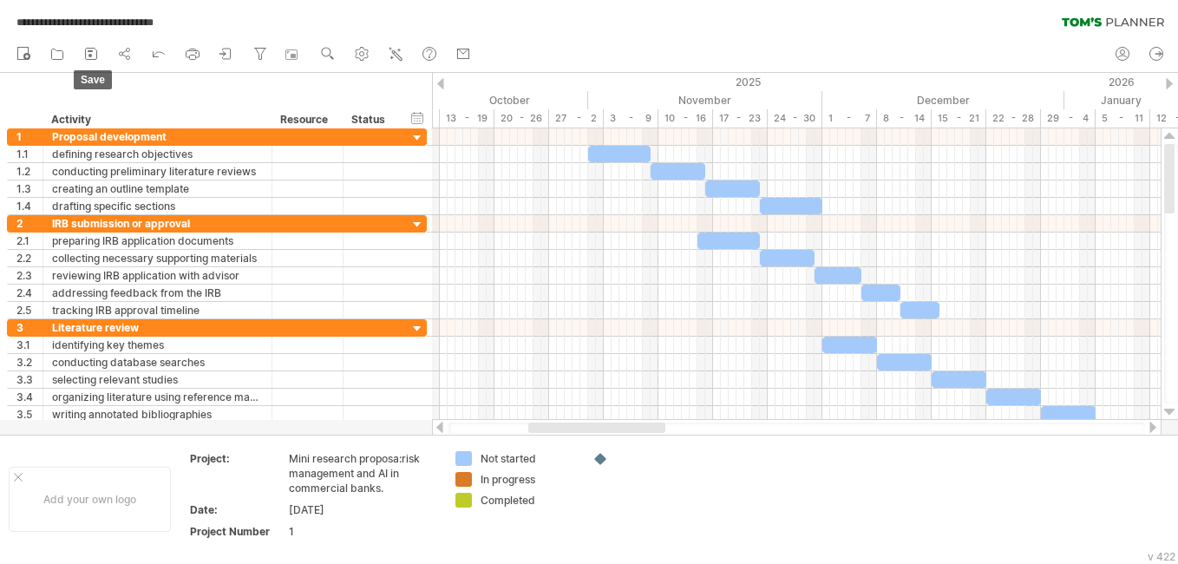
click at [88, 59] on icon at bounding box center [91, 54] width 11 height 11
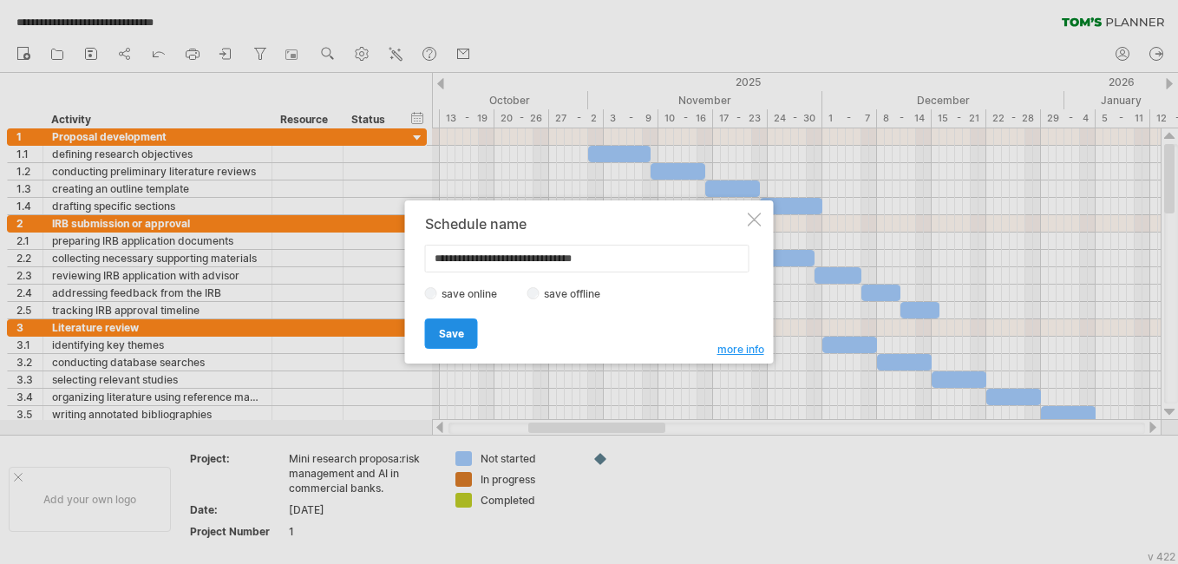
click at [462, 332] on span "Save" at bounding box center [451, 333] width 25 height 13
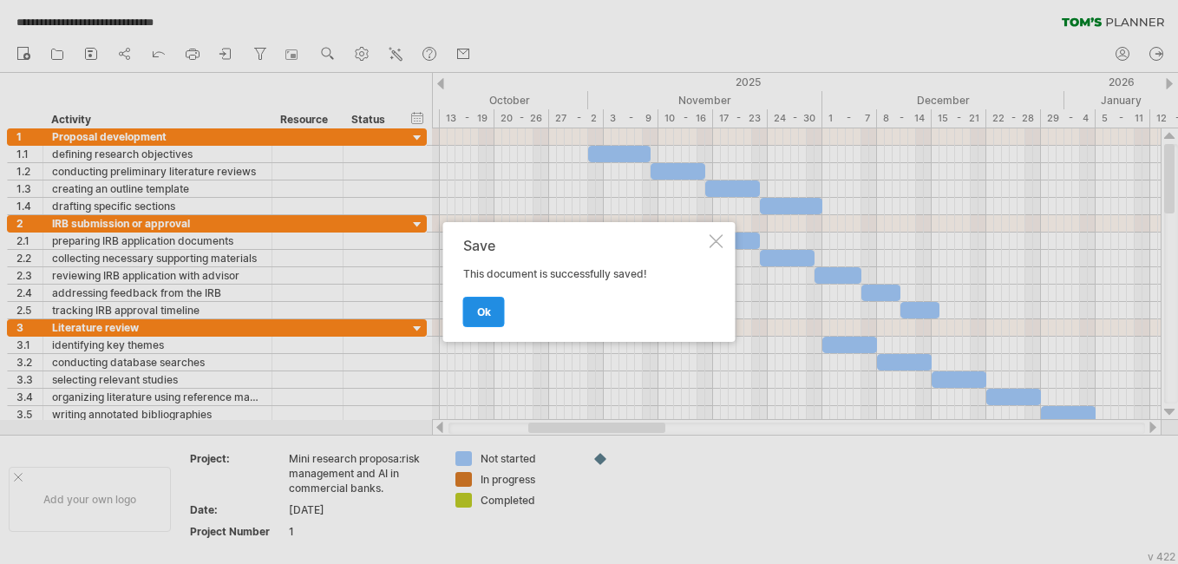
click at [495, 309] on link "ok" at bounding box center [484, 312] width 42 height 30
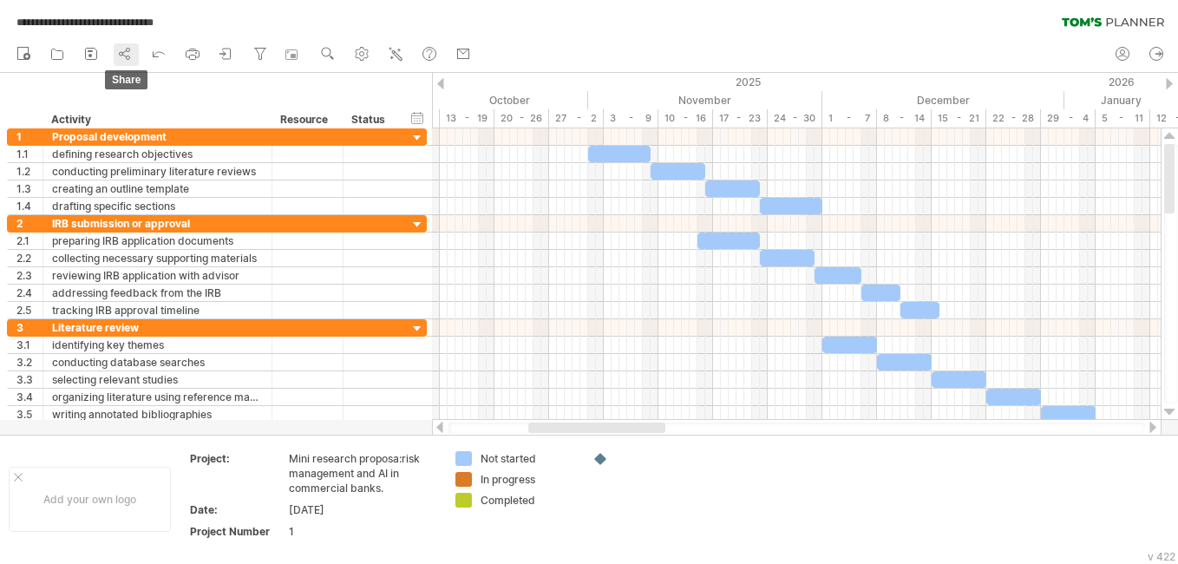
click at [127, 52] on icon at bounding box center [124, 53] width 17 height 17
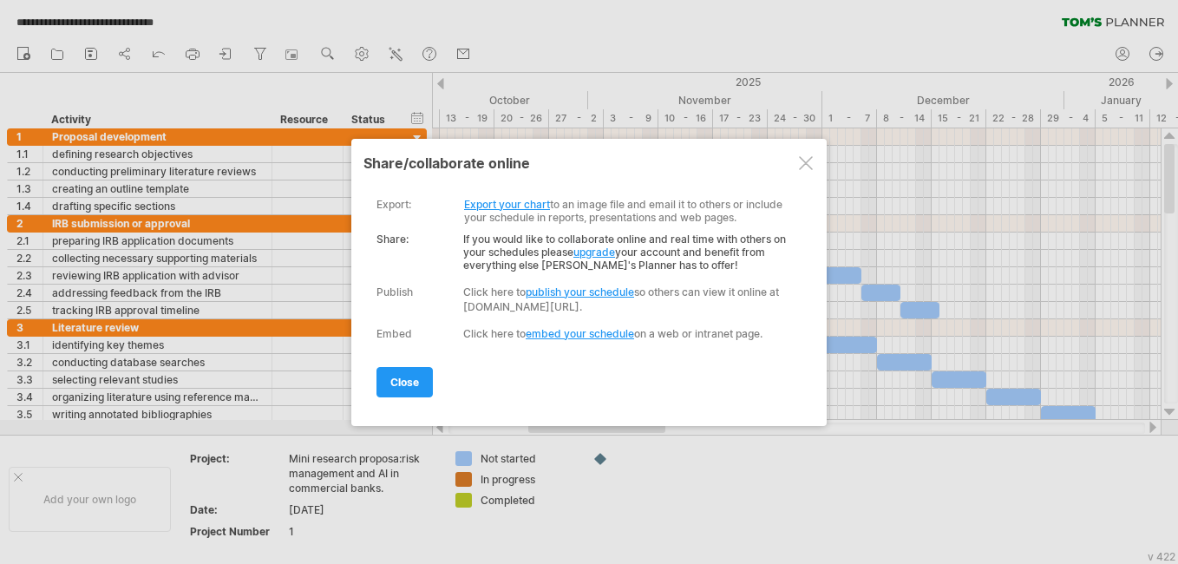
click at [504, 207] on link "Export your chart" at bounding box center [507, 204] width 86 height 13
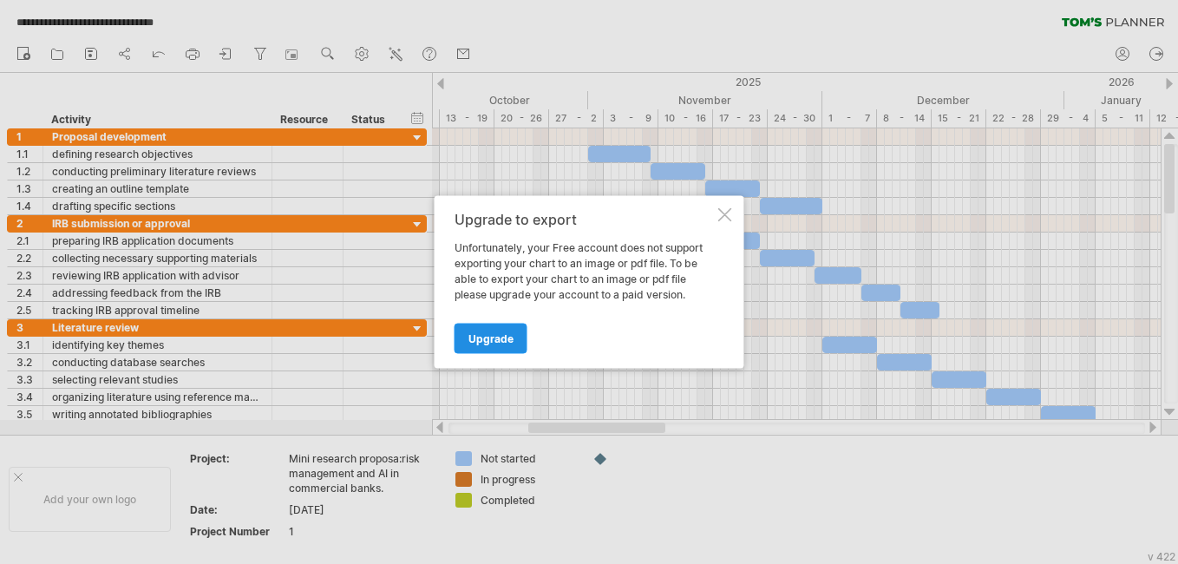
click at [508, 339] on span "Upgrade" at bounding box center [491, 338] width 45 height 13
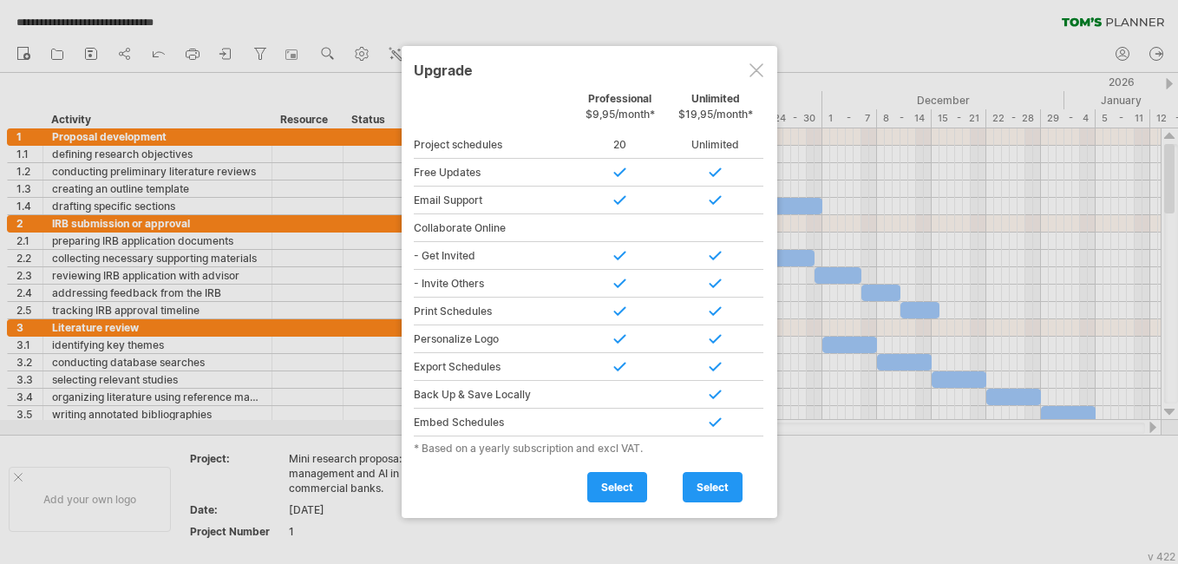
click at [755, 69] on div at bounding box center [757, 70] width 14 height 14
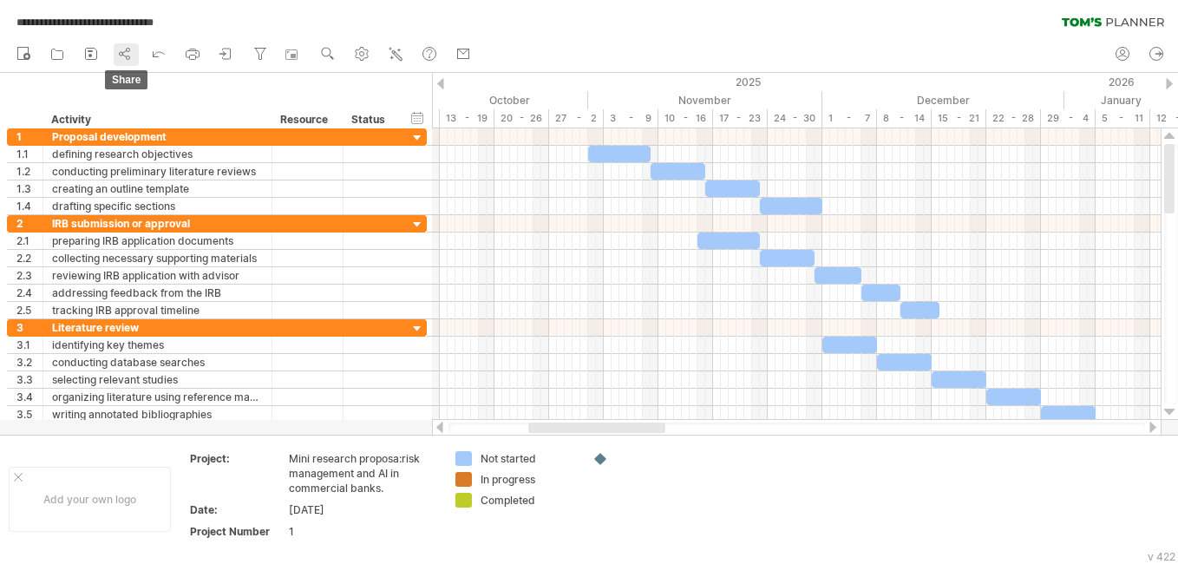
click at [123, 53] on icon at bounding box center [123, 54] width 3 height 6
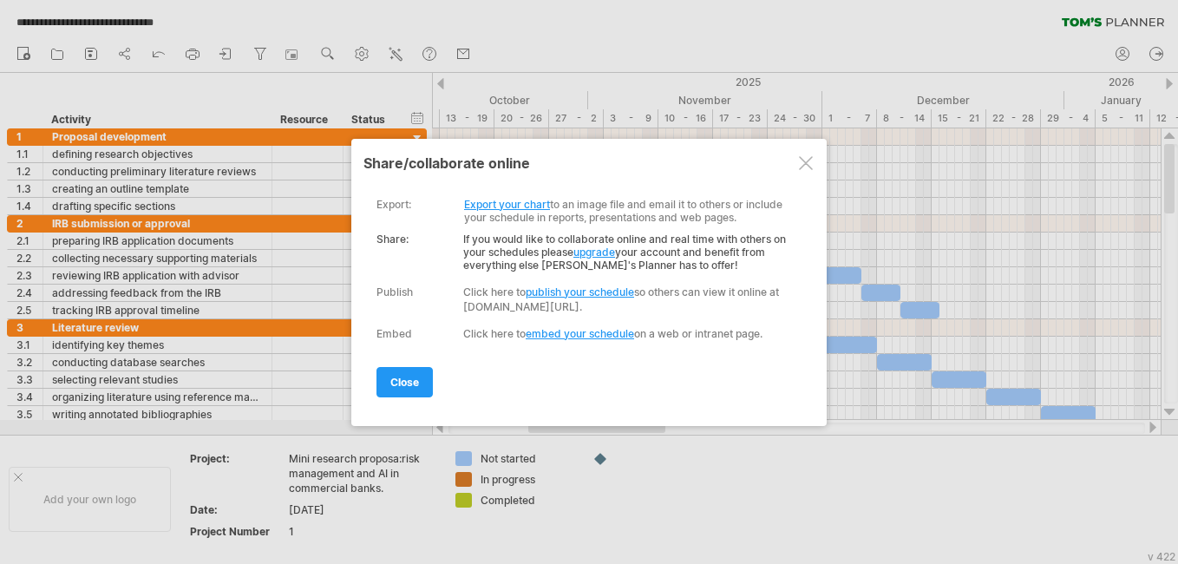
click at [600, 246] on link "upgrade" at bounding box center [595, 252] width 42 height 13
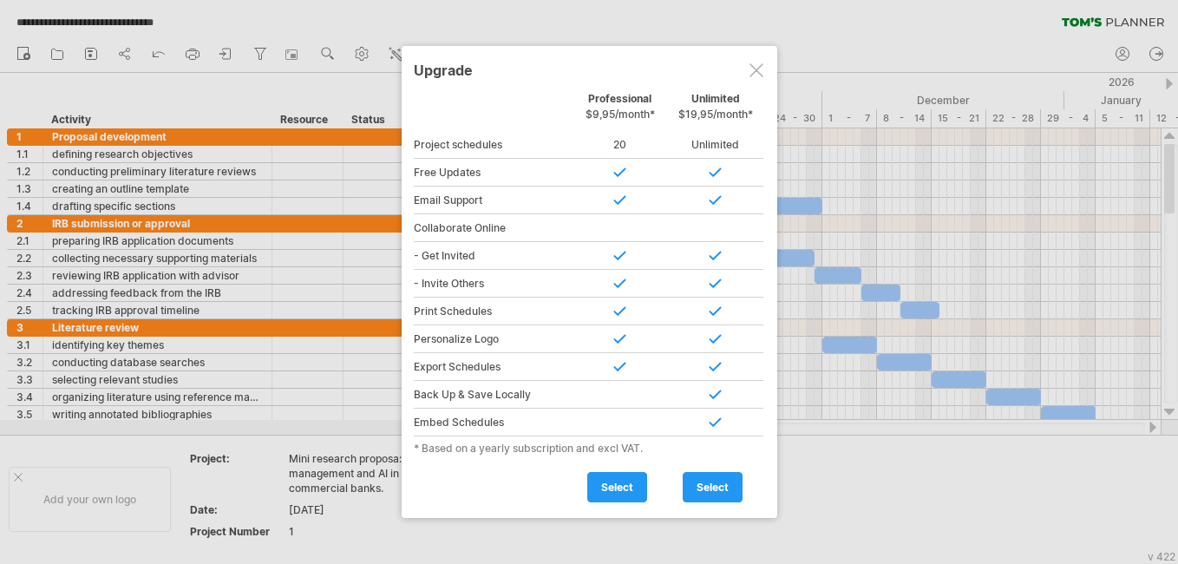
click at [753, 64] on div at bounding box center [757, 70] width 14 height 14
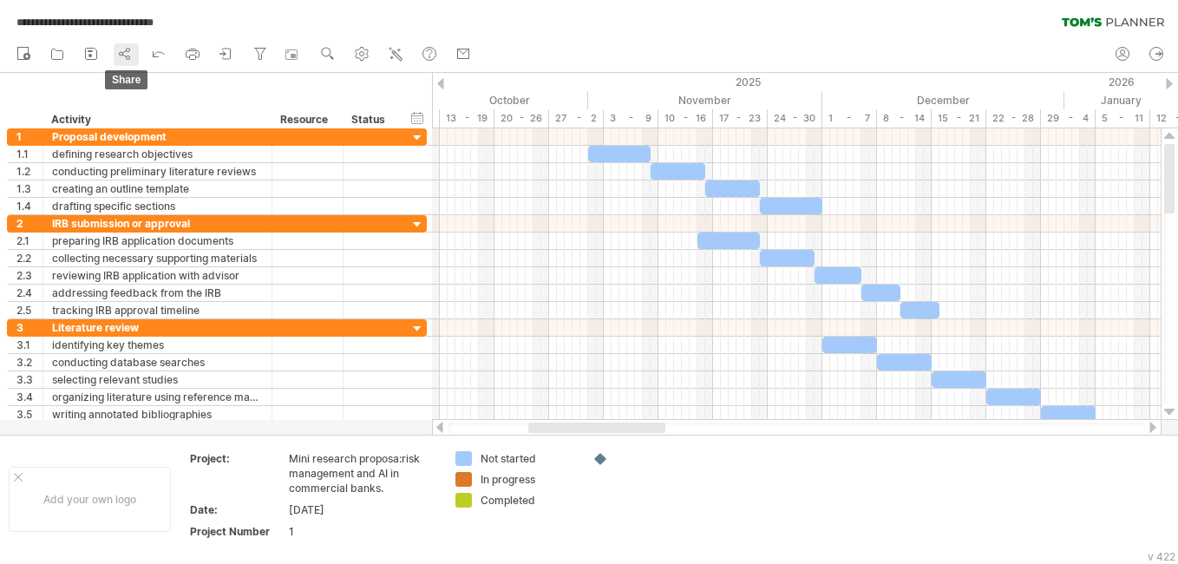
click at [121, 51] on icon at bounding box center [124, 53] width 17 height 17
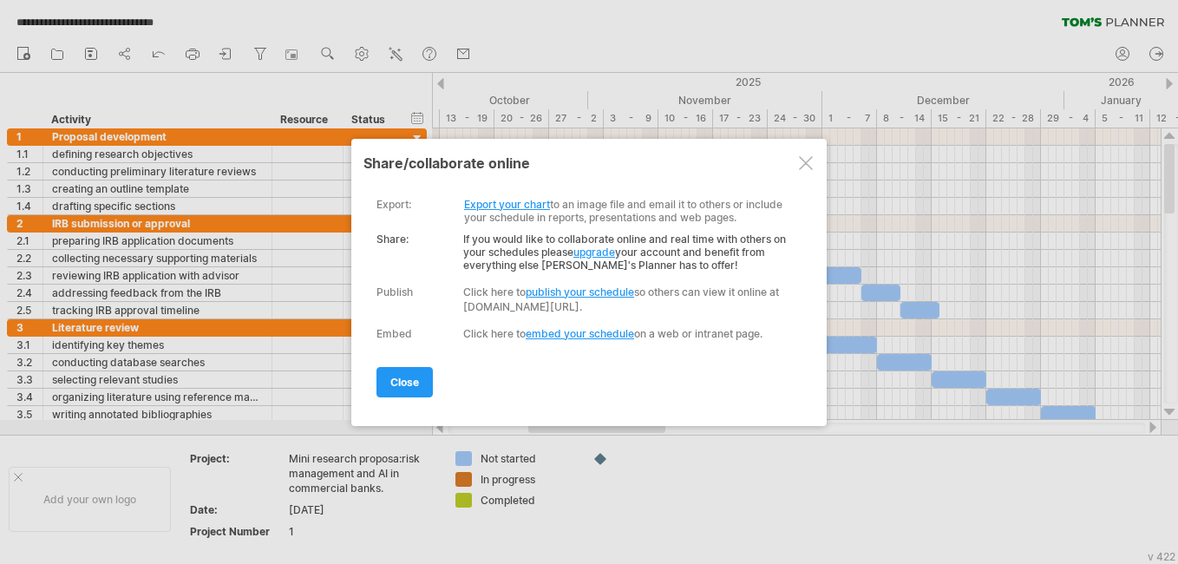
click at [590, 288] on link "publish your schedule" at bounding box center [580, 291] width 108 height 13
select select "*"
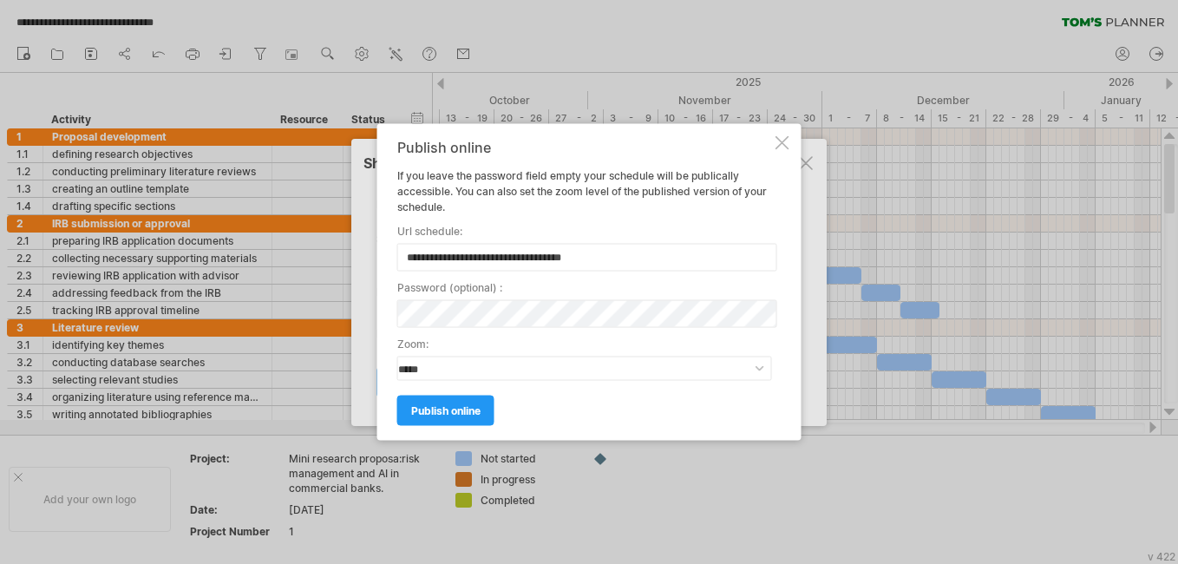
click at [781, 146] on div at bounding box center [783, 143] width 14 height 14
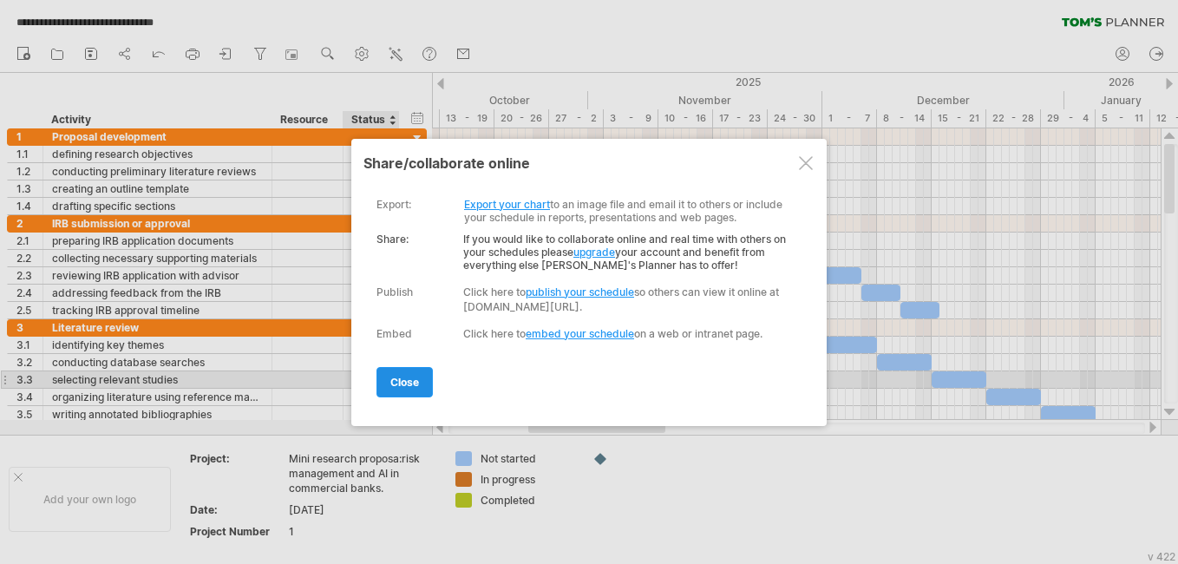
click at [414, 386] on span "close" at bounding box center [404, 382] width 29 height 13
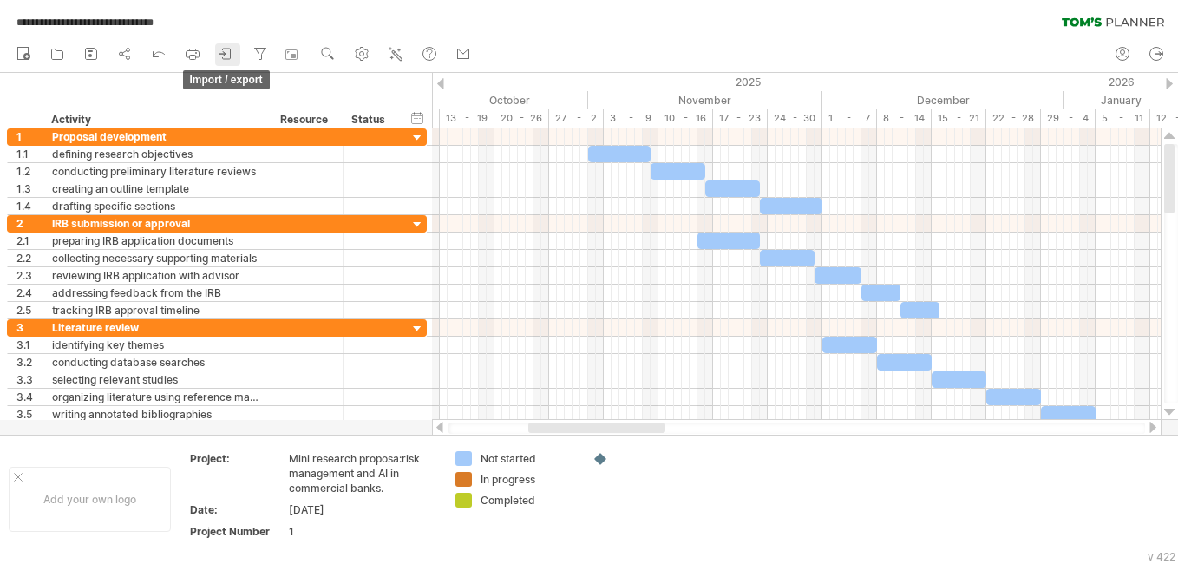
click at [233, 59] on icon at bounding box center [226, 53] width 17 height 17
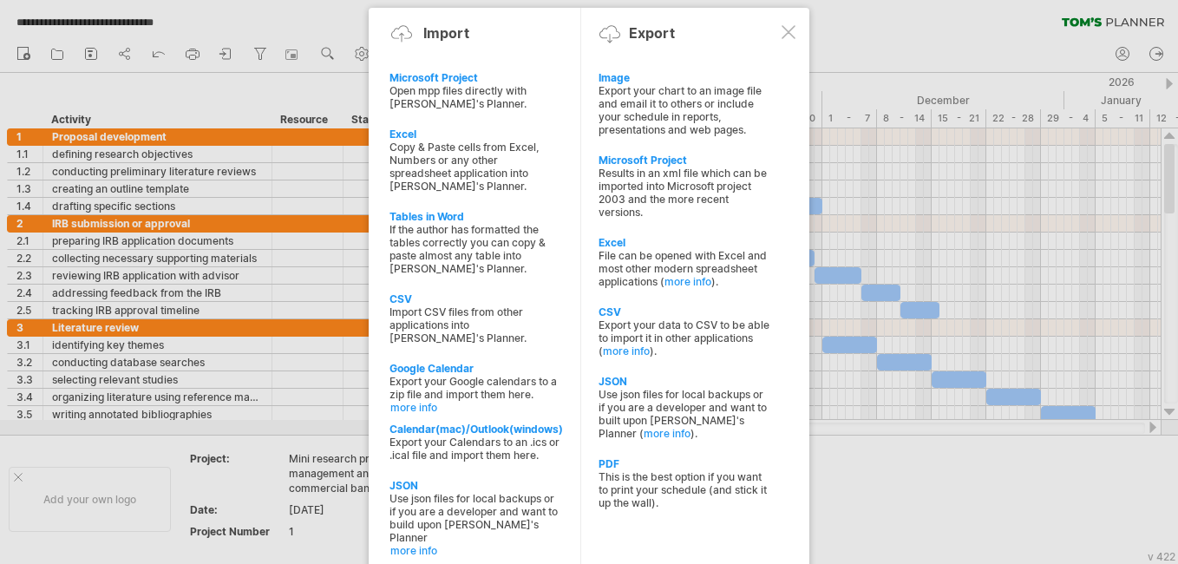
click at [787, 38] on div at bounding box center [789, 32] width 14 height 14
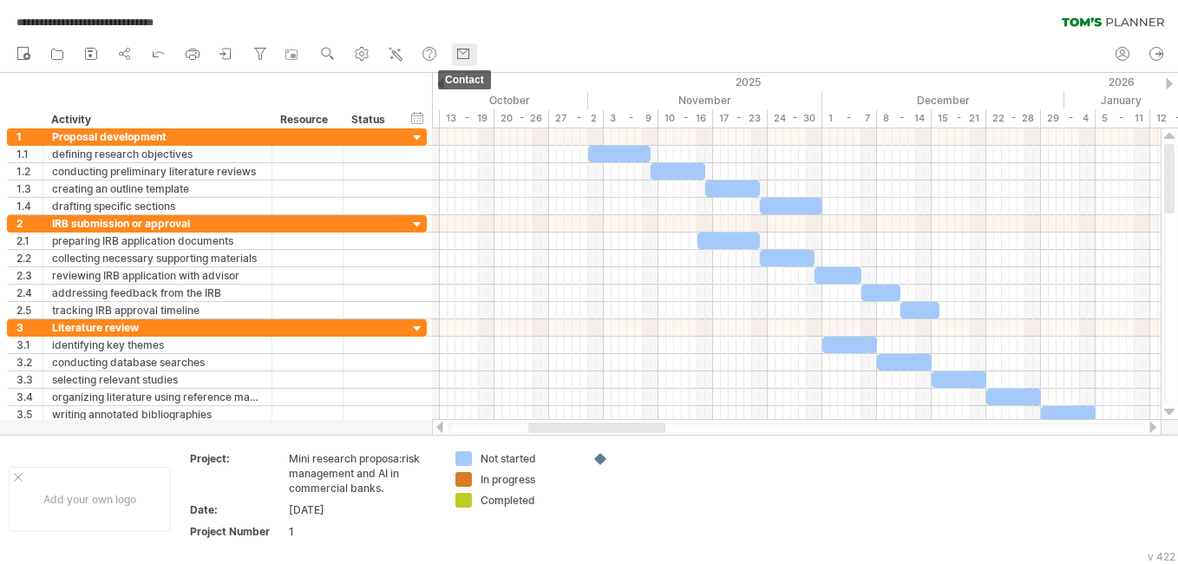
click at [469, 55] on use at bounding box center [463, 53] width 17 height 17
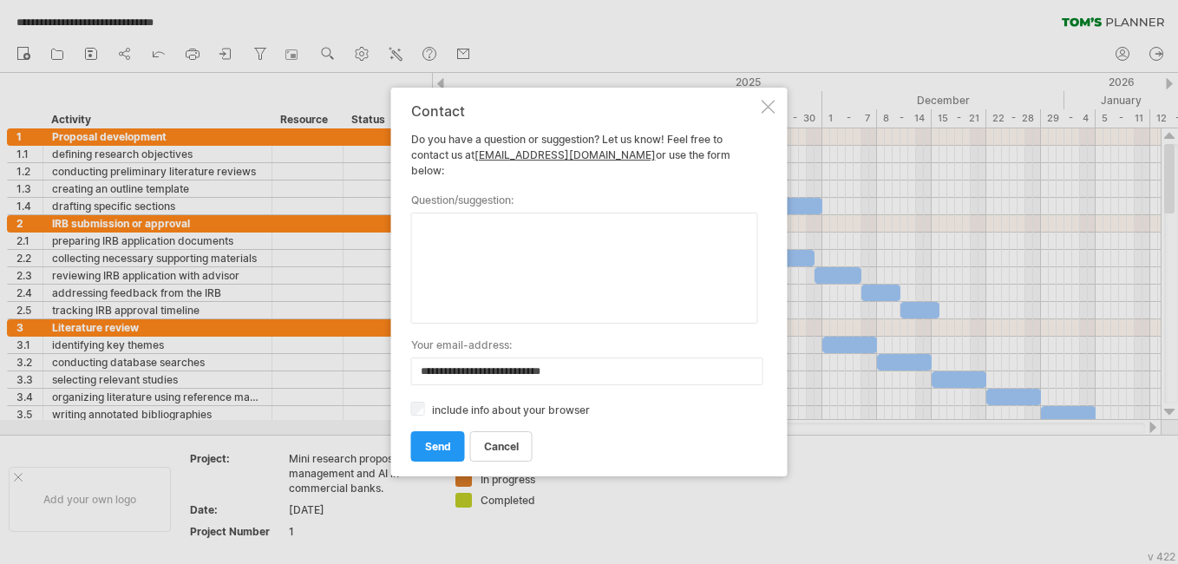
click at [771, 114] on div at bounding box center [769, 107] width 14 height 14
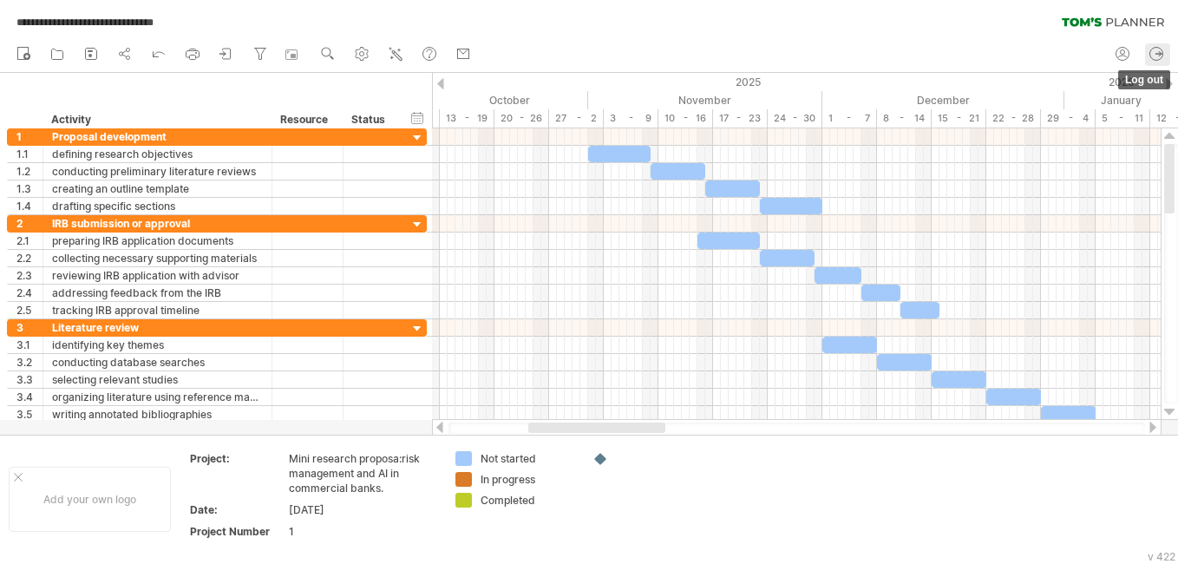
click at [1154, 58] on icon at bounding box center [1156, 53] width 17 height 17
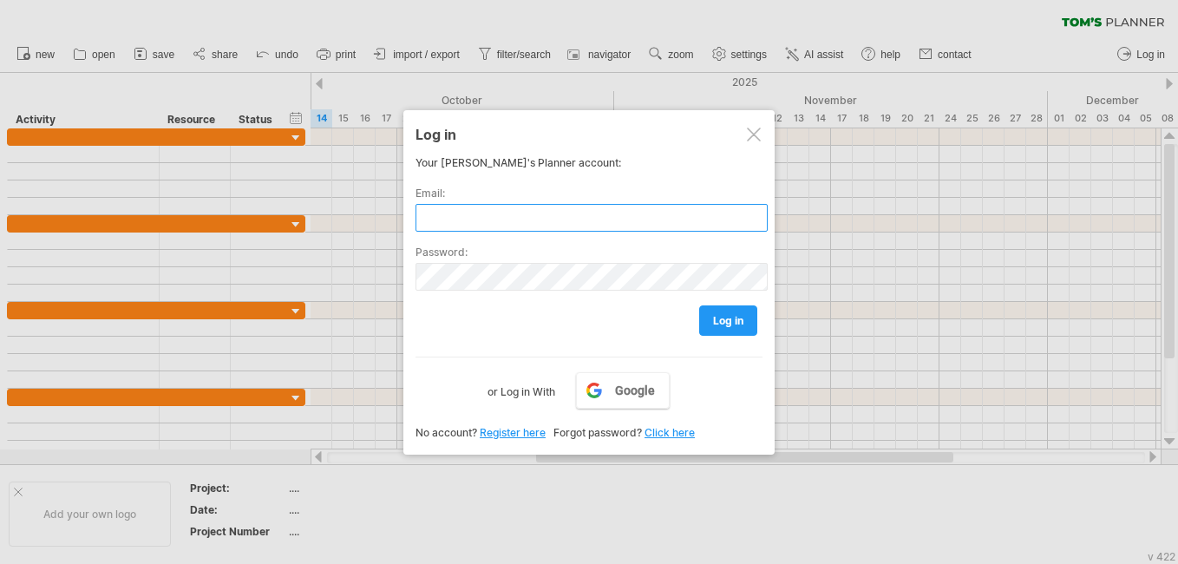
paste input "**********"
type input "**********"
click at [721, 324] on span "log in" at bounding box center [728, 320] width 30 height 13
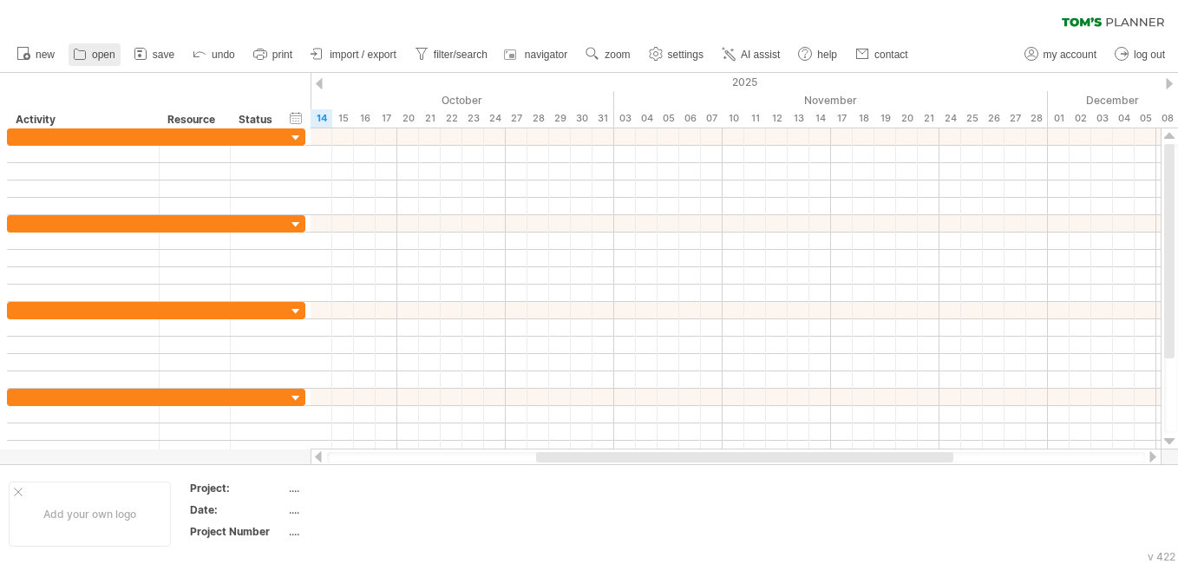
click at [112, 58] on span "open" at bounding box center [103, 55] width 23 height 12
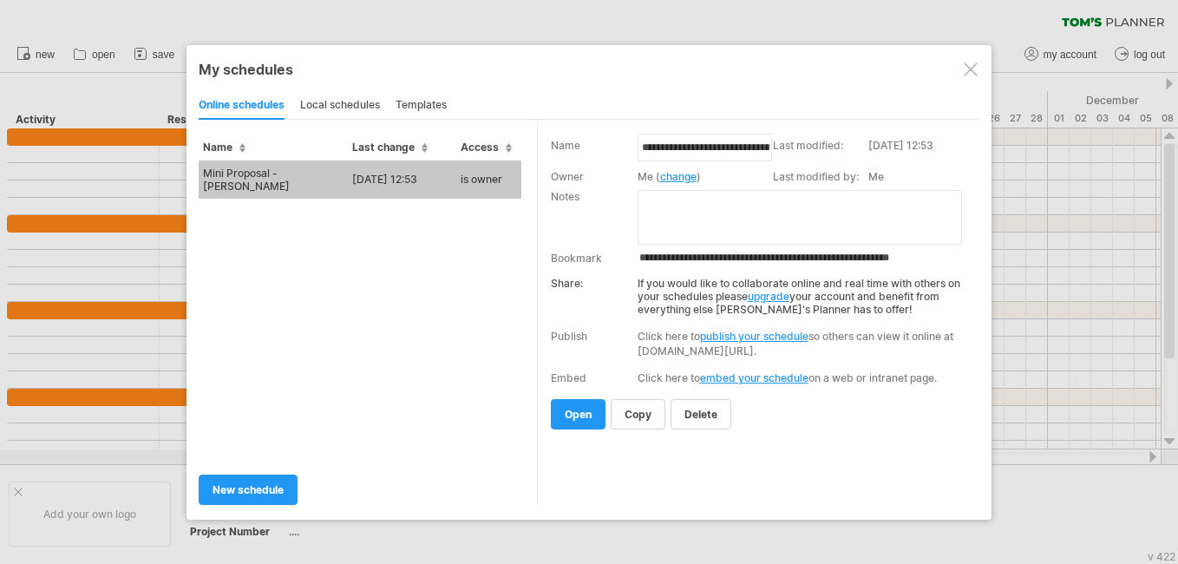
click at [346, 183] on td "Mini Proposal - [PERSON_NAME]" at bounding box center [273, 180] width 149 height 38
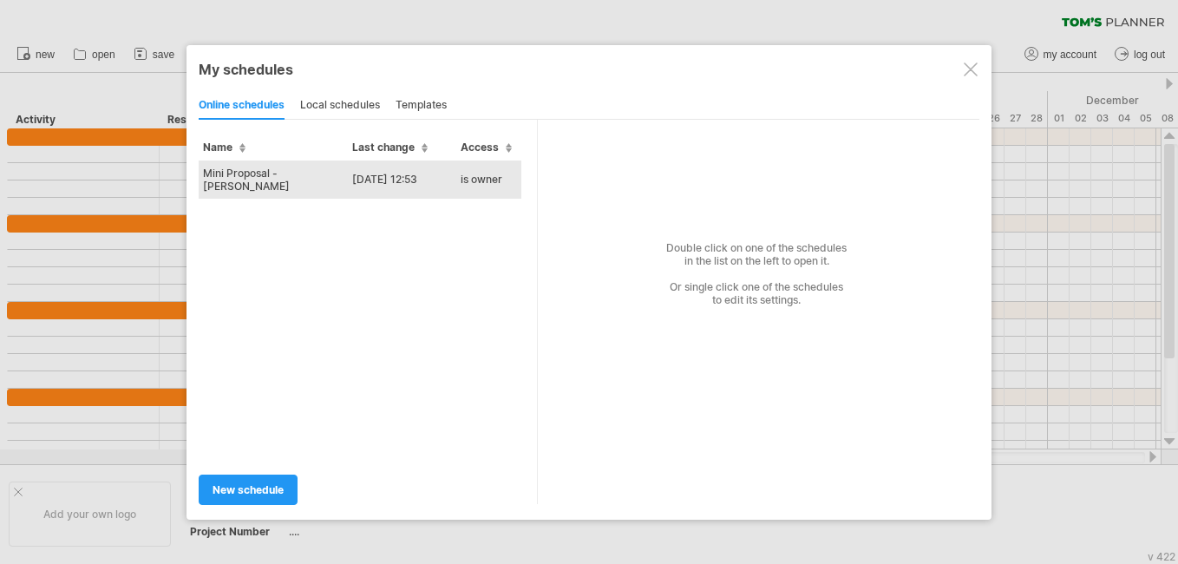
click at [321, 177] on td "Mini Proposal - [PERSON_NAME]" at bounding box center [273, 180] width 149 height 38
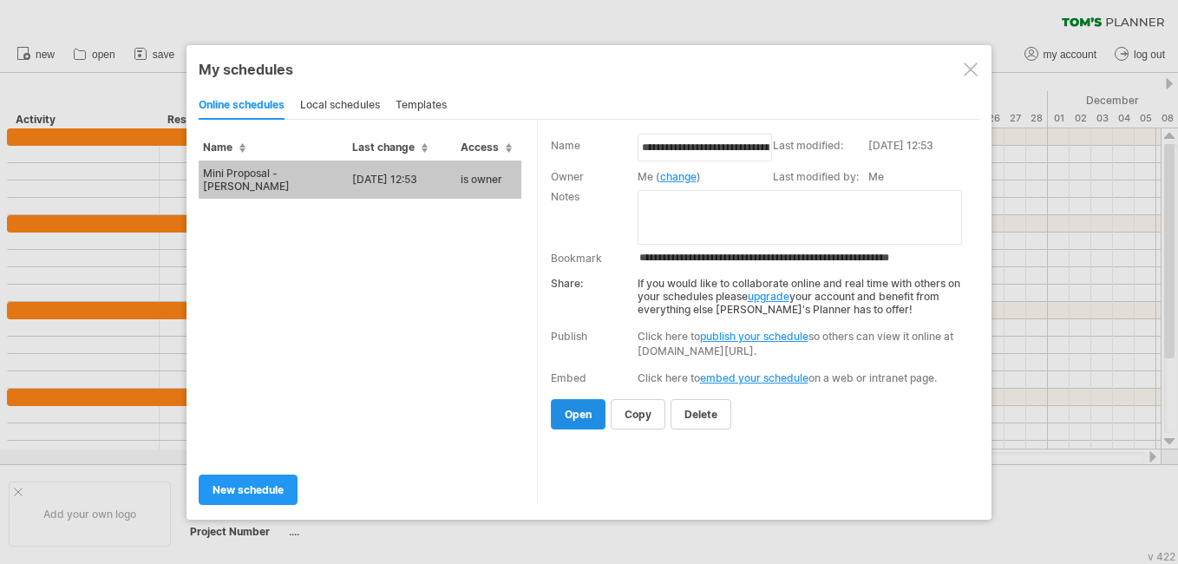
click at [577, 418] on span "open" at bounding box center [578, 414] width 27 height 13
